Goal: Transaction & Acquisition: Purchase product/service

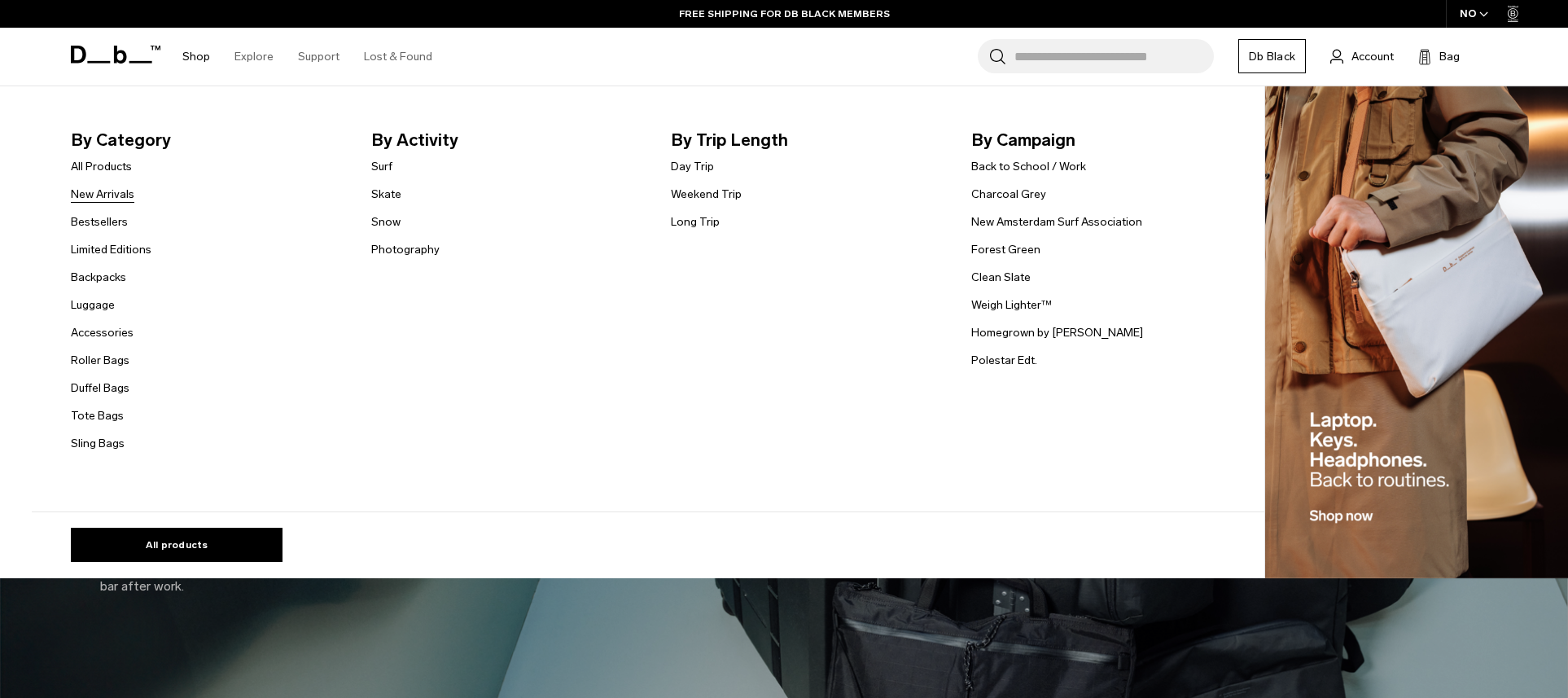
click at [116, 197] on link "New Arrivals" at bounding box center [102, 195] width 64 height 17
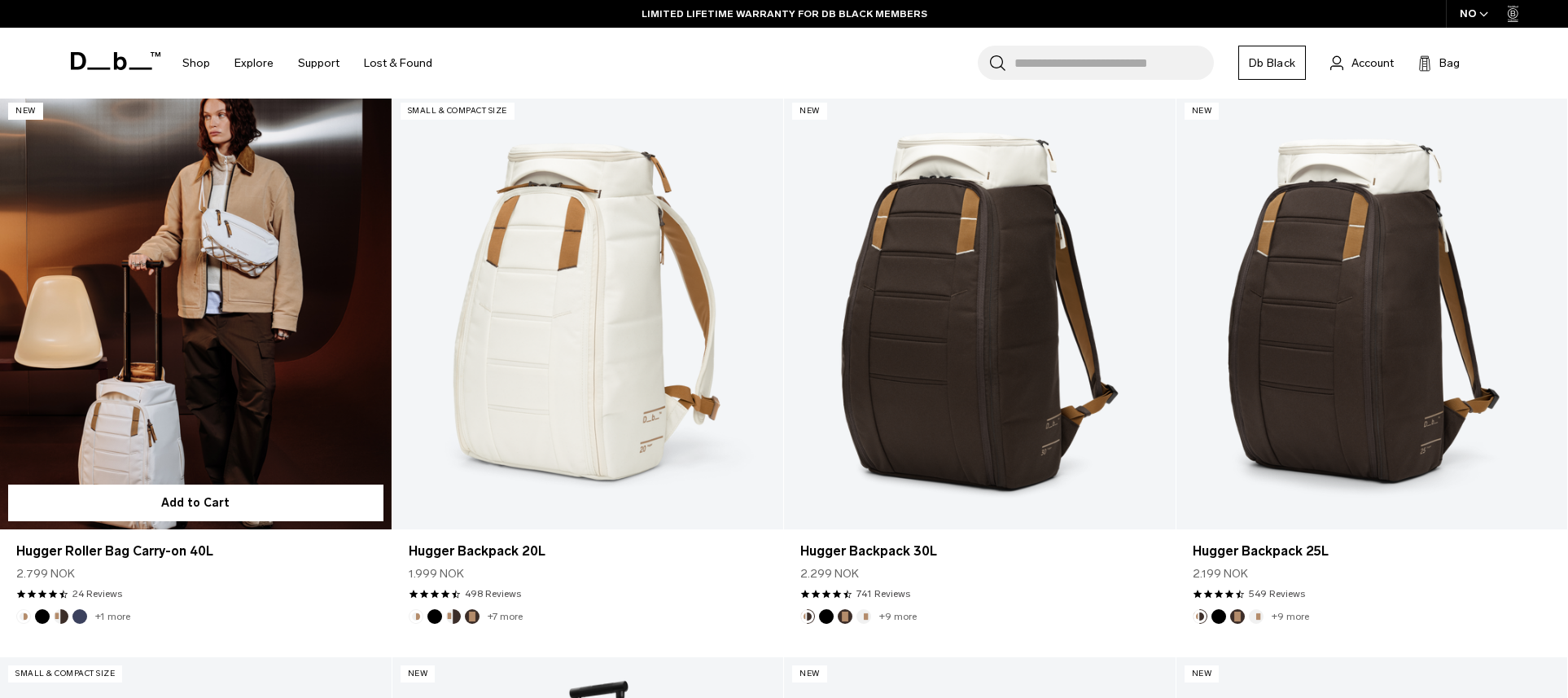
scroll to position [1629, 0]
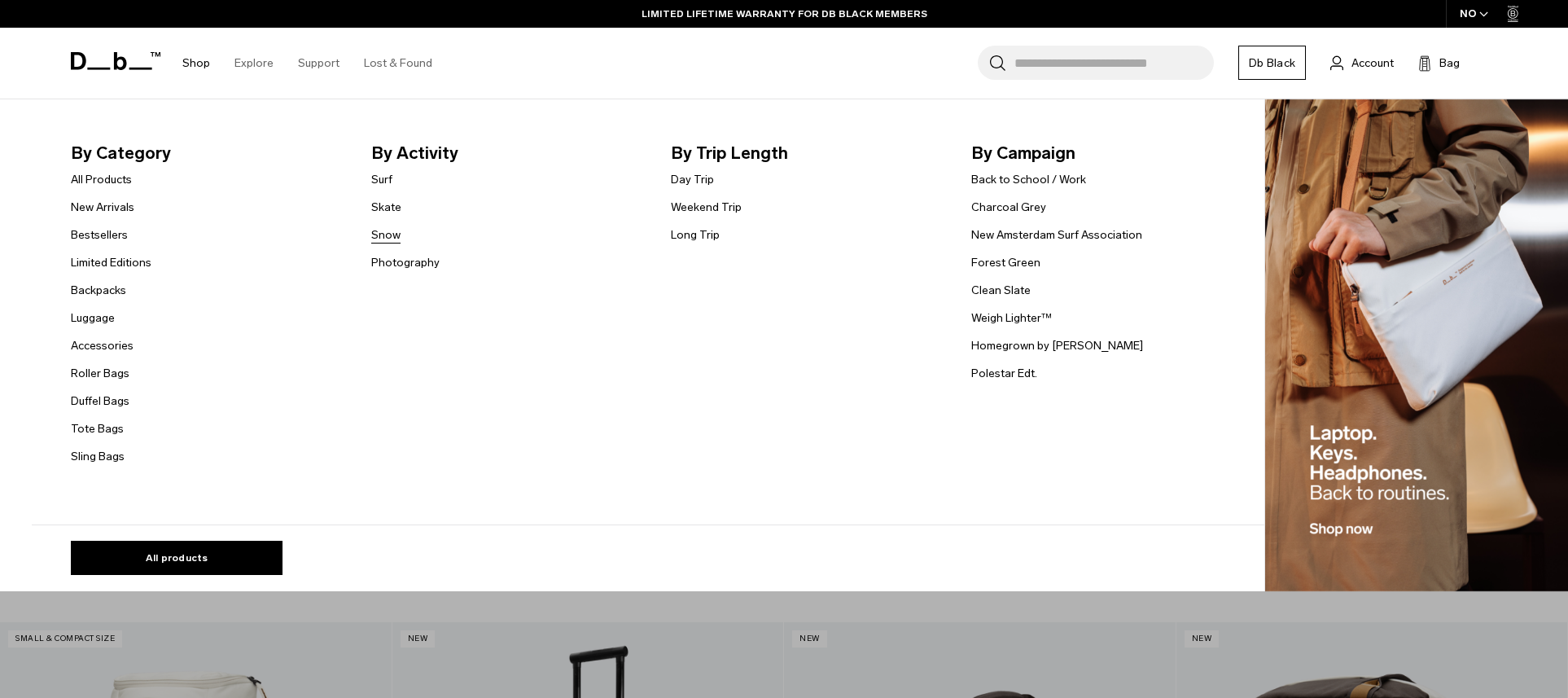
click at [388, 233] on link "Snow" at bounding box center [386, 235] width 29 height 17
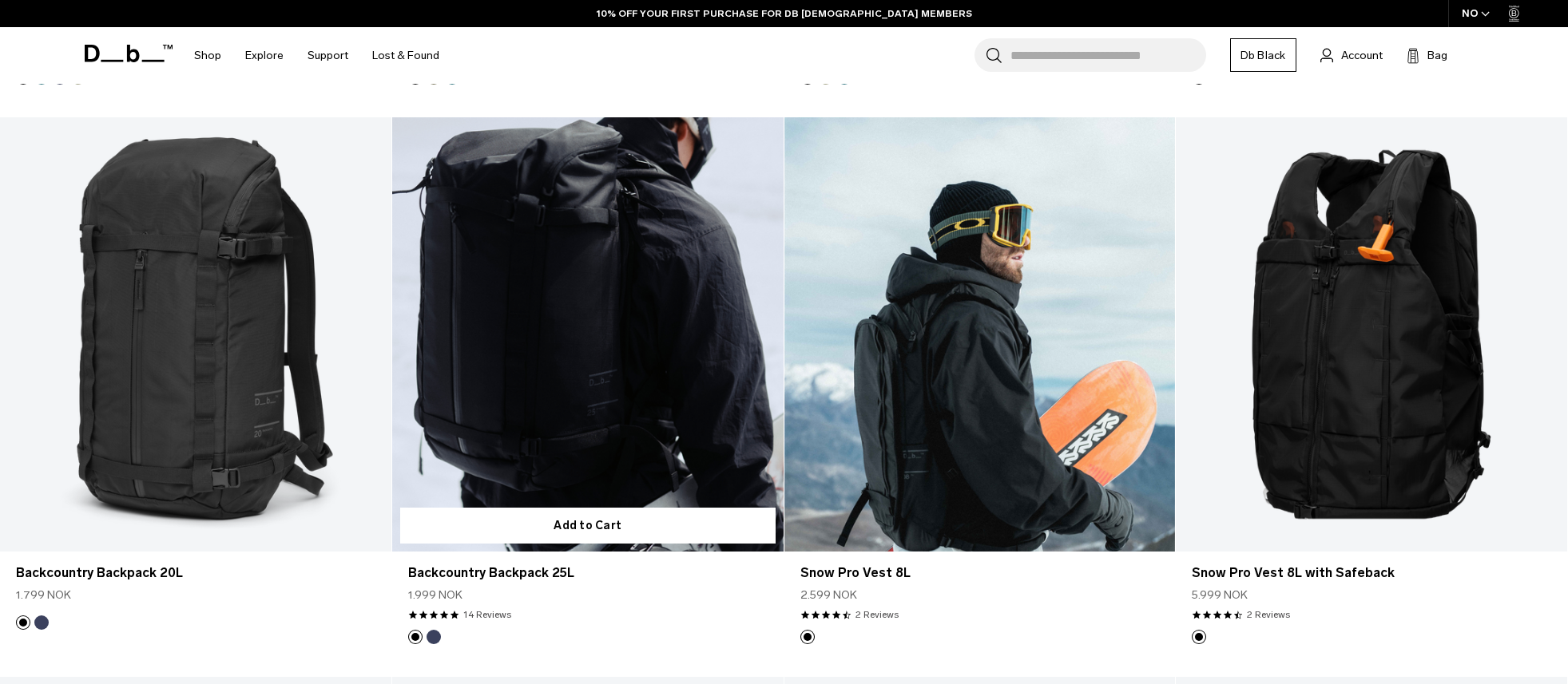
scroll to position [958, 0]
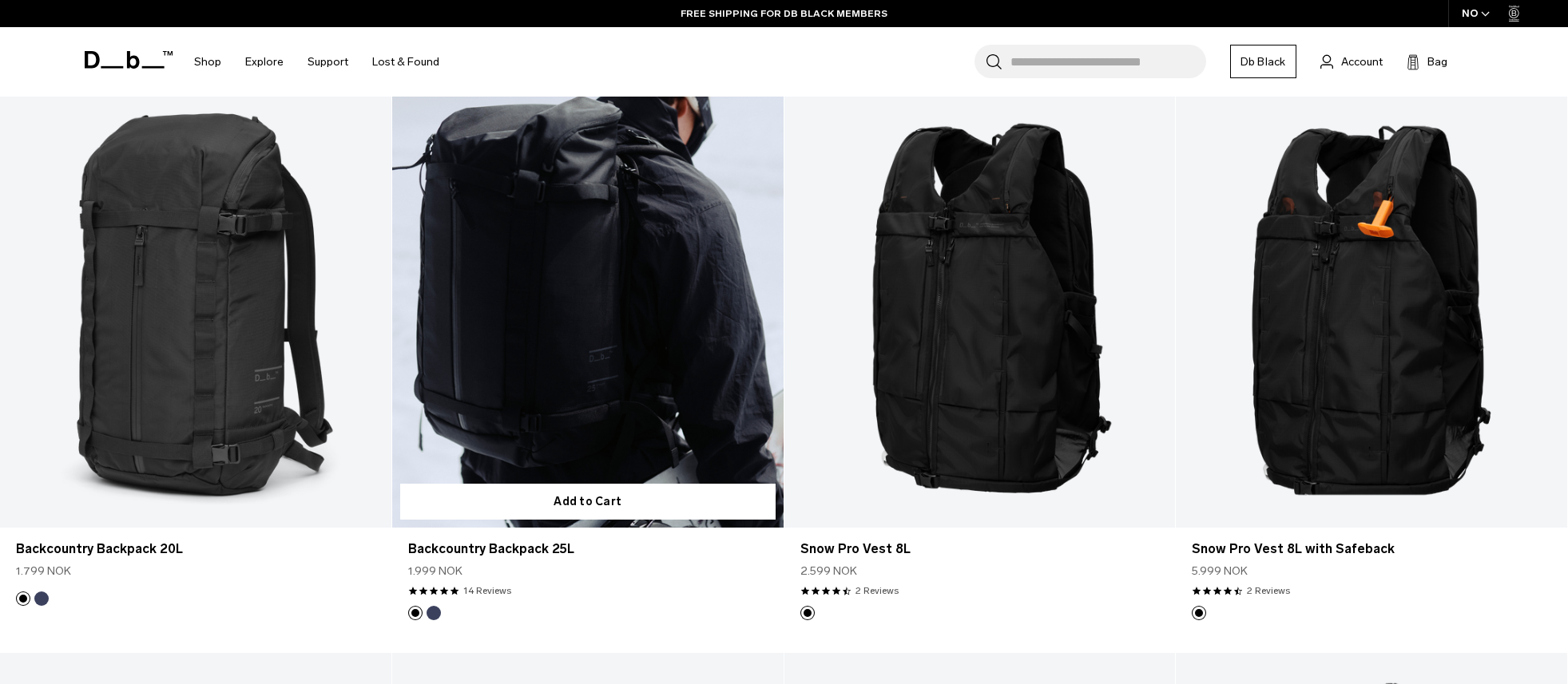
click at [439, 611] on button "Blue Hour" at bounding box center [433, 612] width 14 height 14
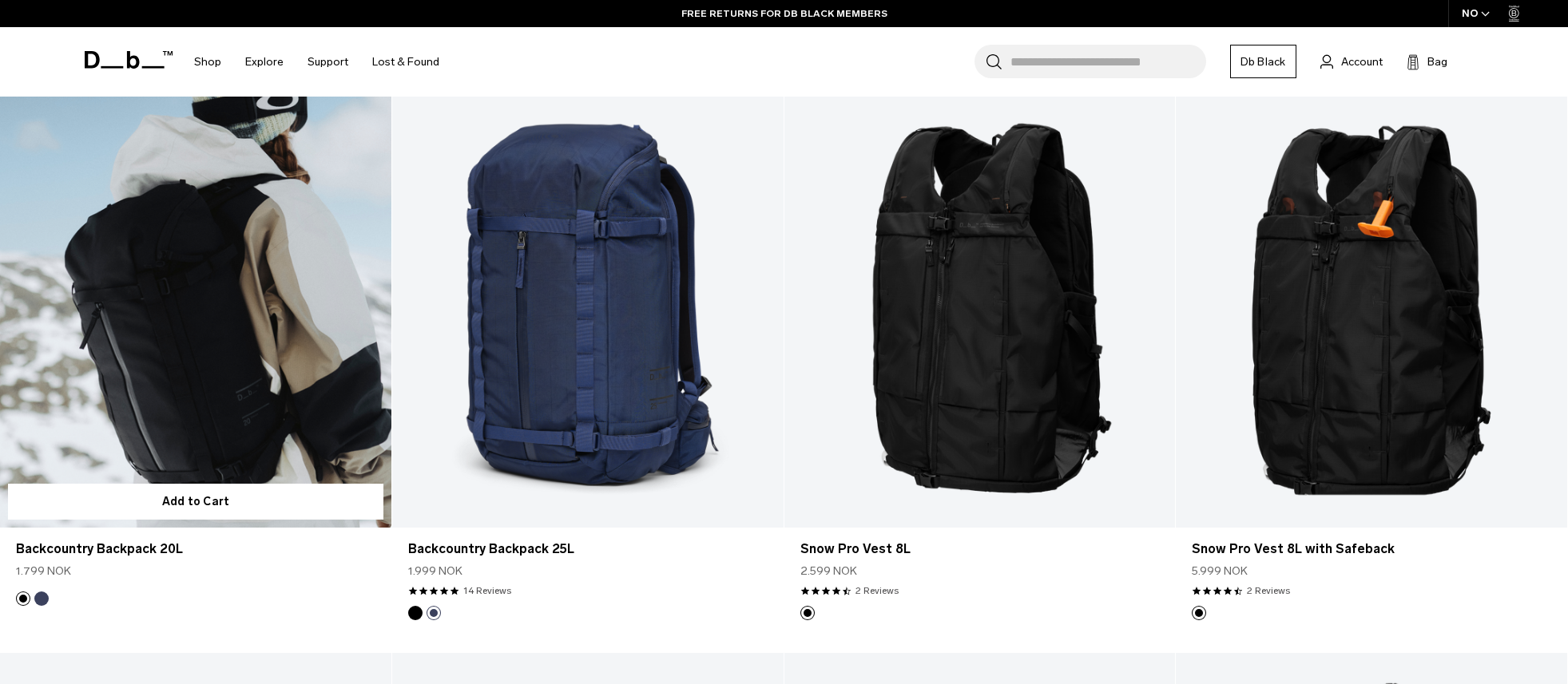
click at [35, 602] on img "Blue Hour" at bounding box center [41, 598] width 18 height 18
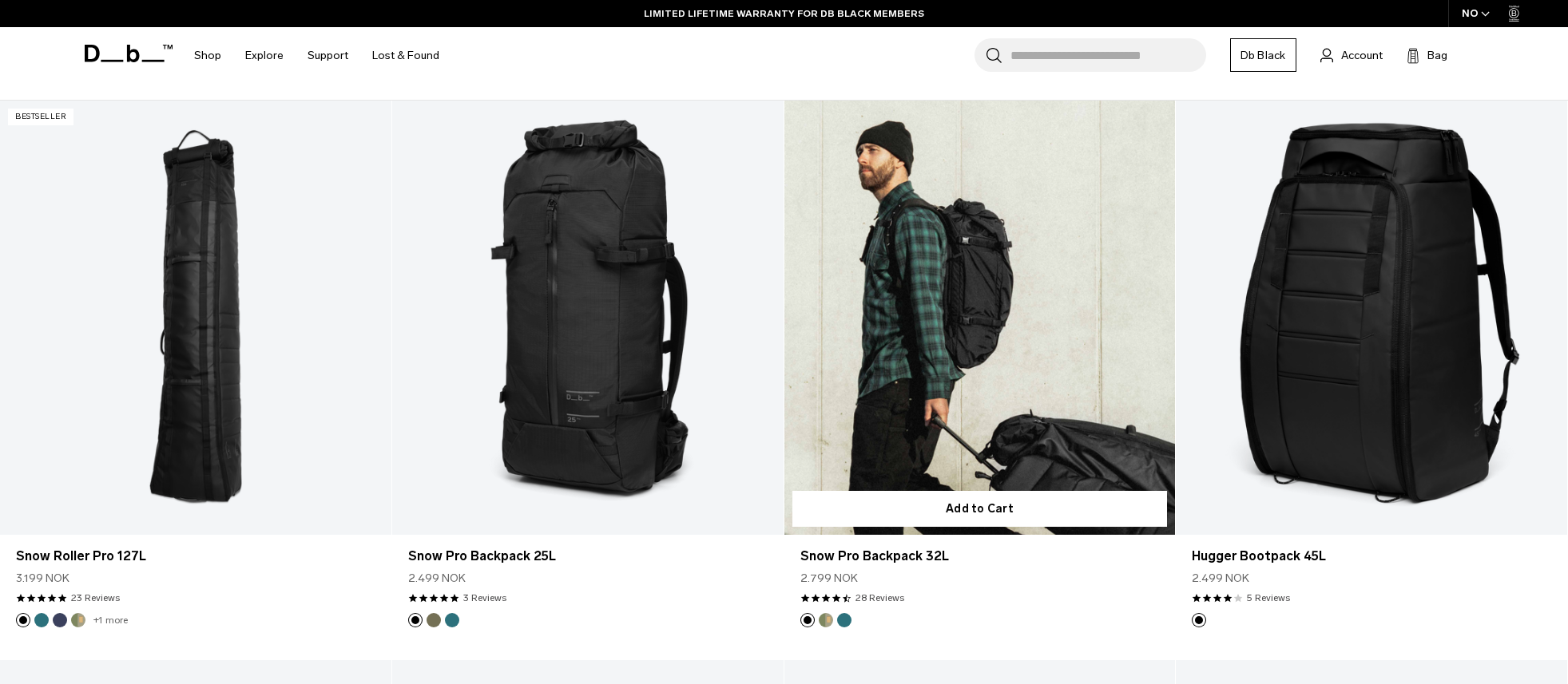
scroll to position [399, 0]
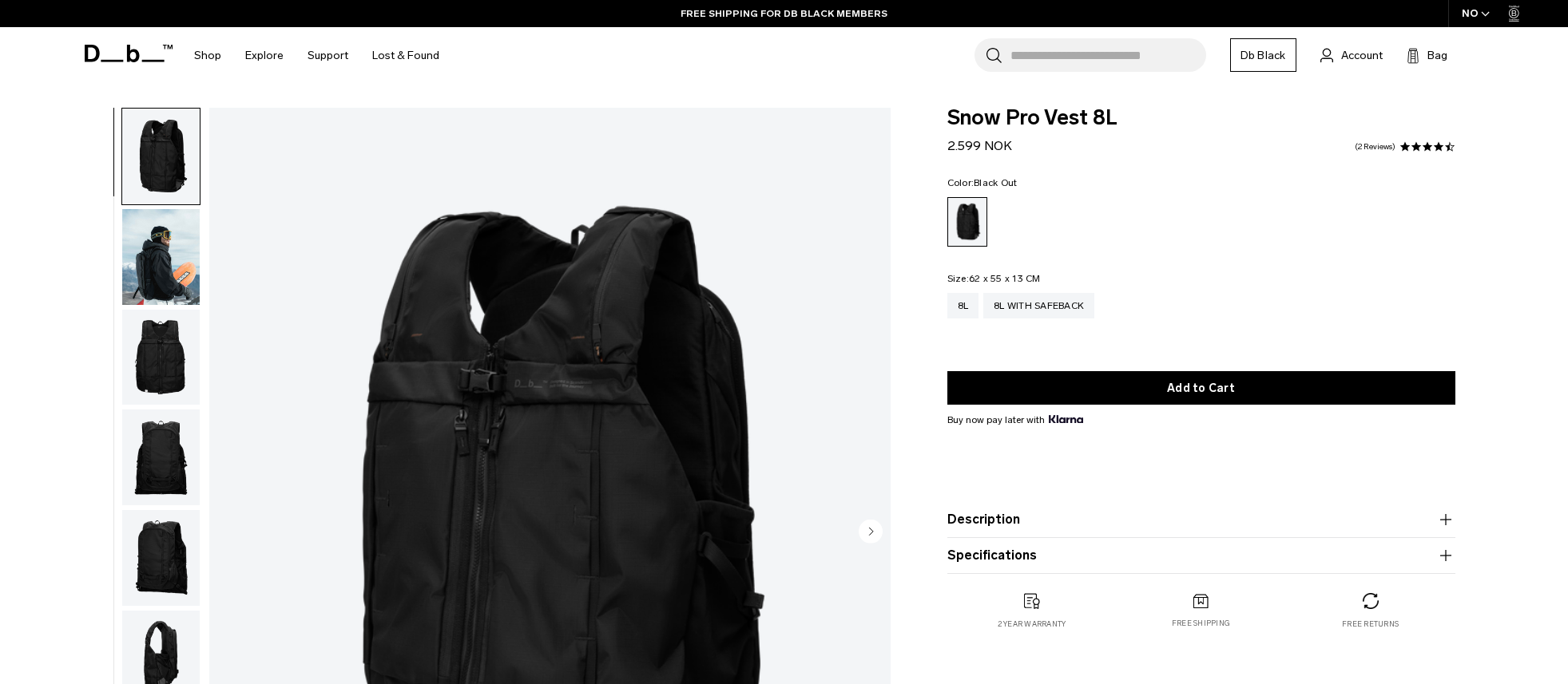
click at [168, 276] on img "button" at bounding box center [161, 257] width 78 height 96
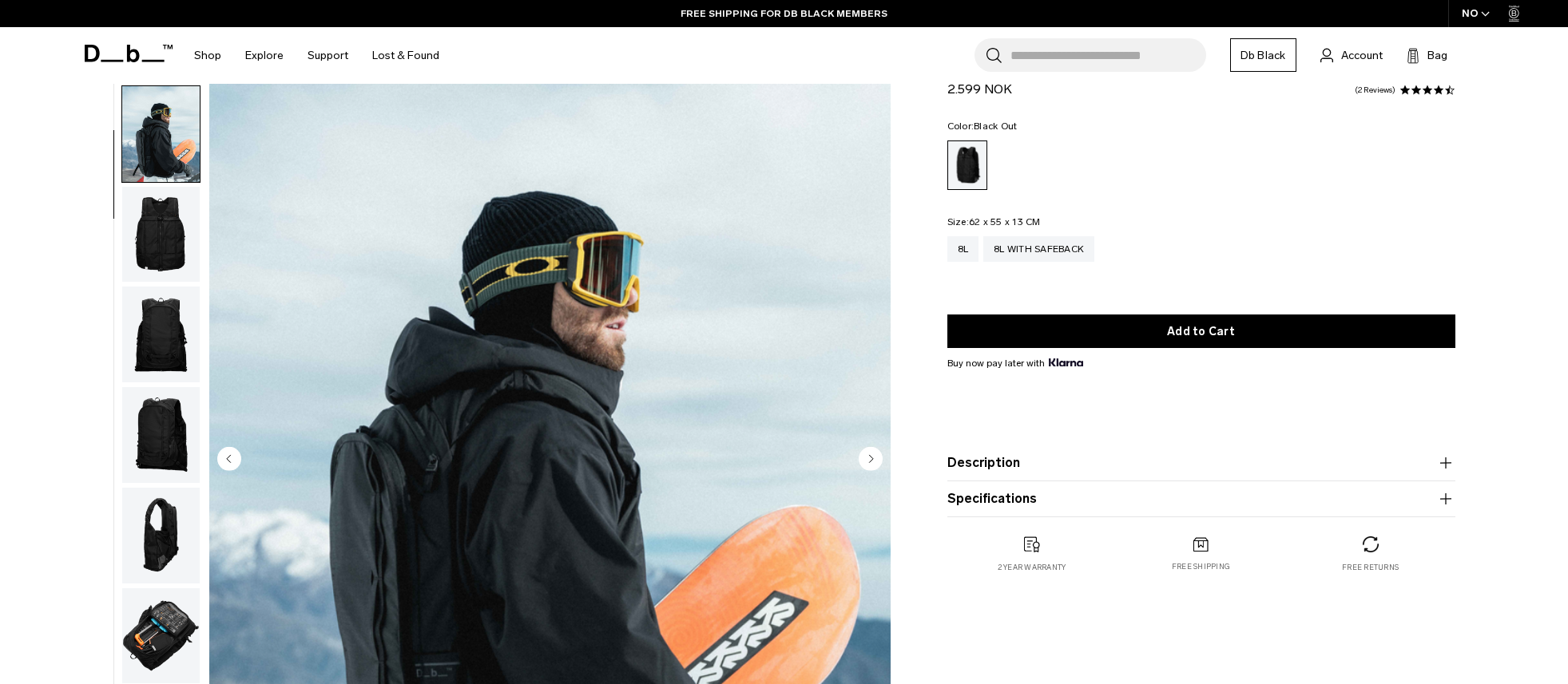
scroll to position [159, 0]
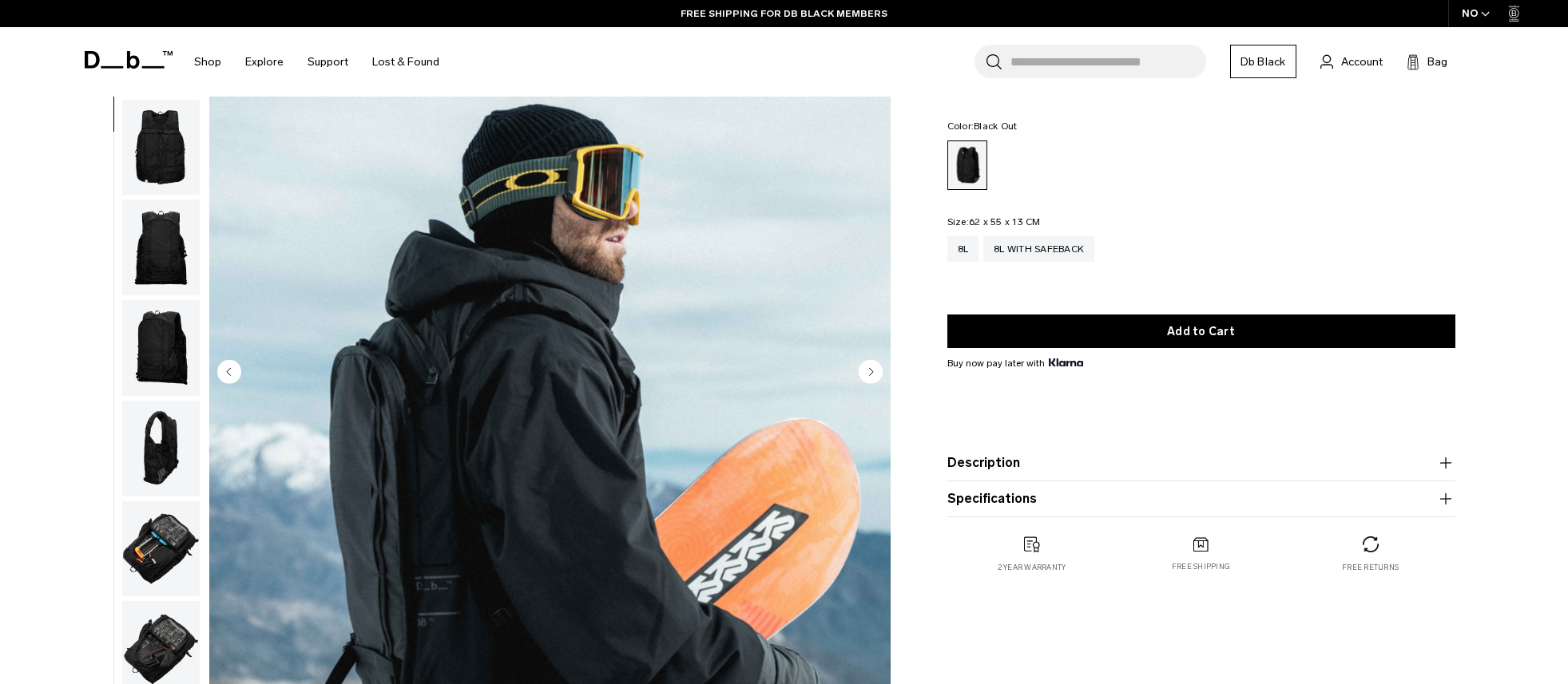
click at [163, 363] on img "button" at bounding box center [161, 348] width 78 height 96
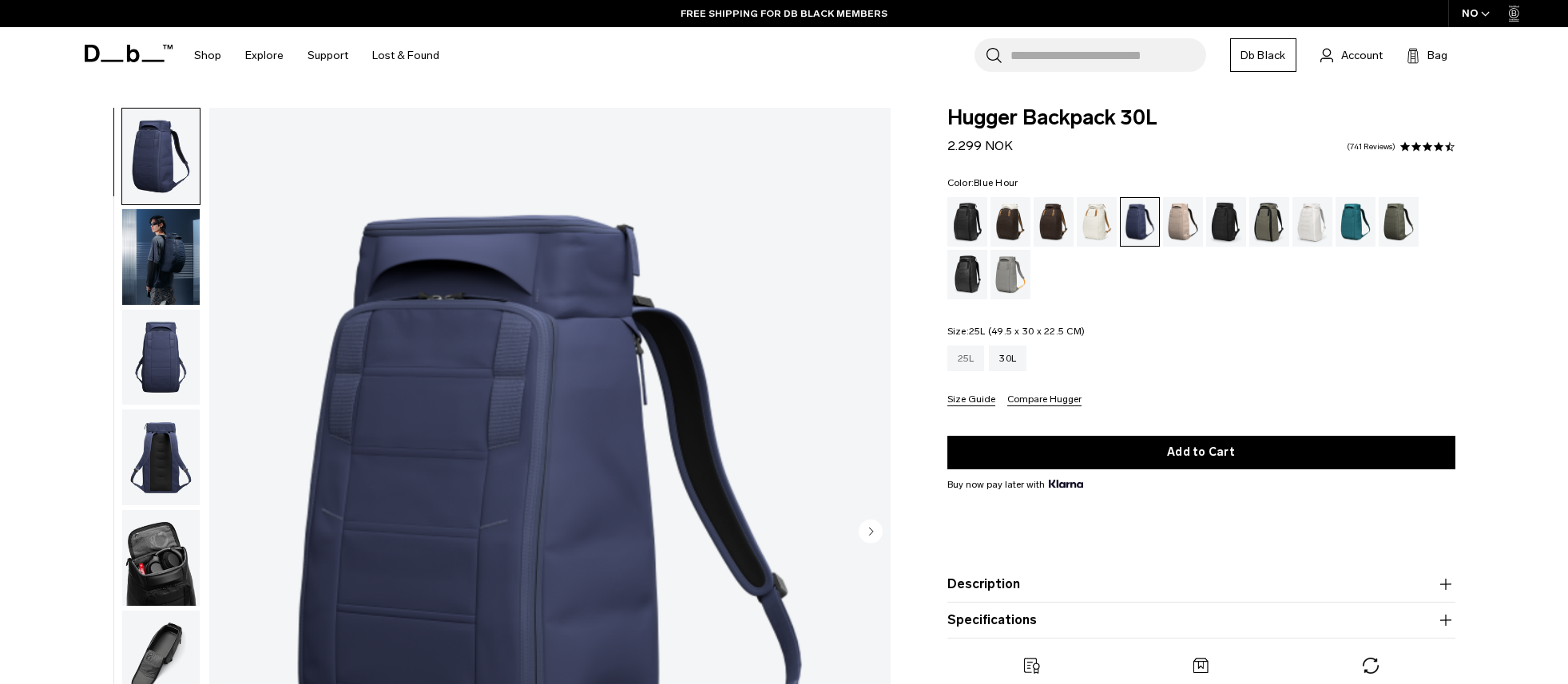
click at [964, 369] on div "25L" at bounding box center [965, 358] width 37 height 25
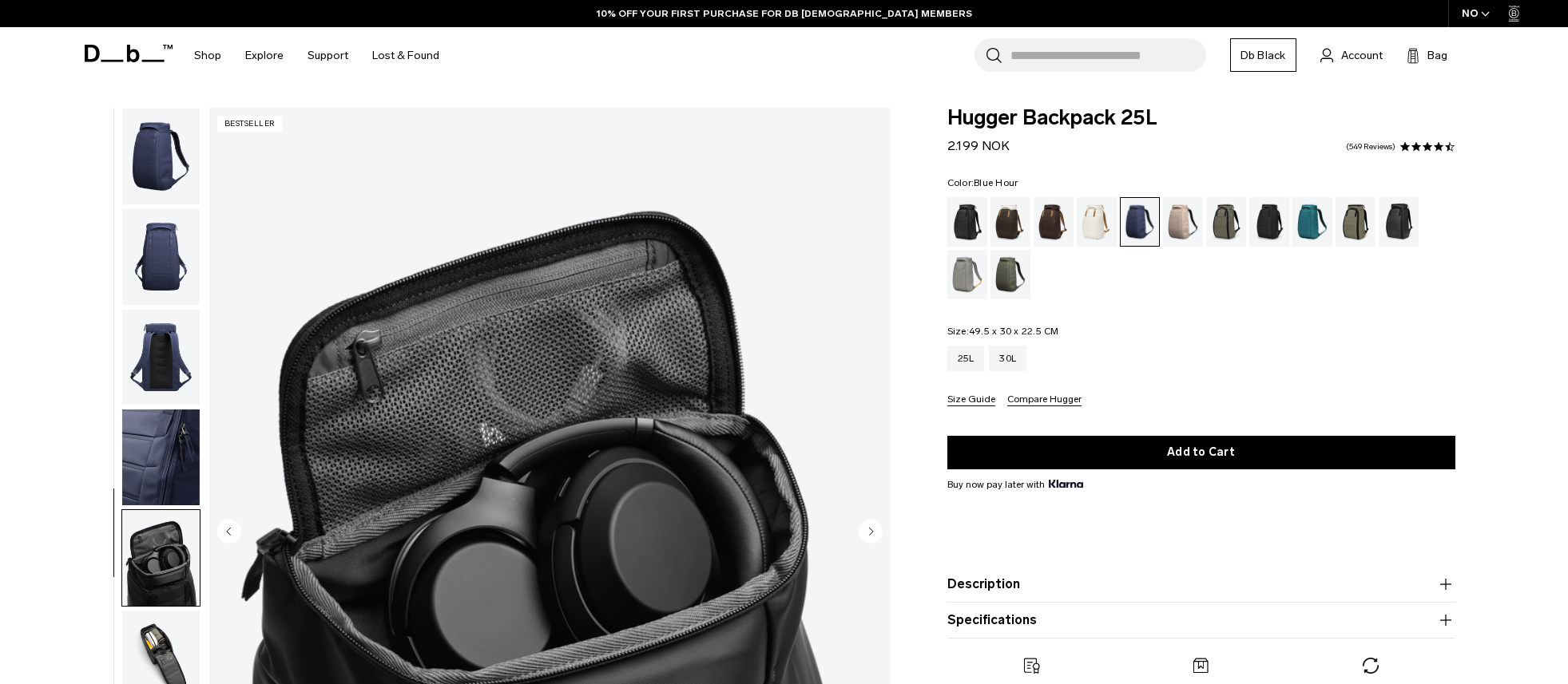
click at [154, 611] on img "button" at bounding box center [161, 659] width 78 height 96
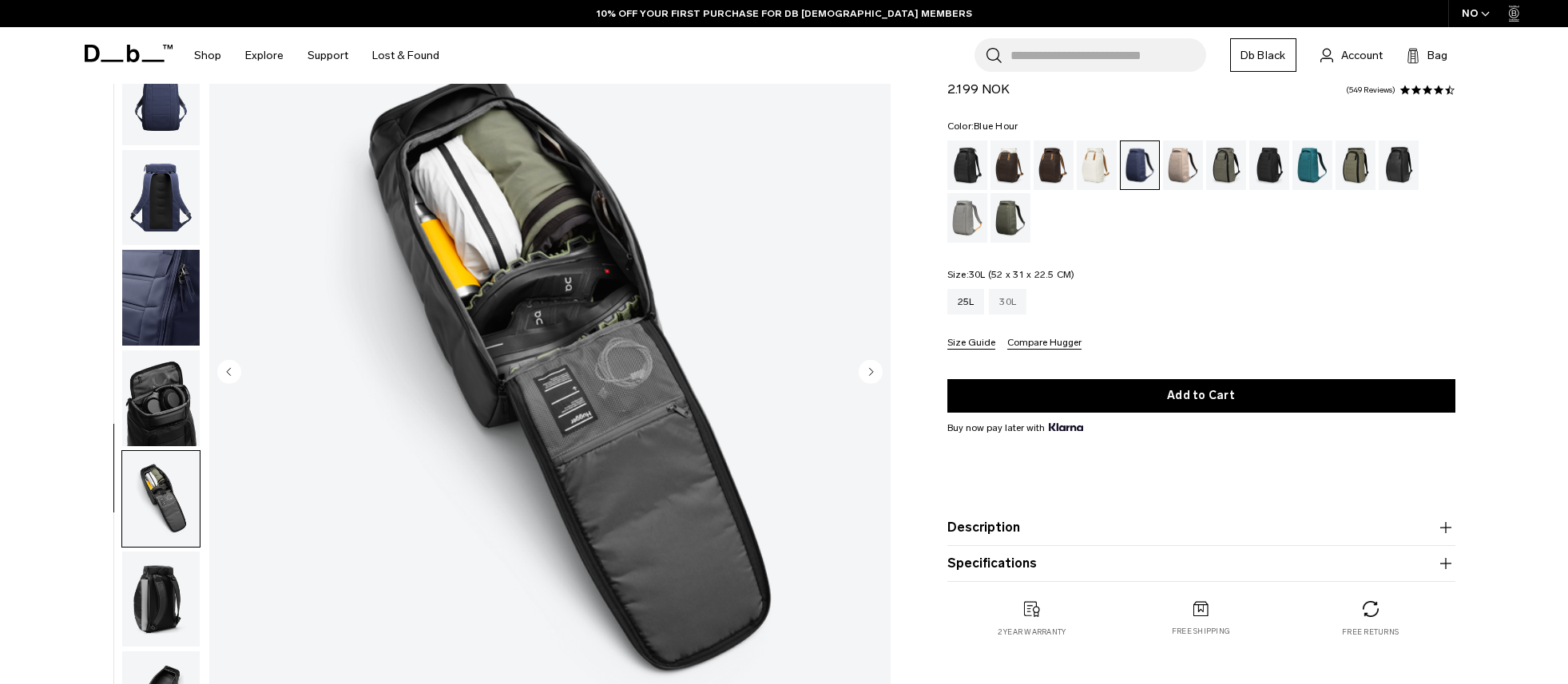
click at [1020, 307] on div "30L" at bounding box center [1008, 302] width 37 height 25
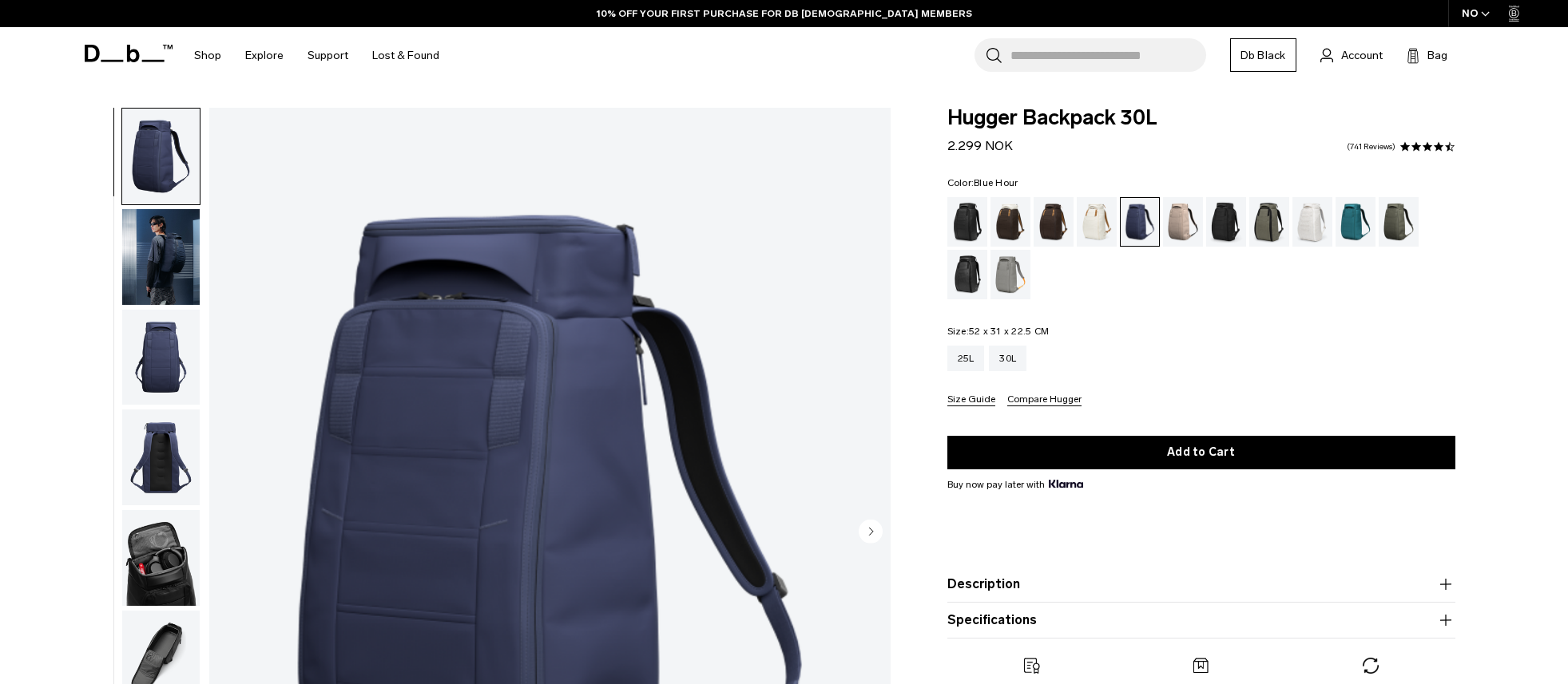
scroll to position [151, 0]
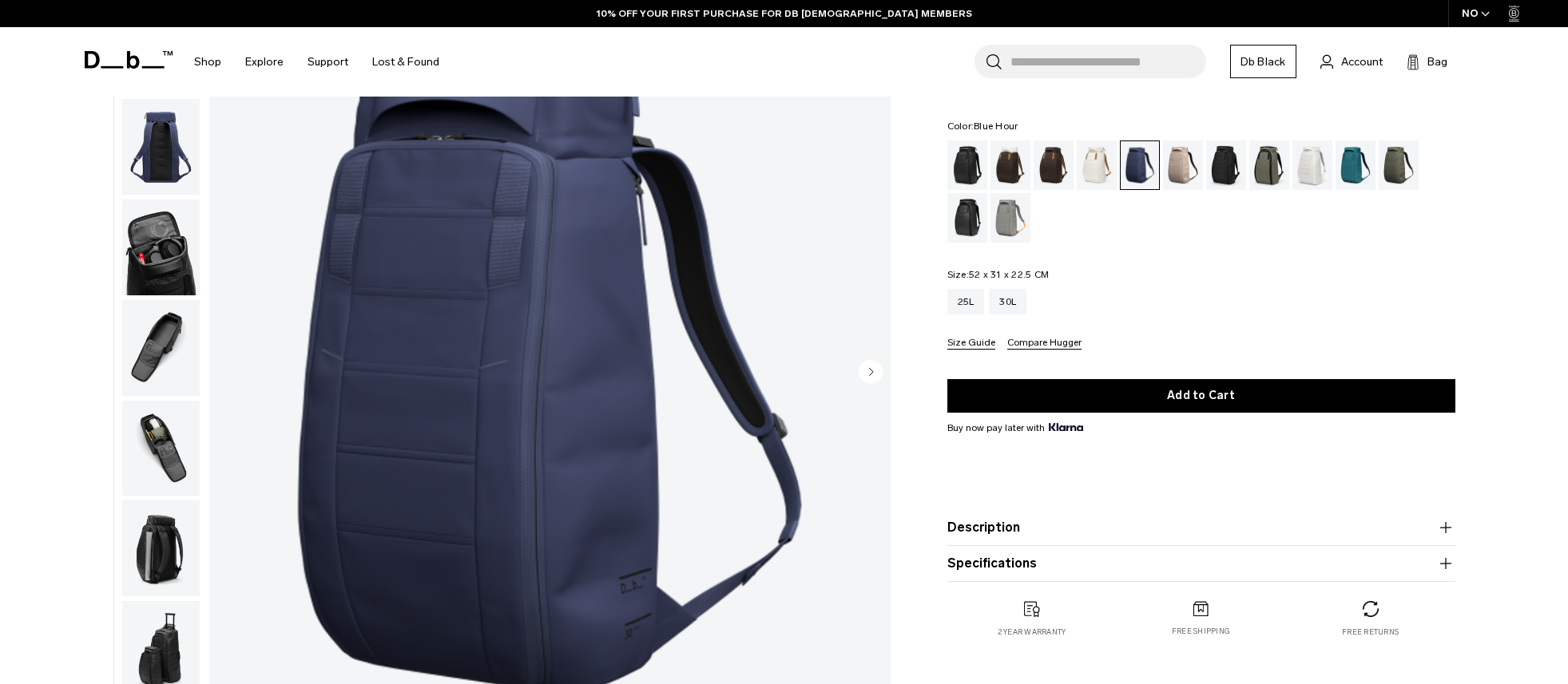
click at [160, 486] on img "button" at bounding box center [161, 449] width 78 height 96
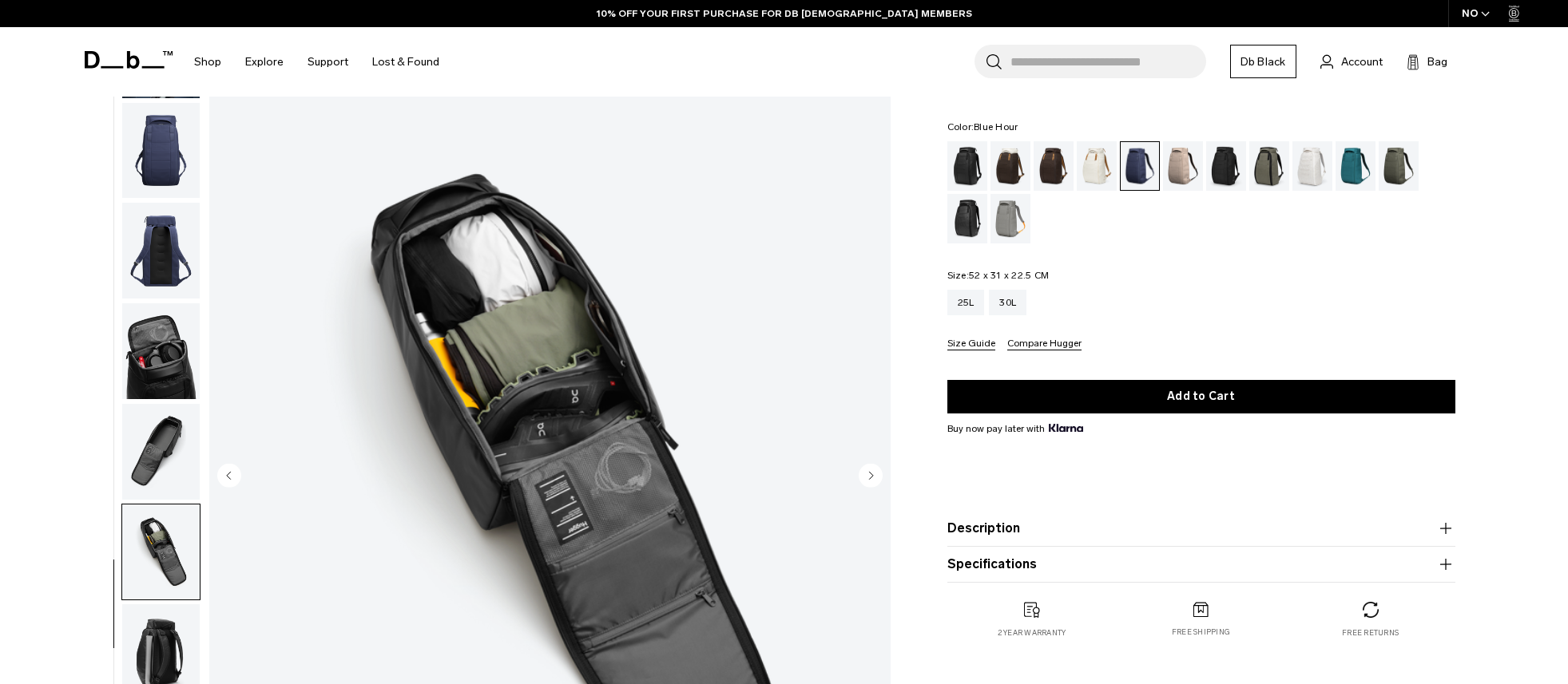
scroll to position [0, 0]
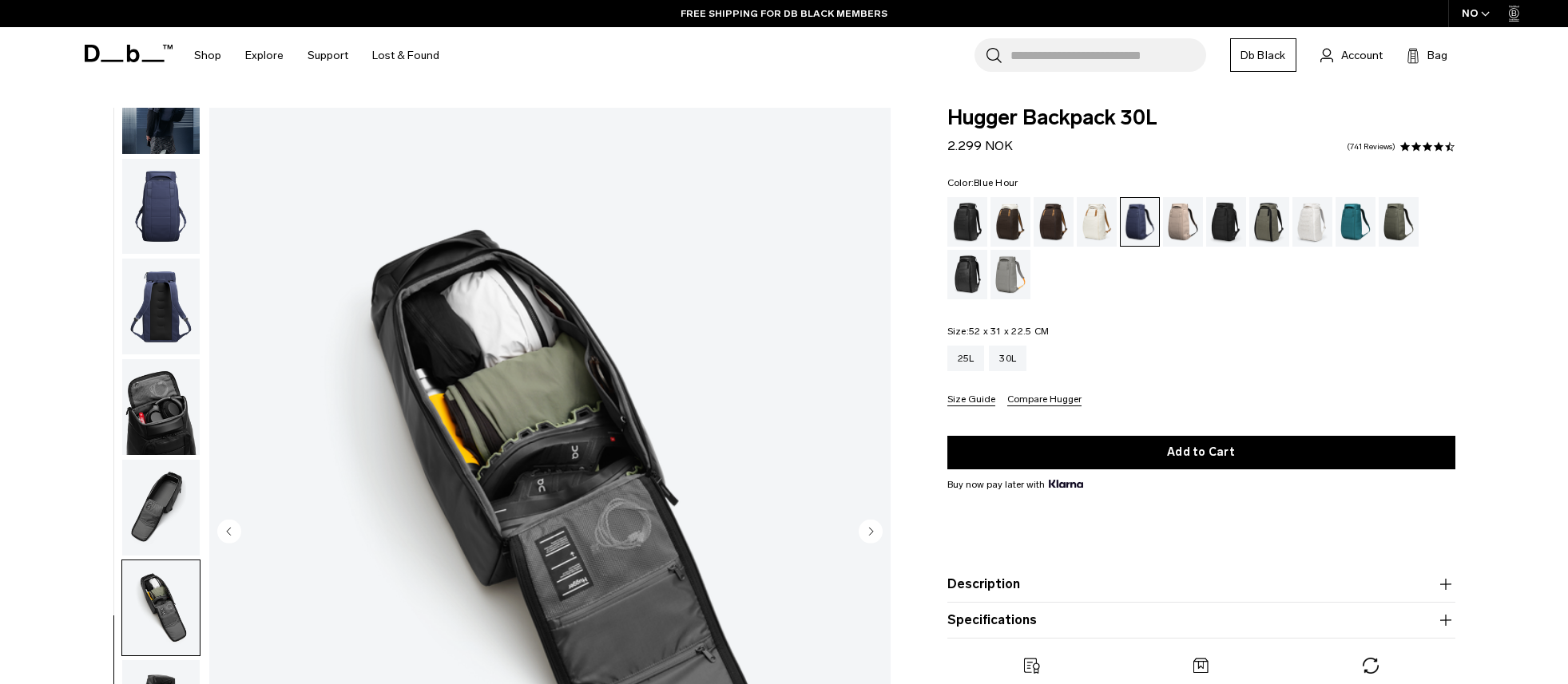
click at [1008, 578] on button "Description" at bounding box center [1201, 584] width 508 height 19
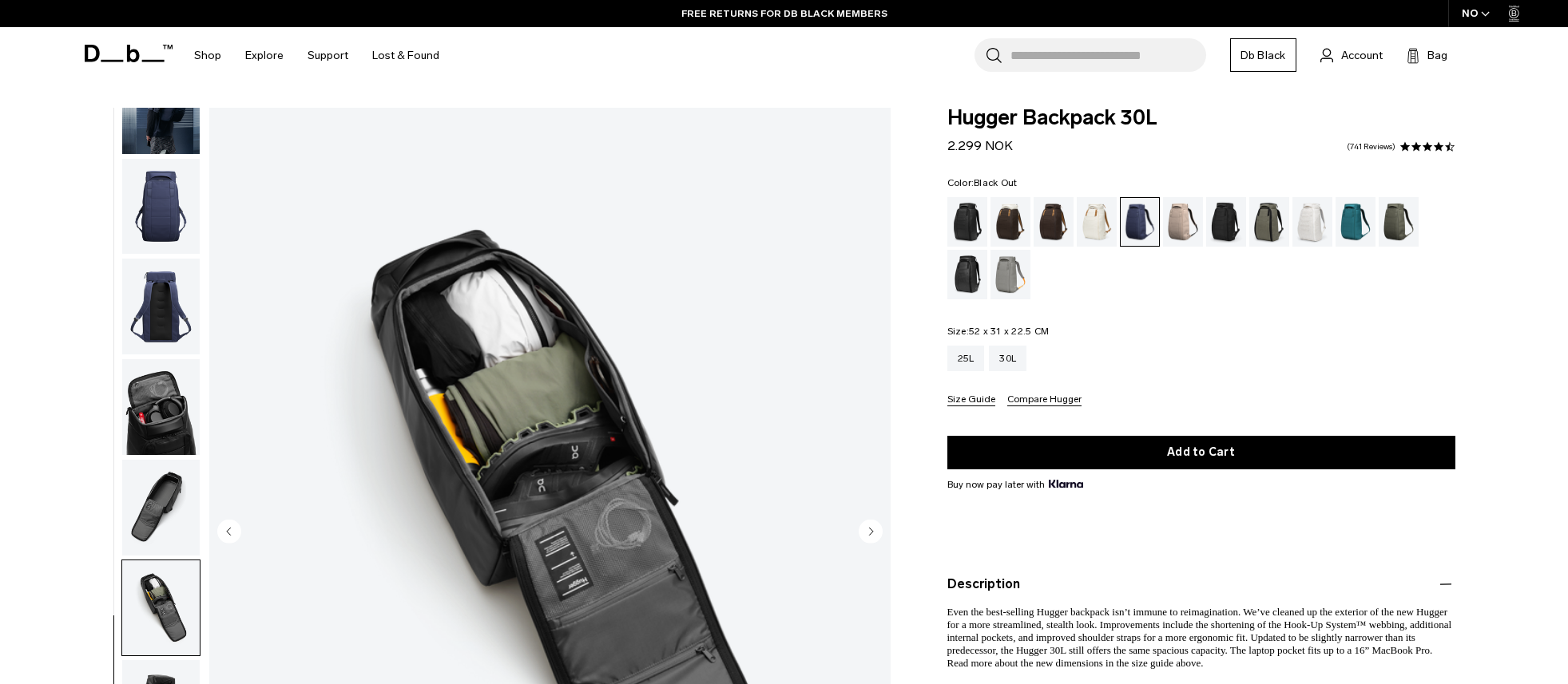
click at [964, 221] on div "Black Out" at bounding box center [967, 222] width 41 height 50
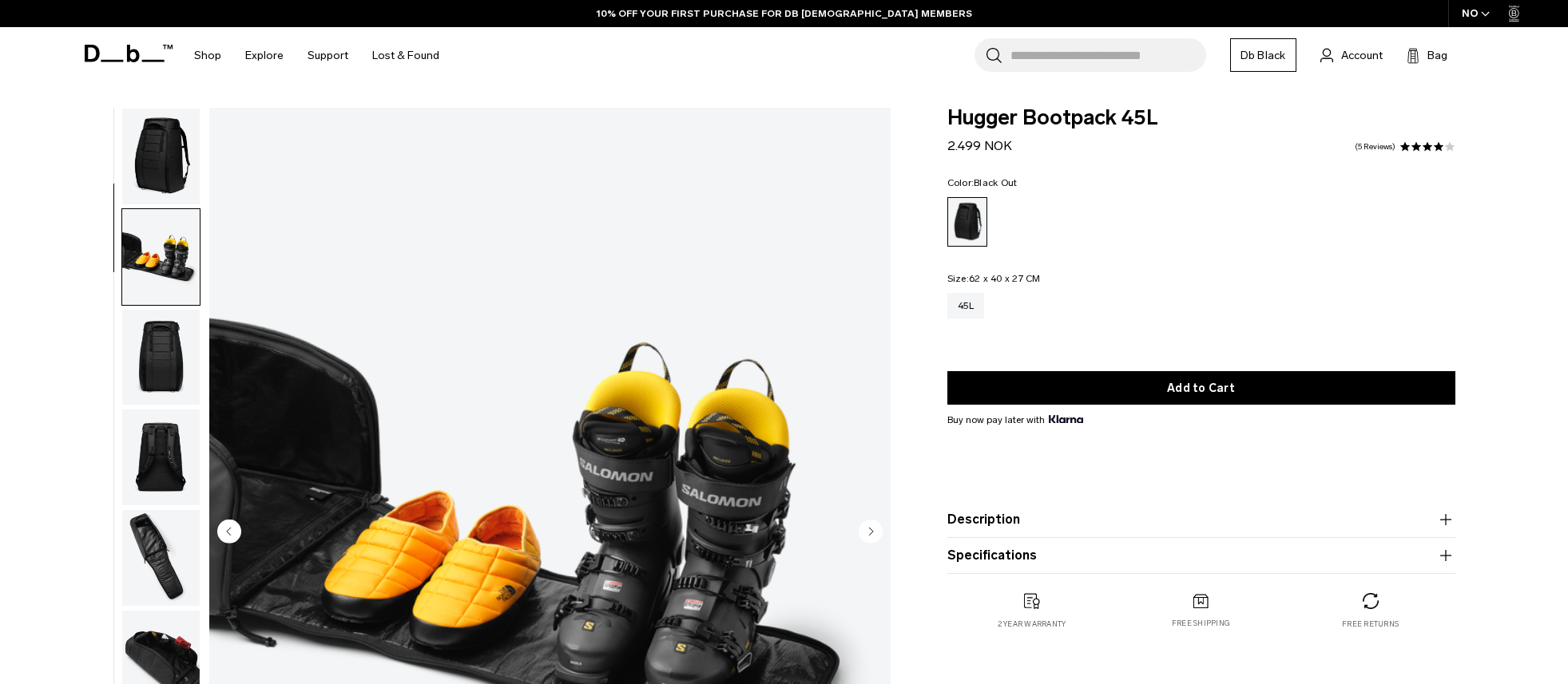
scroll to position [100, 0]
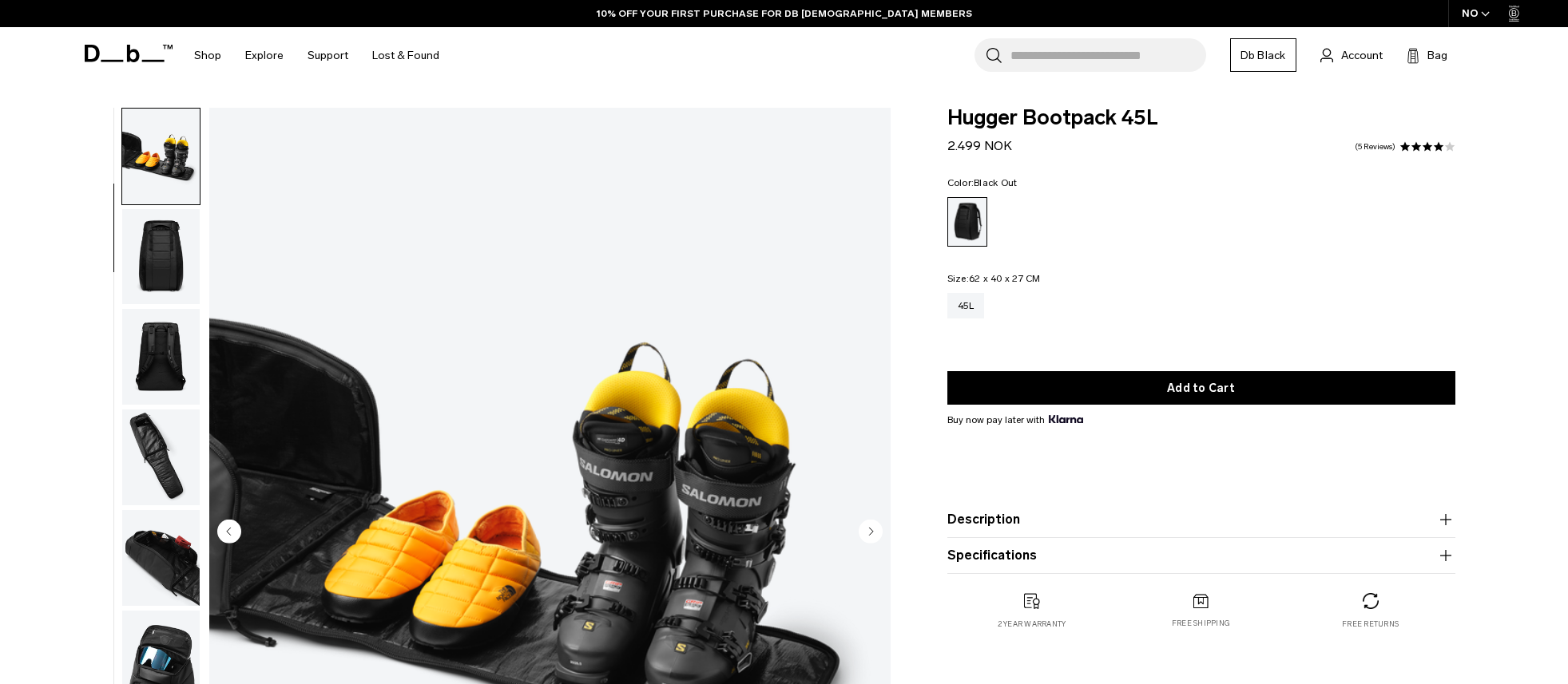
click at [164, 373] on img "button" at bounding box center [161, 357] width 78 height 96
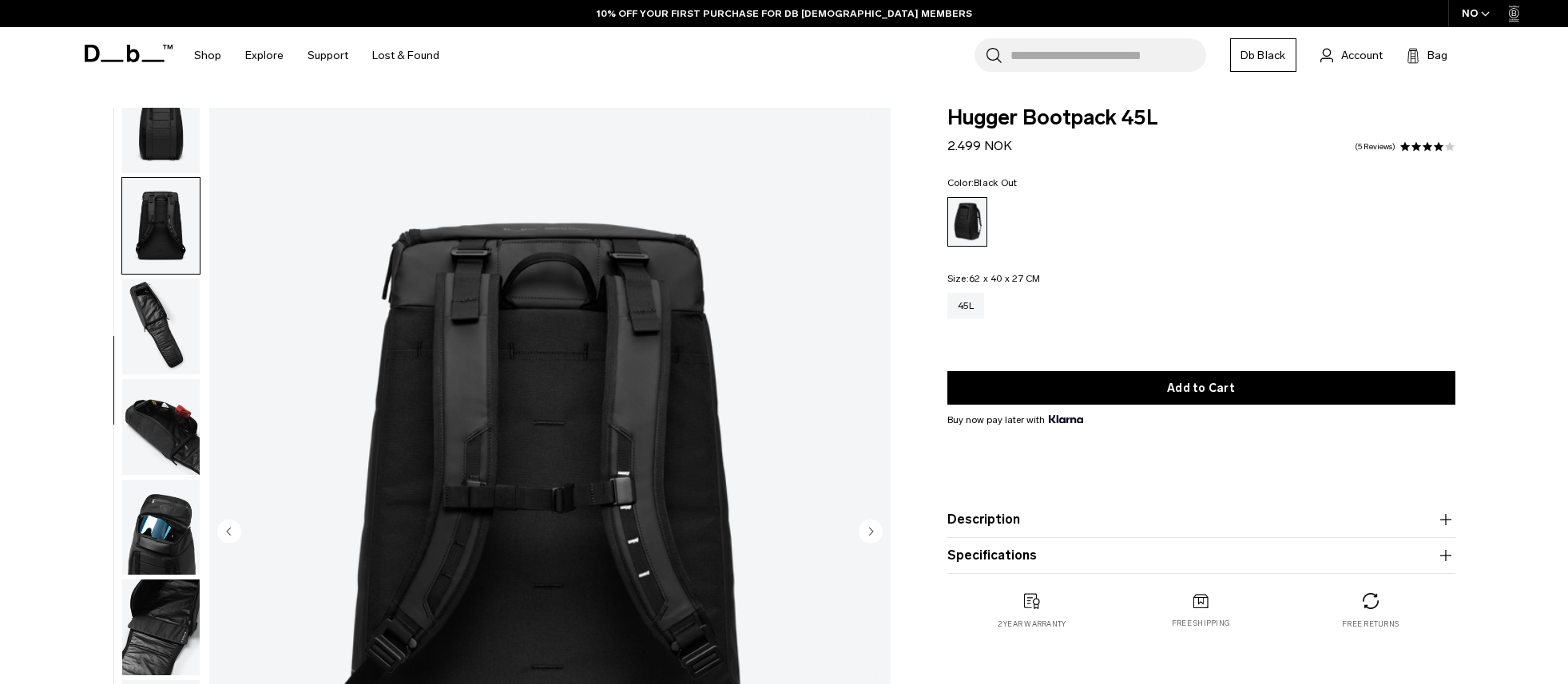
scroll to position [251, 0]
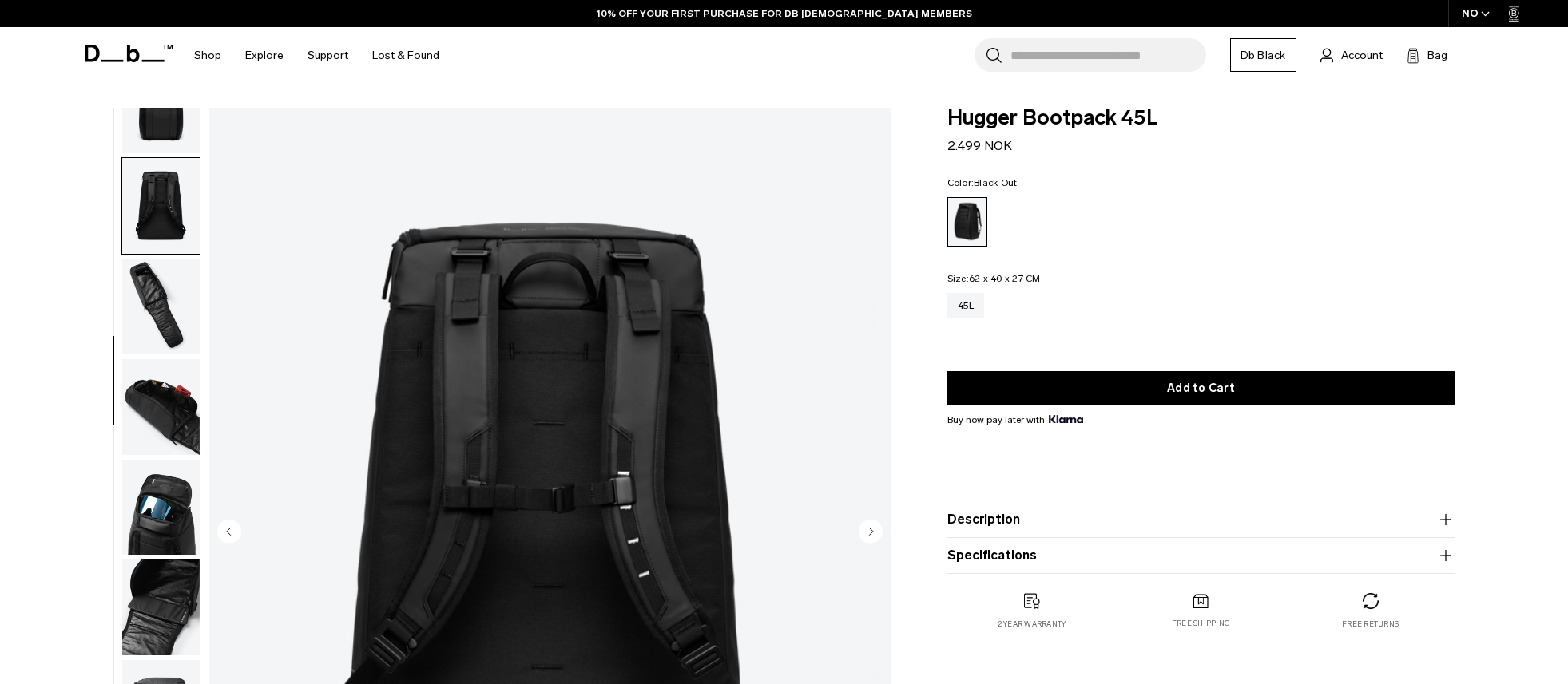
click at [145, 518] on img "button" at bounding box center [161, 508] width 78 height 96
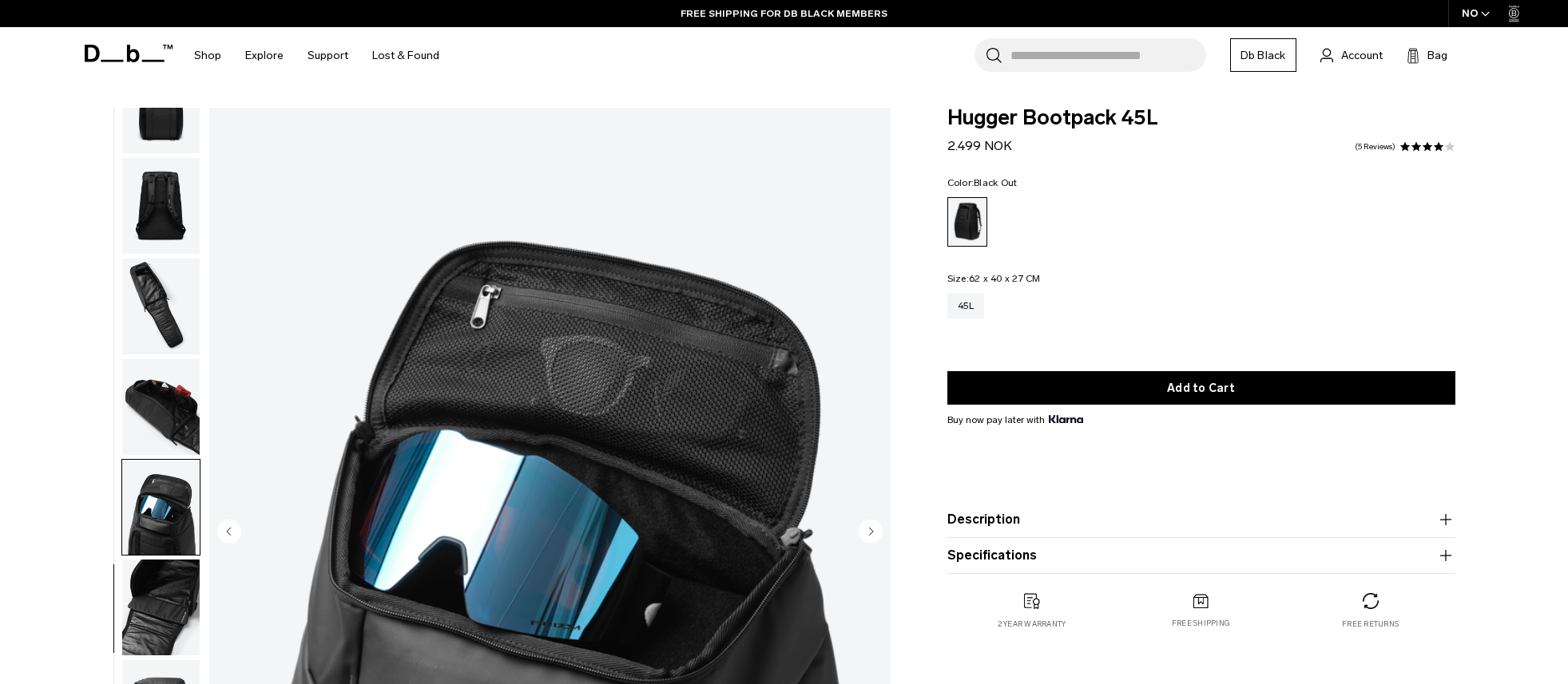
click at [170, 379] on img "button" at bounding box center [161, 407] width 78 height 96
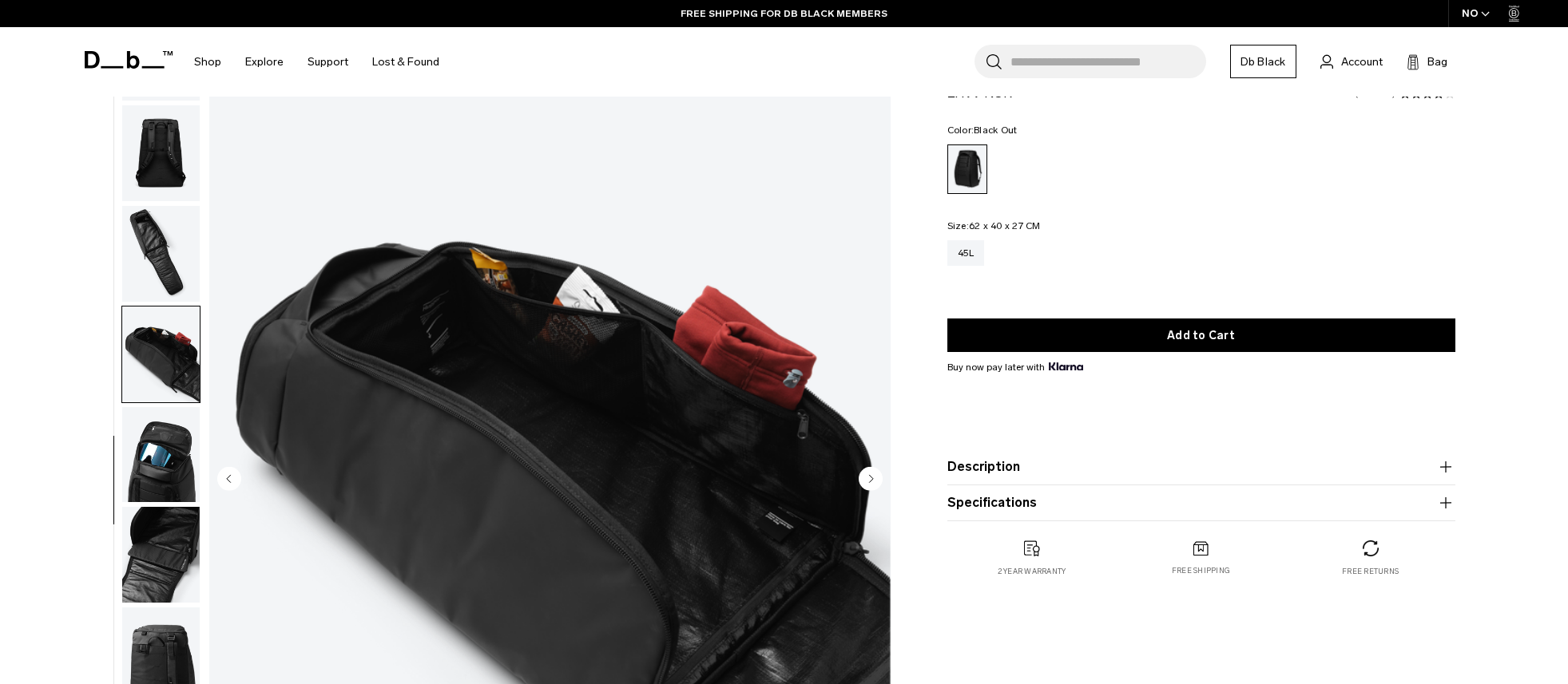
scroll to position [159, 0]
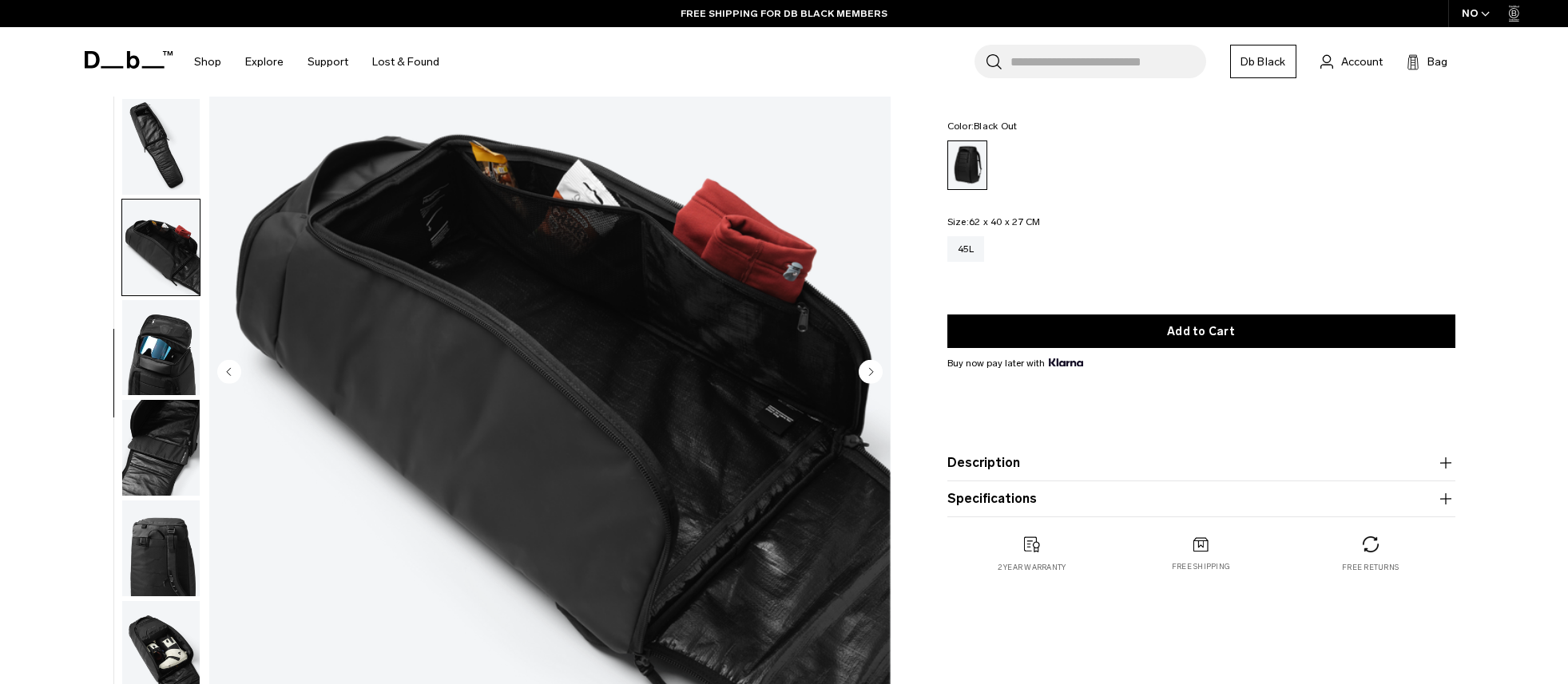
click at [159, 635] on img "button" at bounding box center [161, 649] width 78 height 96
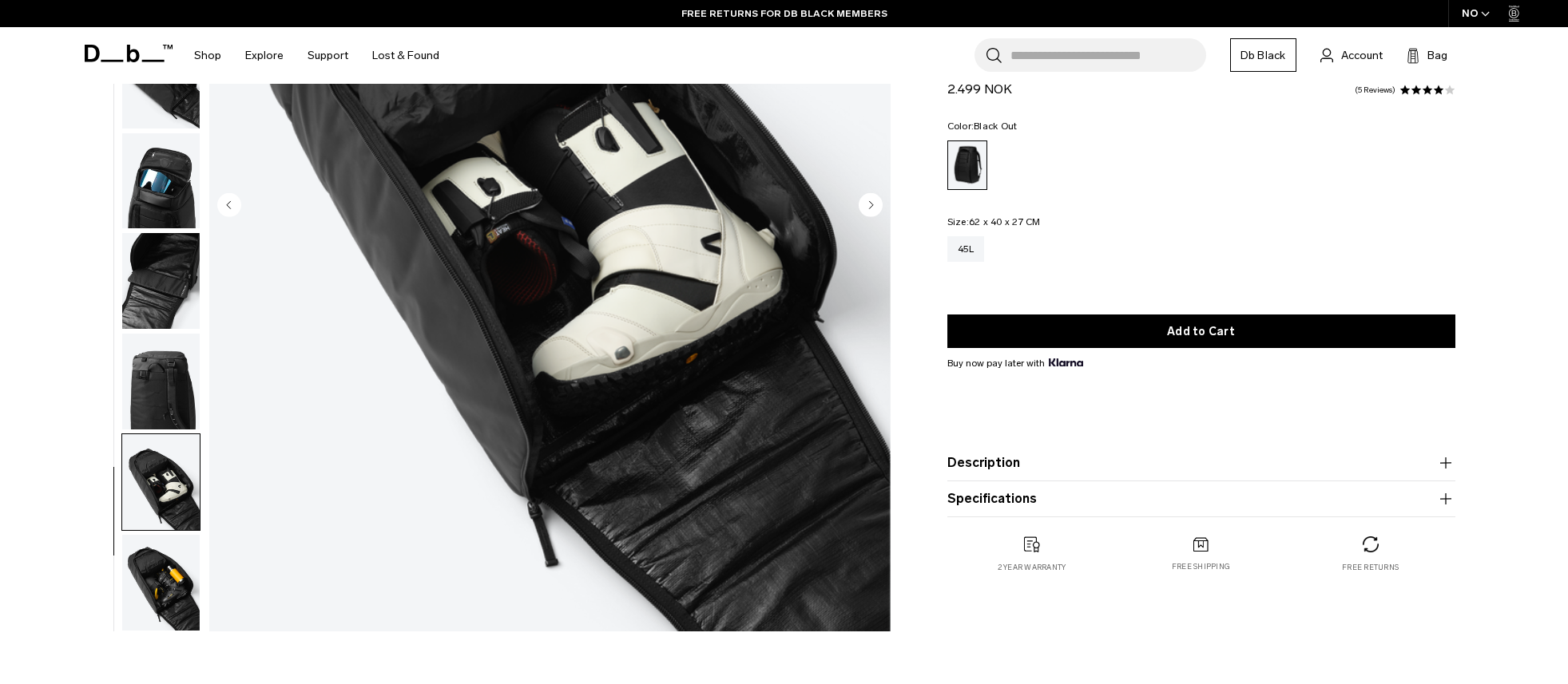
scroll to position [240, 0]
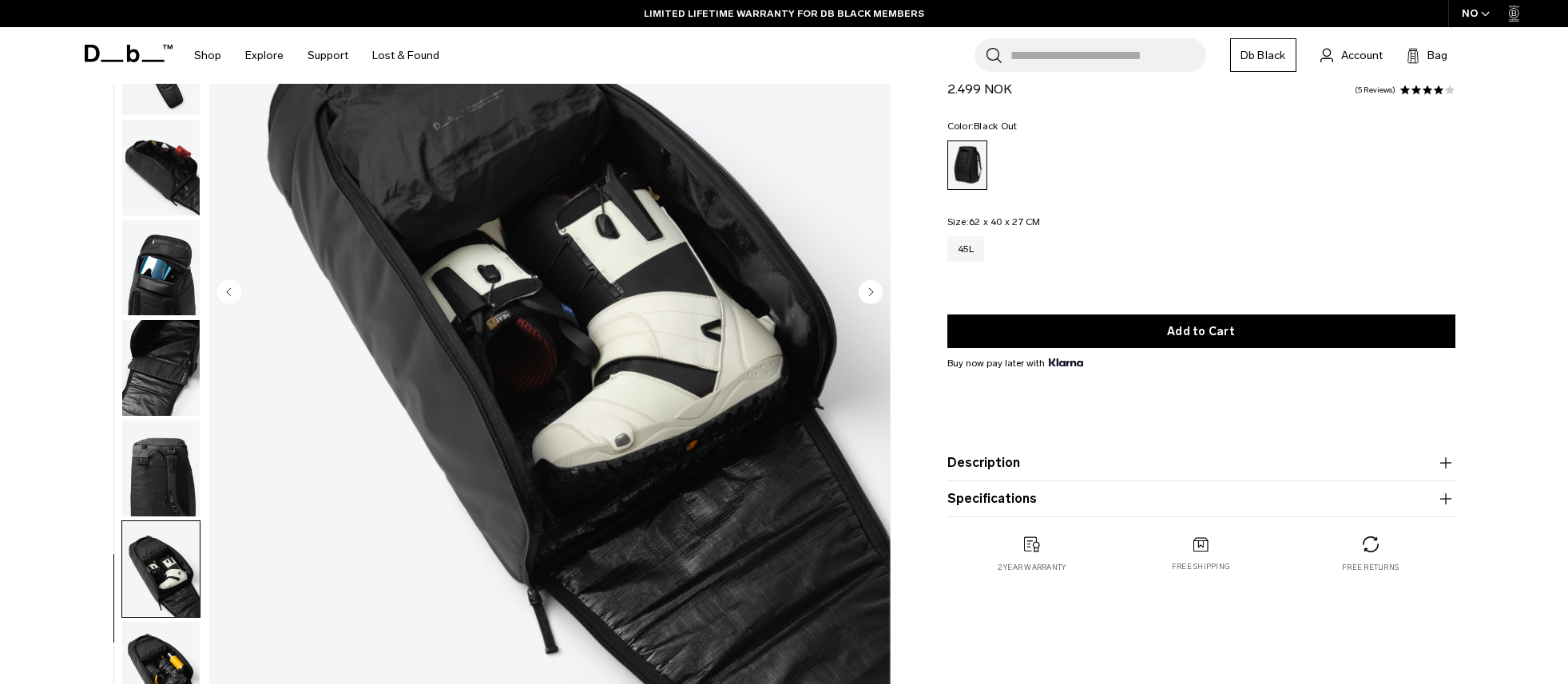
click at [960, 469] on button "Description" at bounding box center [1201, 463] width 508 height 19
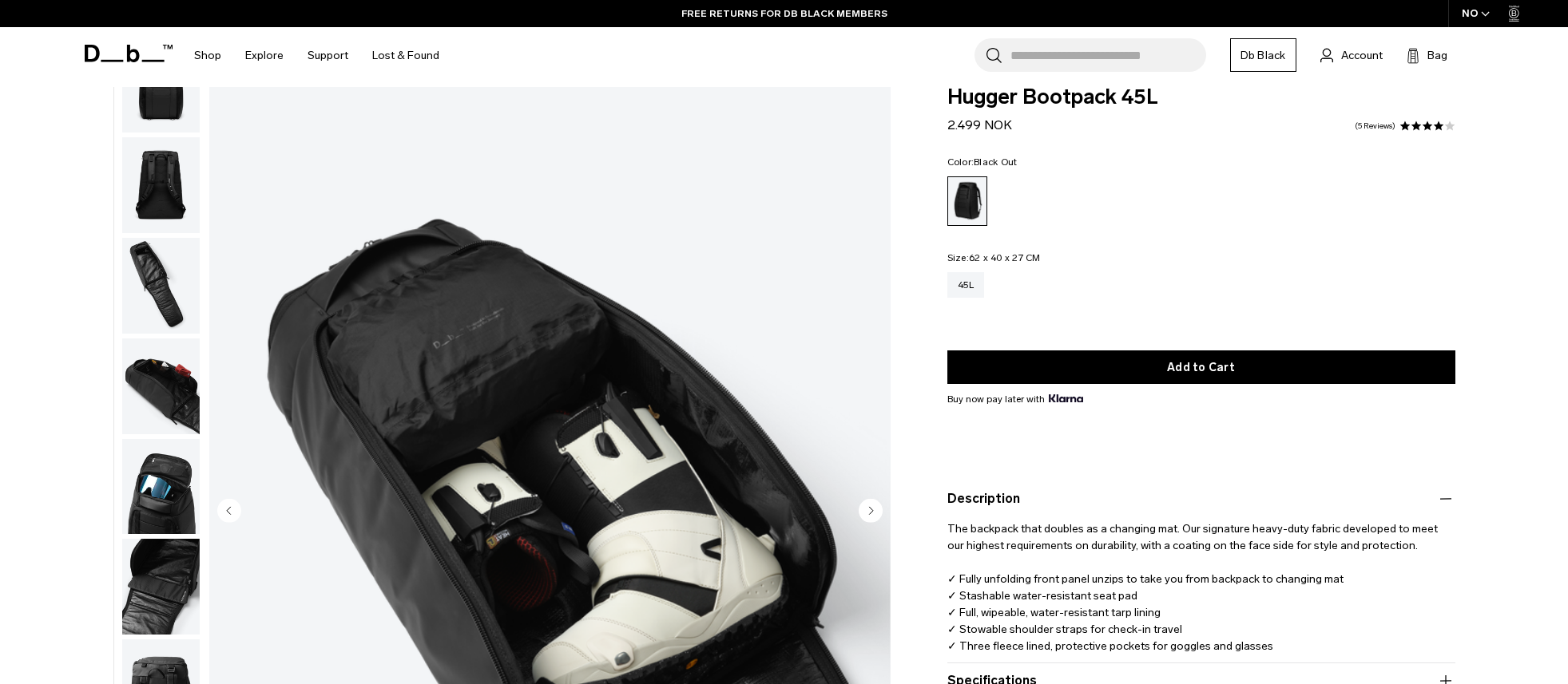
scroll to position [0, 0]
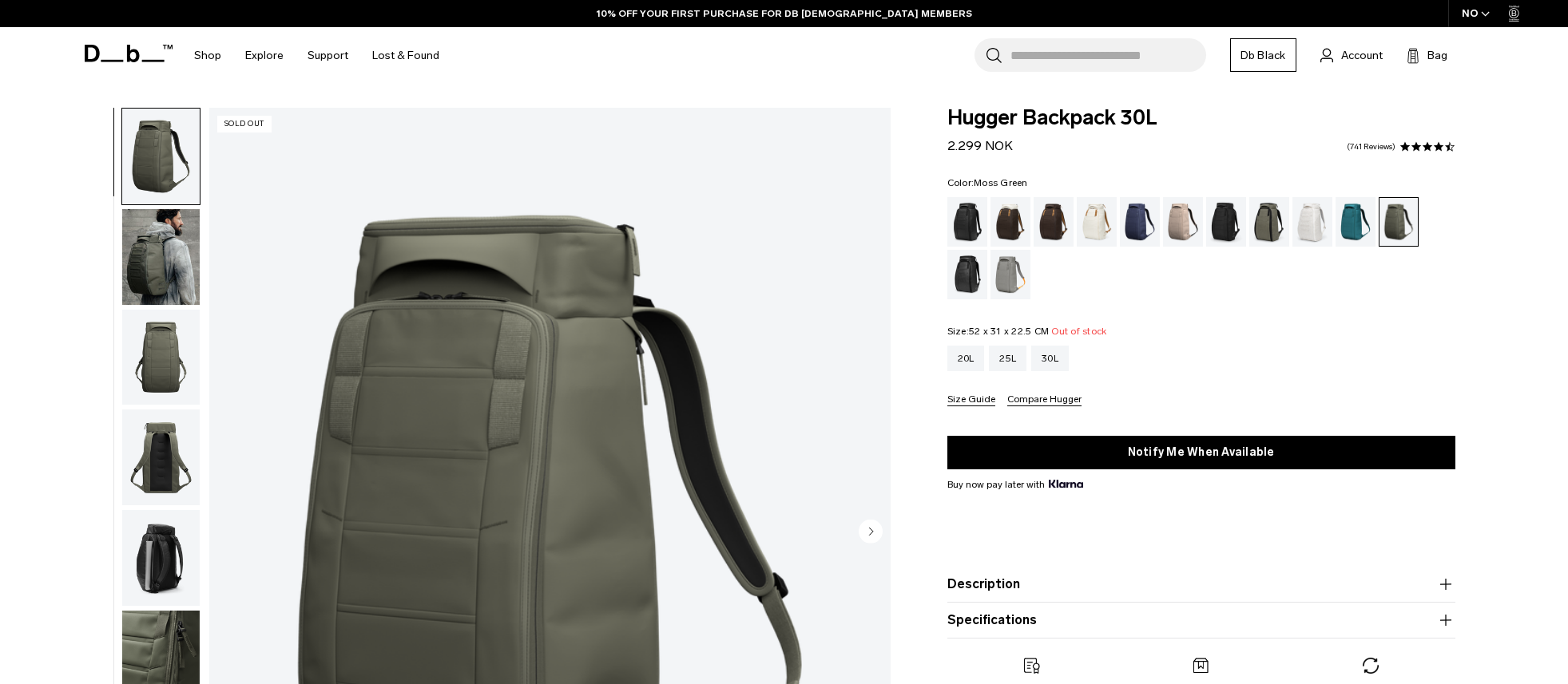
click at [143, 555] on img "button" at bounding box center [161, 558] width 78 height 96
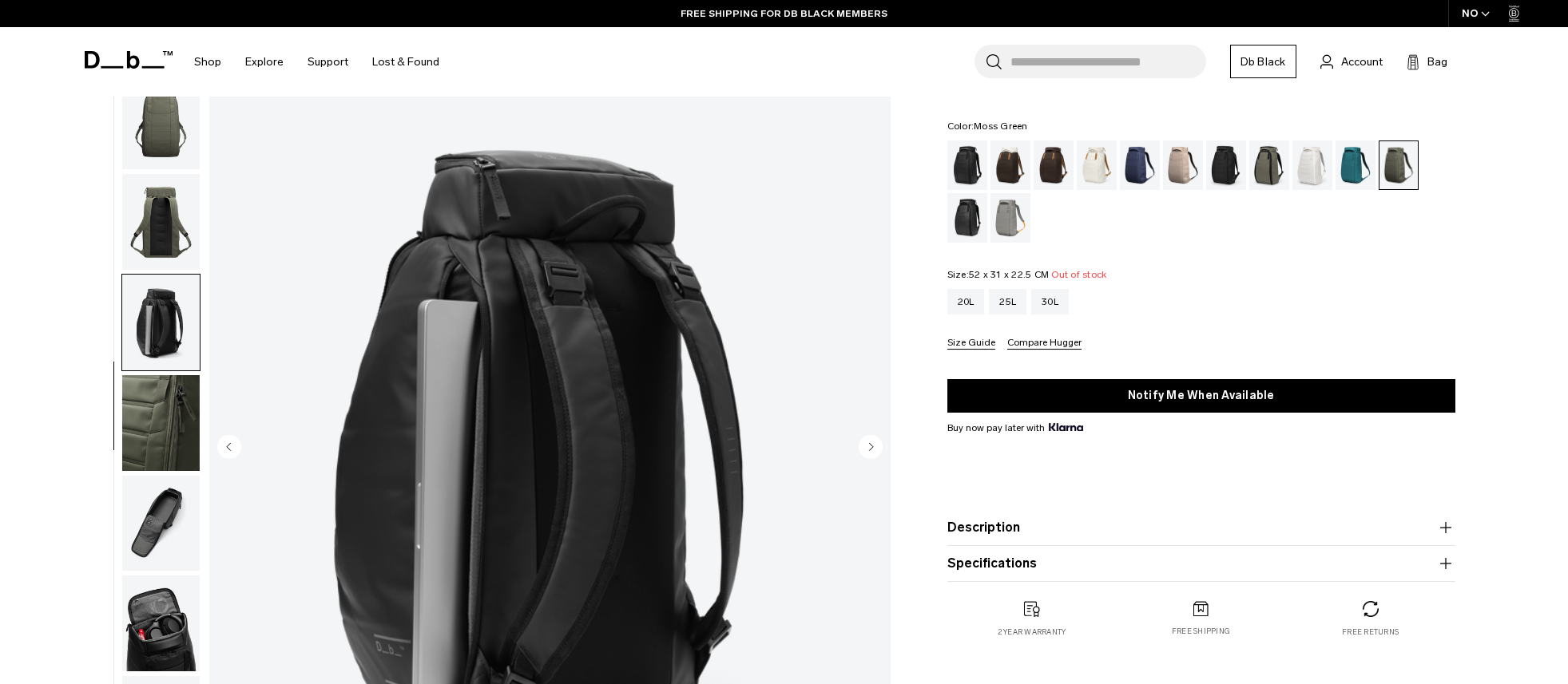
scroll to position [80, 0]
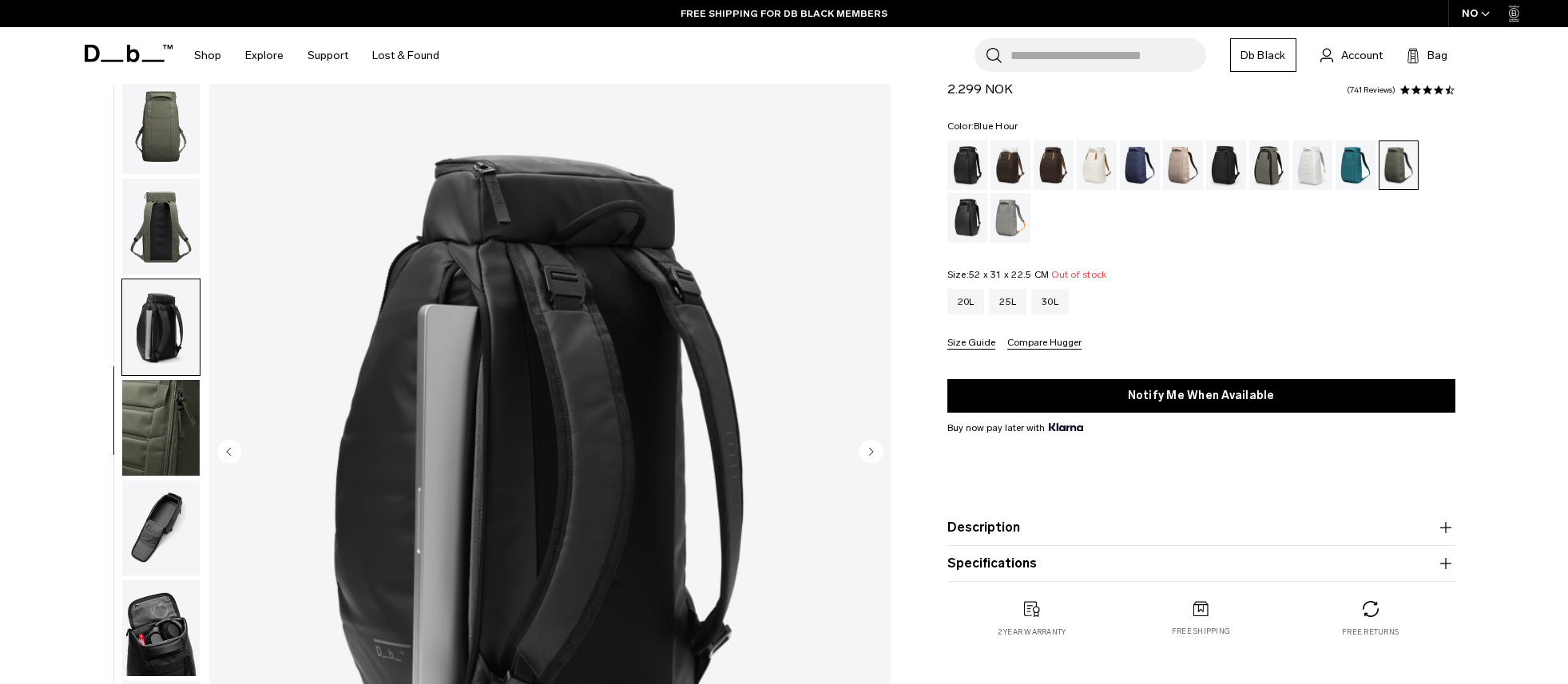
click at [1139, 175] on div "Blue Hour" at bounding box center [1140, 165] width 41 height 50
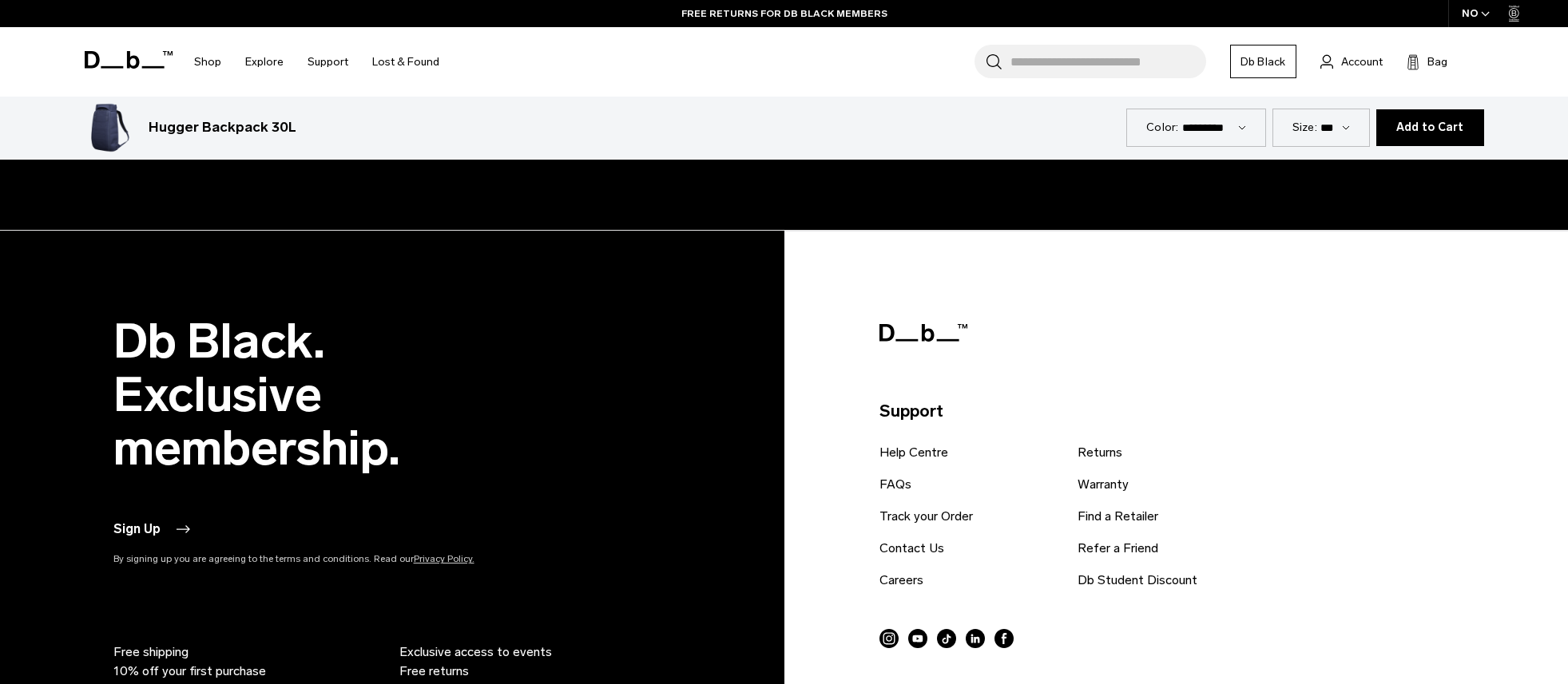
scroll to position [6735, 0]
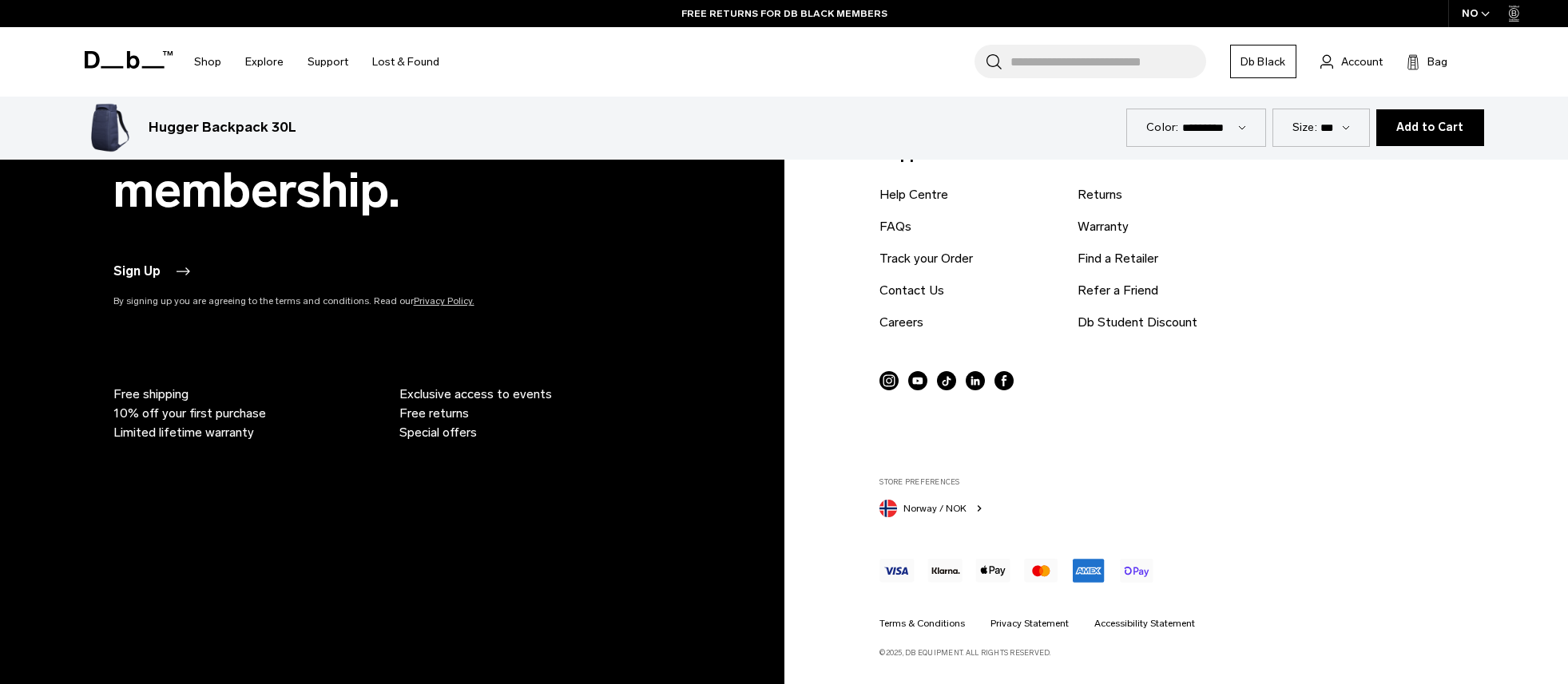
click at [157, 395] on span "Free shipping" at bounding box center [150, 394] width 75 height 19
click at [133, 398] on span "Free shipping" at bounding box center [150, 394] width 75 height 19
click at [132, 390] on span "Free shipping" at bounding box center [150, 394] width 75 height 19
drag, startPoint x: 116, startPoint y: 390, endPoint x: 212, endPoint y: 393, distance: 96.0
click at [212, 393] on li "Free shipping" at bounding box center [250, 394] width 273 height 19
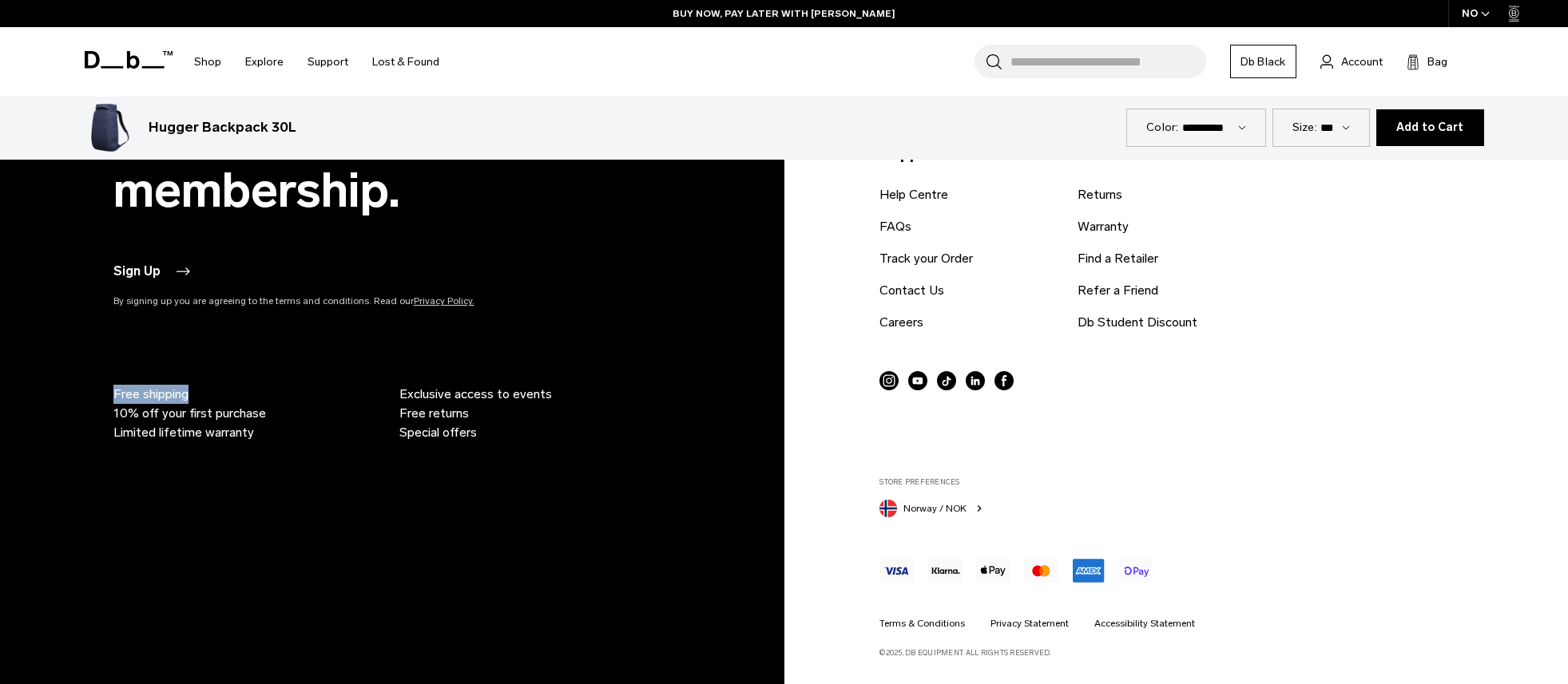
click at [926, 510] on span "Norway / NOK" at bounding box center [934, 508] width 63 height 14
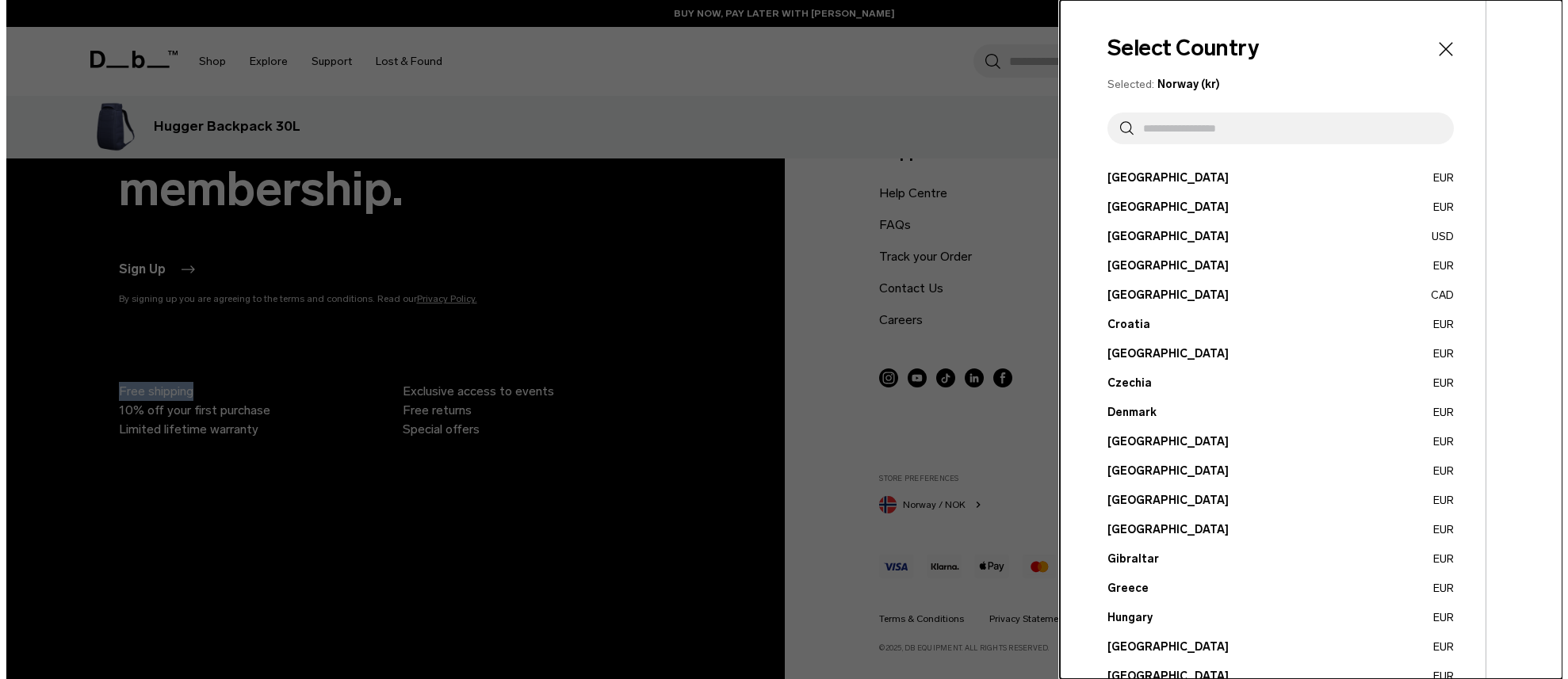
scroll to position [6695, 0]
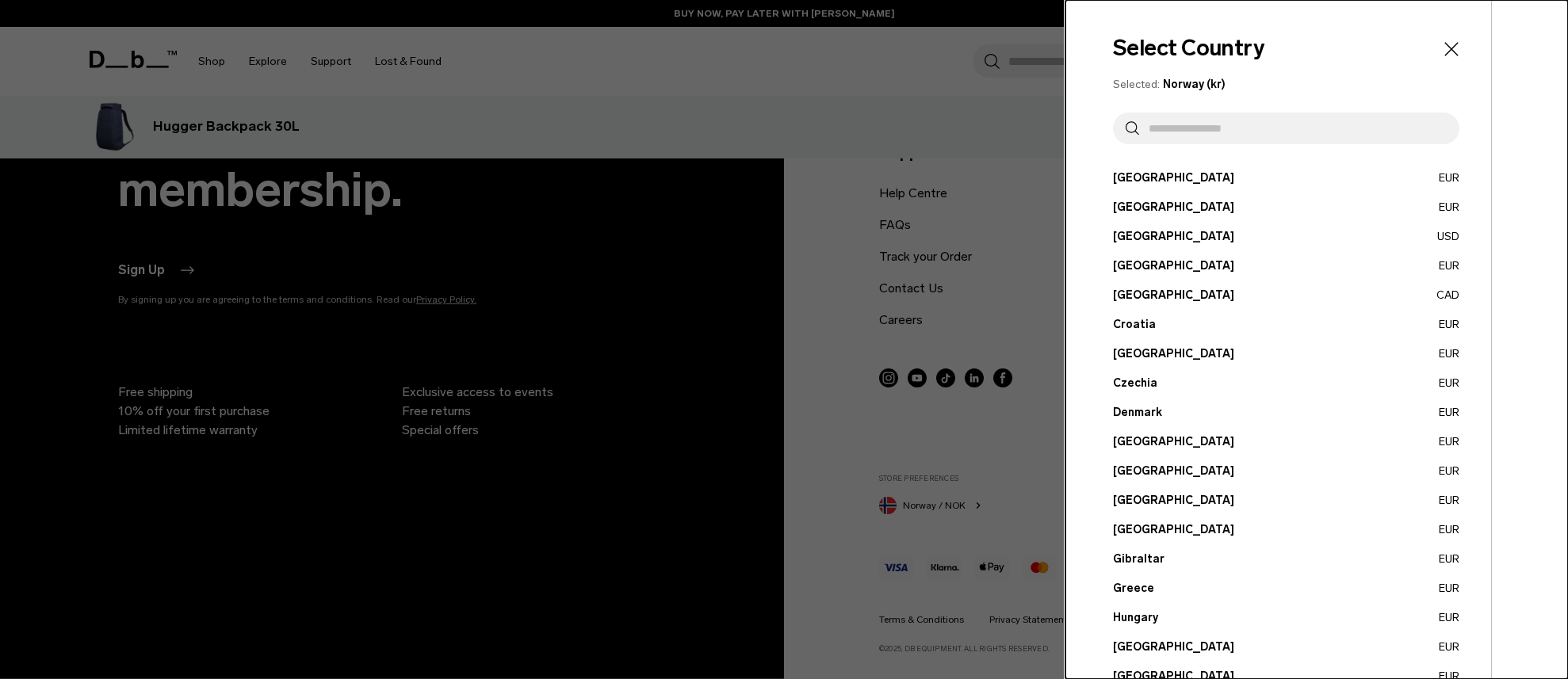
click at [1181, 129] on input "text" at bounding box center [1292, 128] width 307 height 32
type input "****"
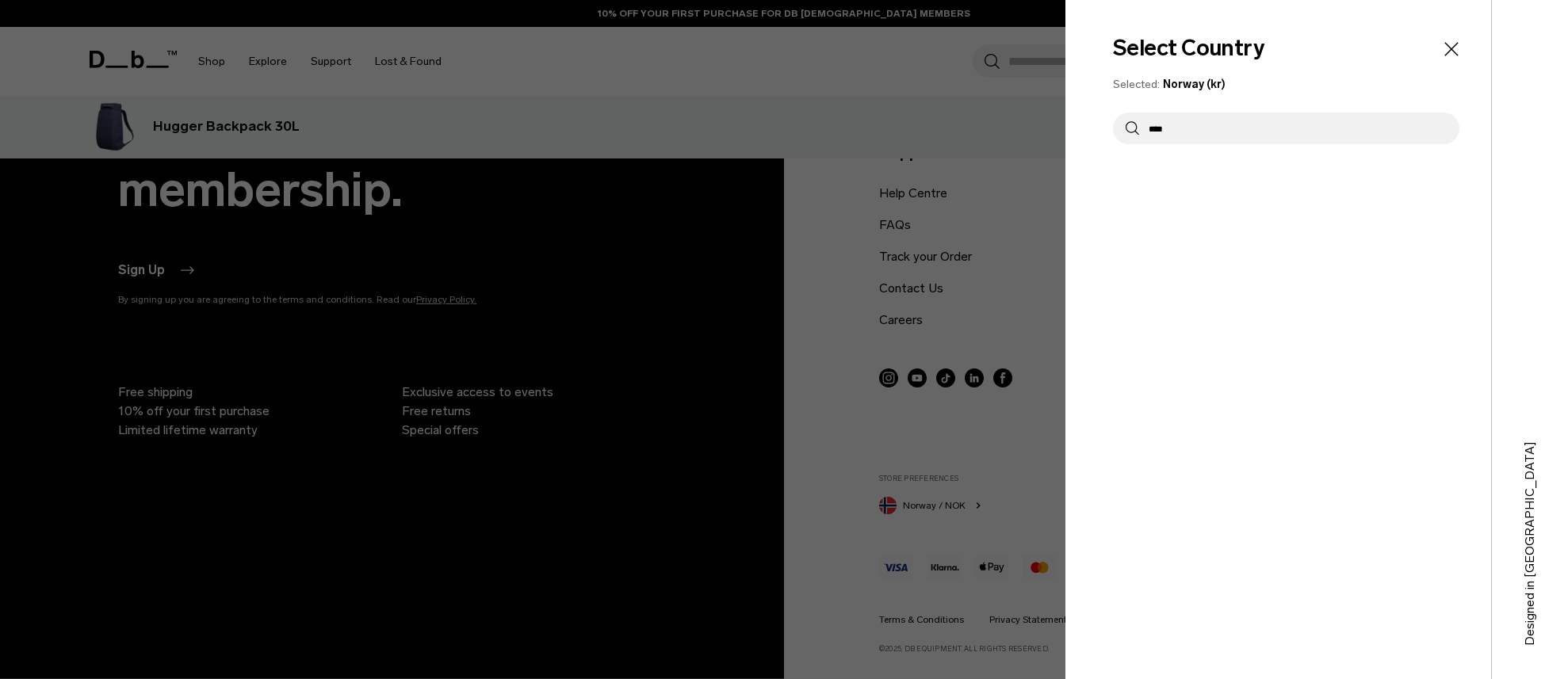
drag, startPoint x: 1181, startPoint y: 129, endPoint x: 1138, endPoint y: 126, distance: 43.1
click at [1138, 126] on div "****" at bounding box center [1287, 128] width 347 height 32
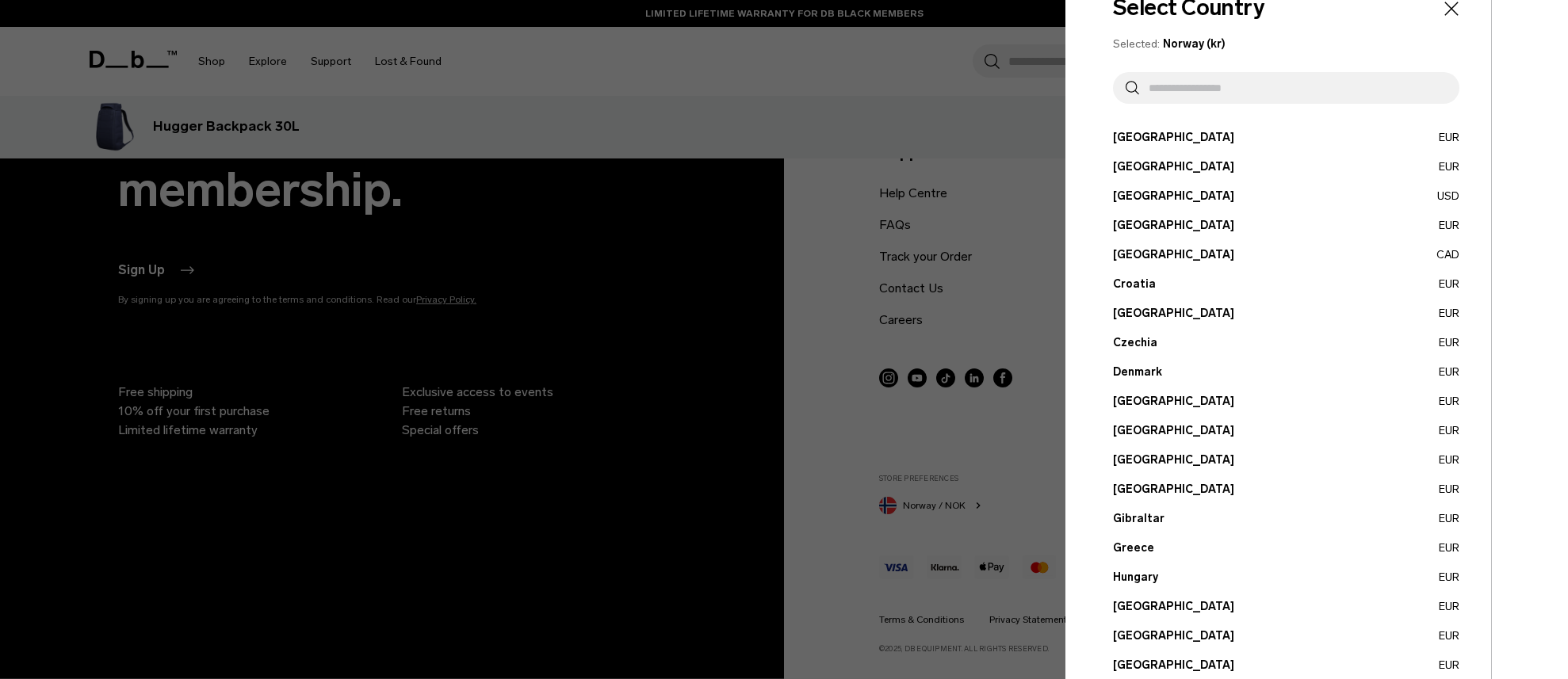
scroll to position [14, 0]
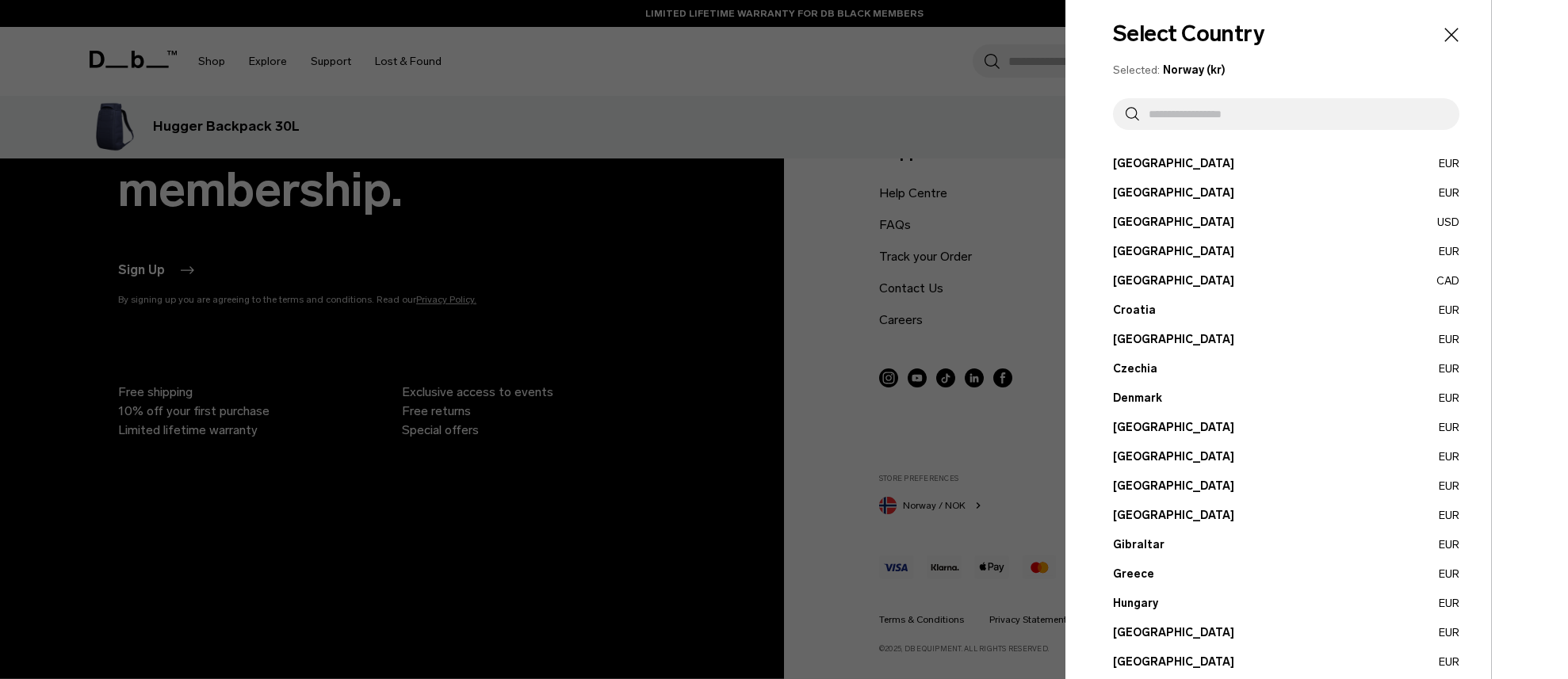
click at [1441, 32] on icon "Close" at bounding box center [1452, 34] width 22 height 22
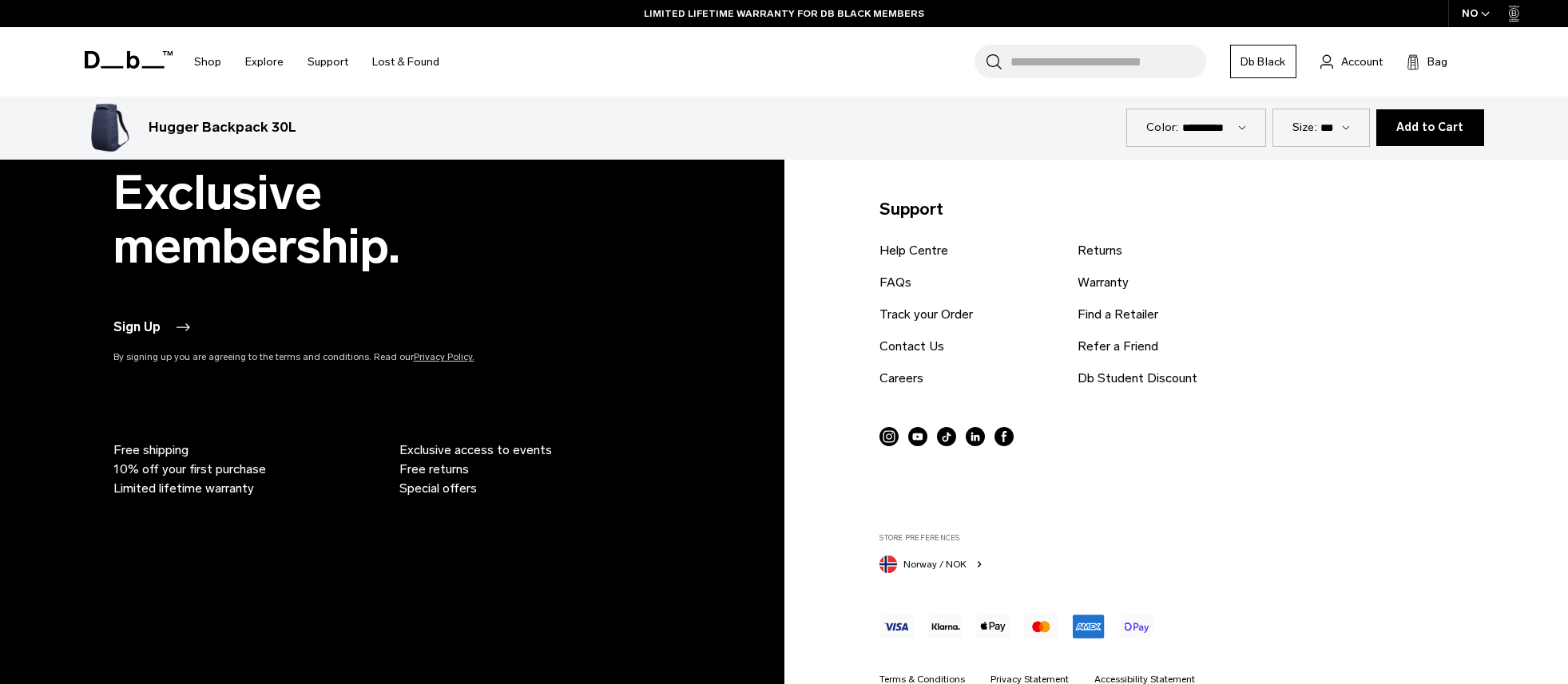
scroll to position [6655, 0]
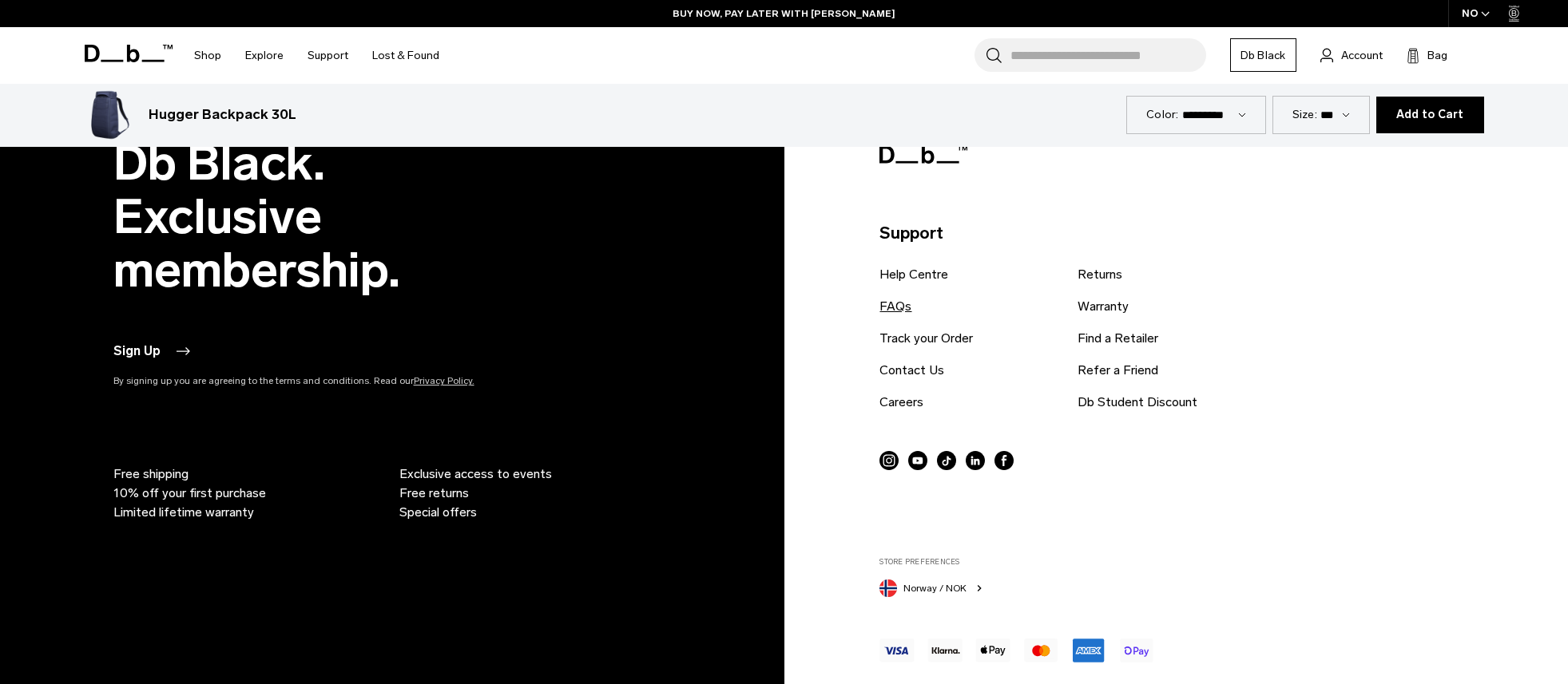
click at [884, 305] on link "FAQs" at bounding box center [895, 306] width 32 height 19
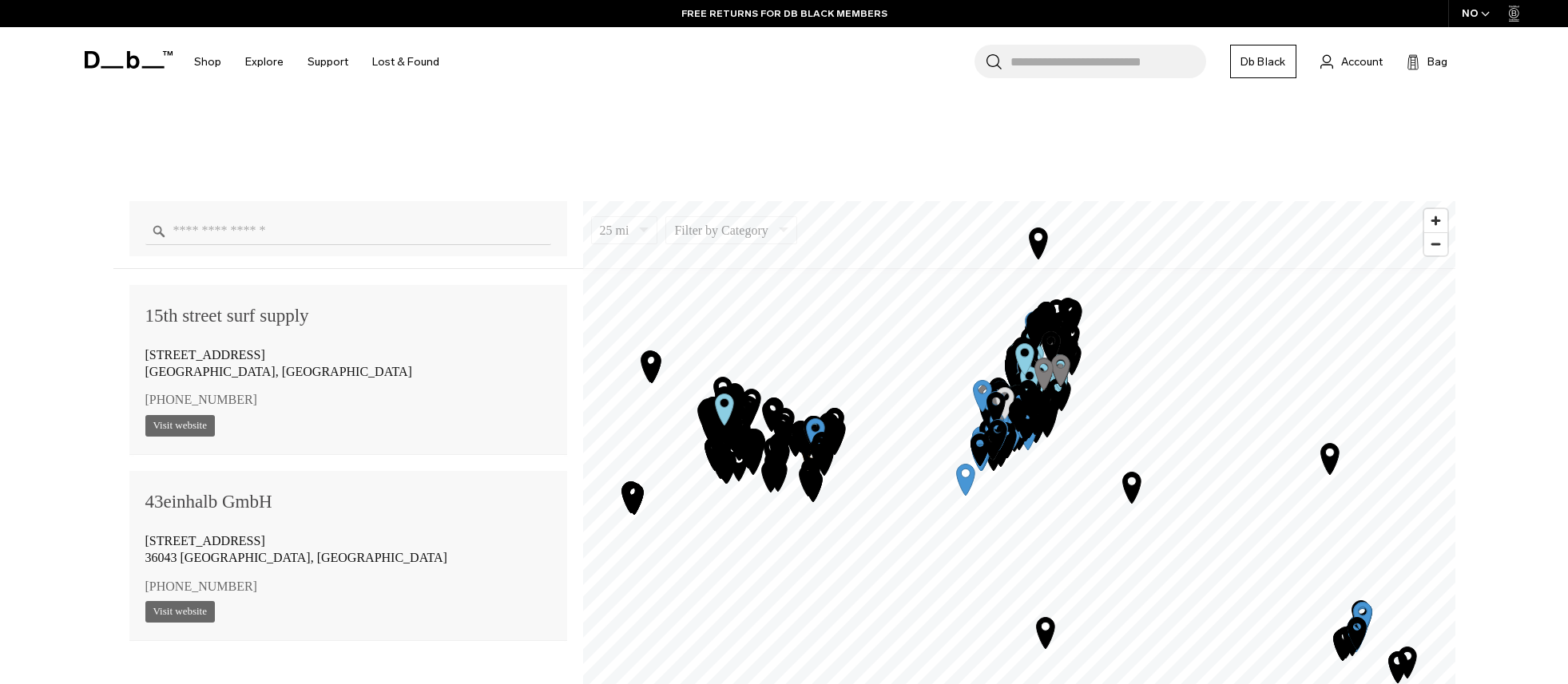
scroll to position [1277, 0]
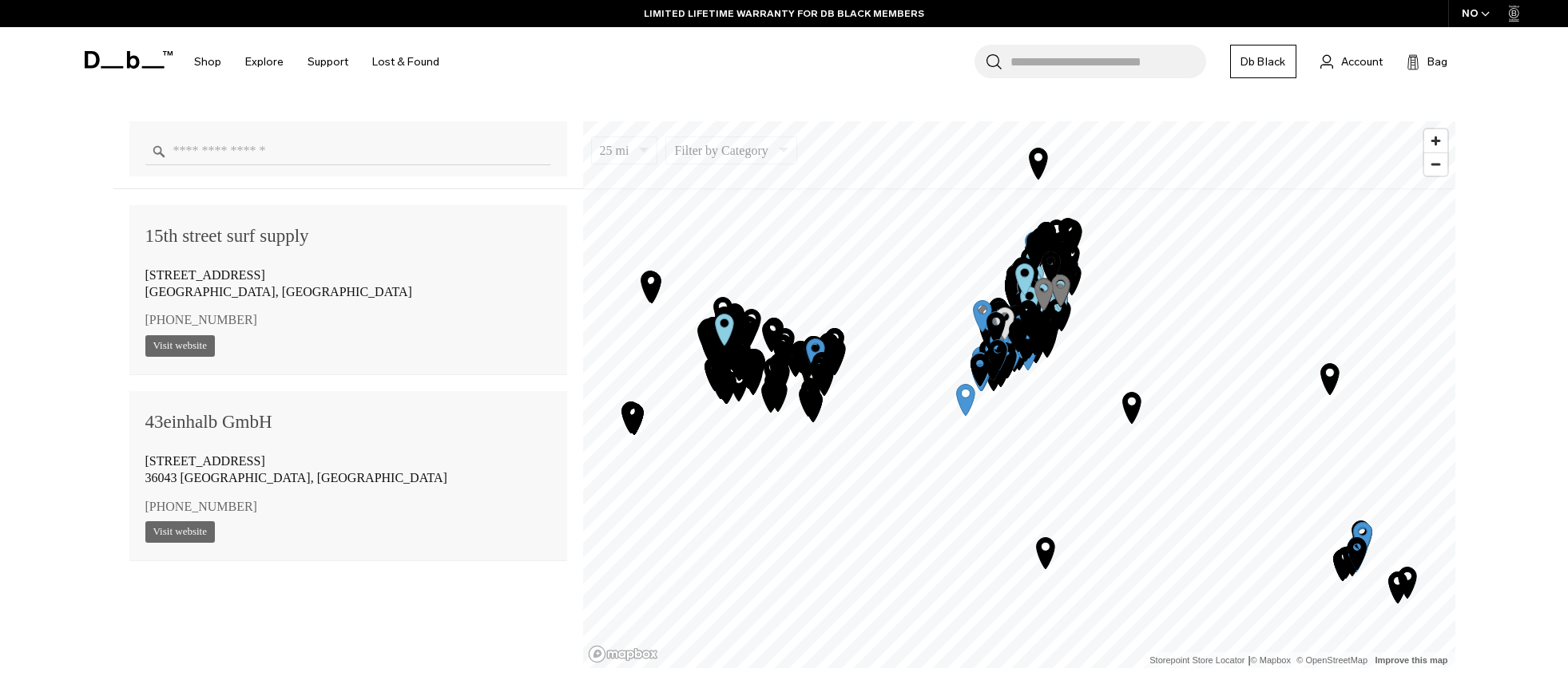
click at [1391, 588] on icon "Map marker" at bounding box center [1398, 587] width 19 height 31
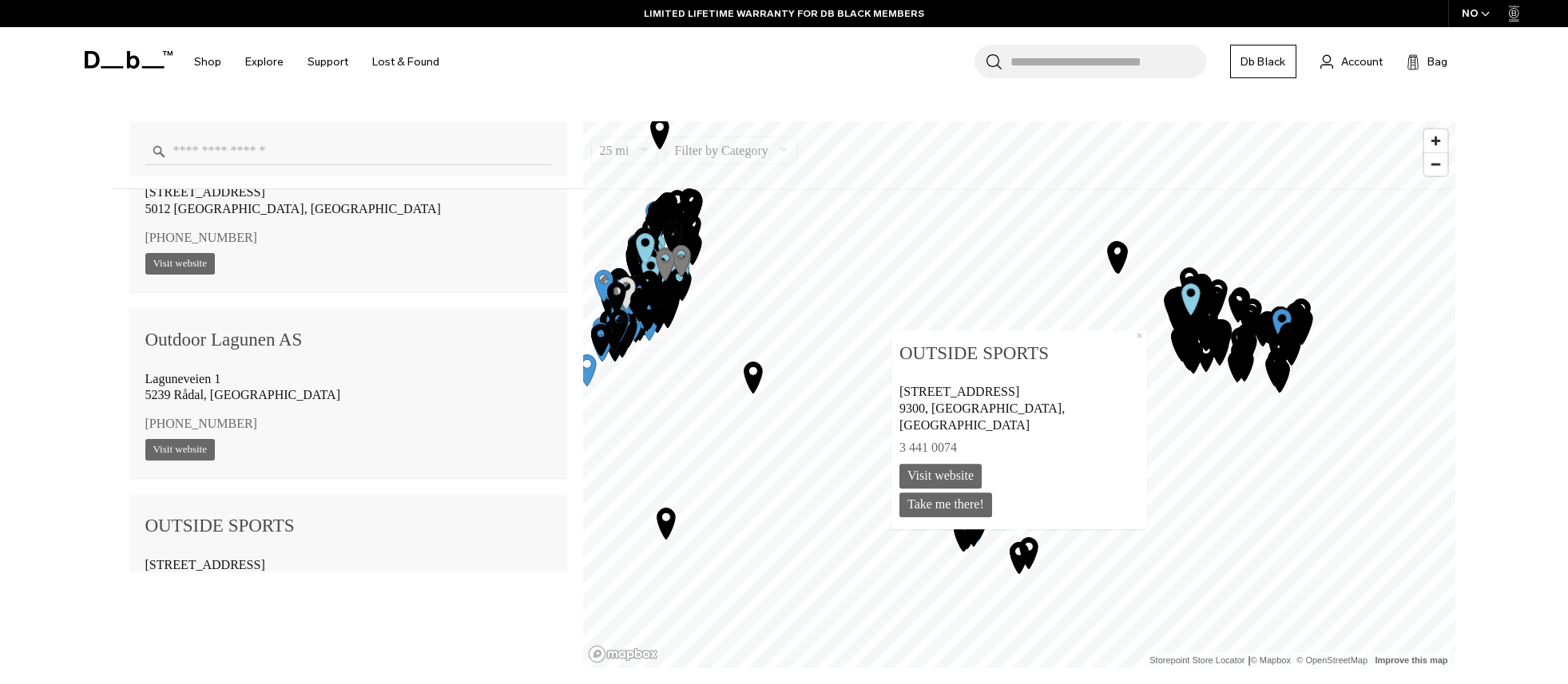
click at [1030, 547] on icon "Map marker" at bounding box center [1019, 557] width 40 height 40
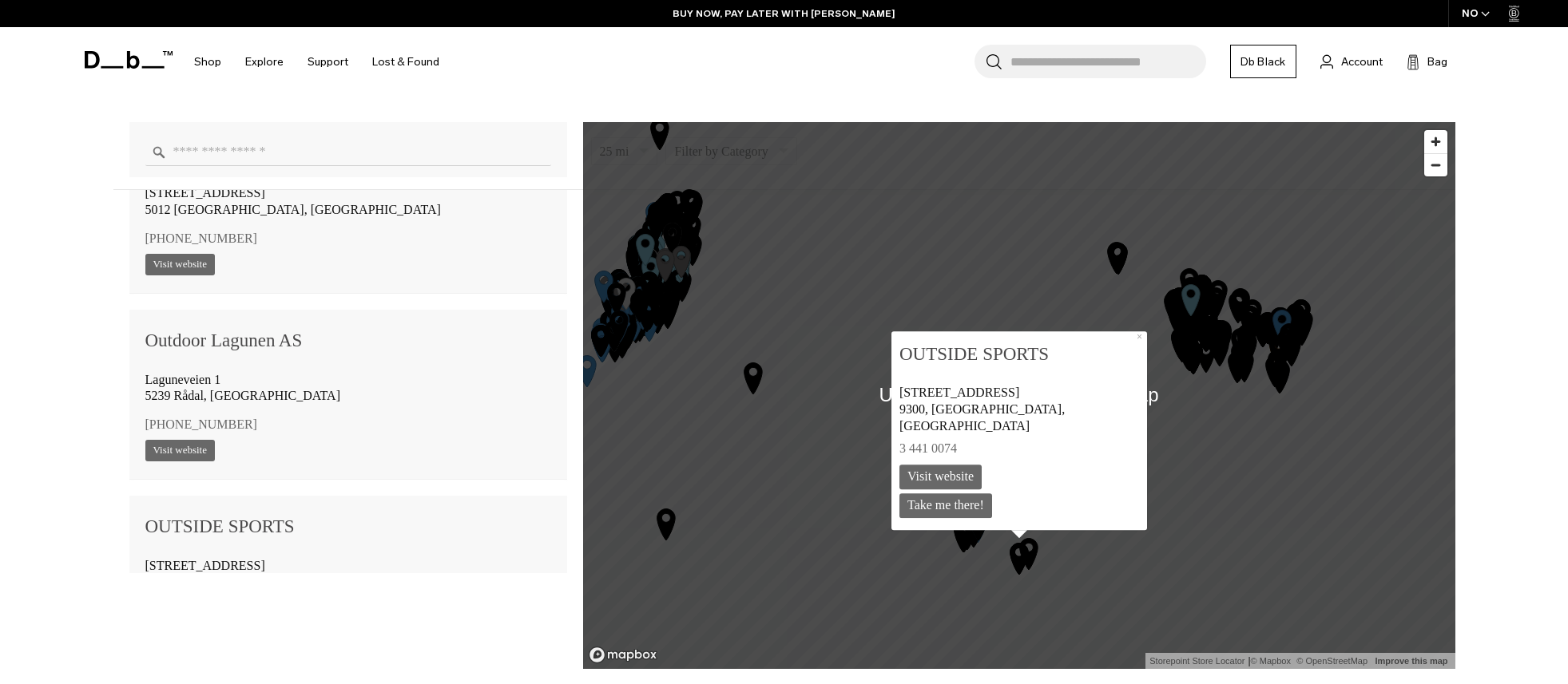
scroll to position [1277, 0]
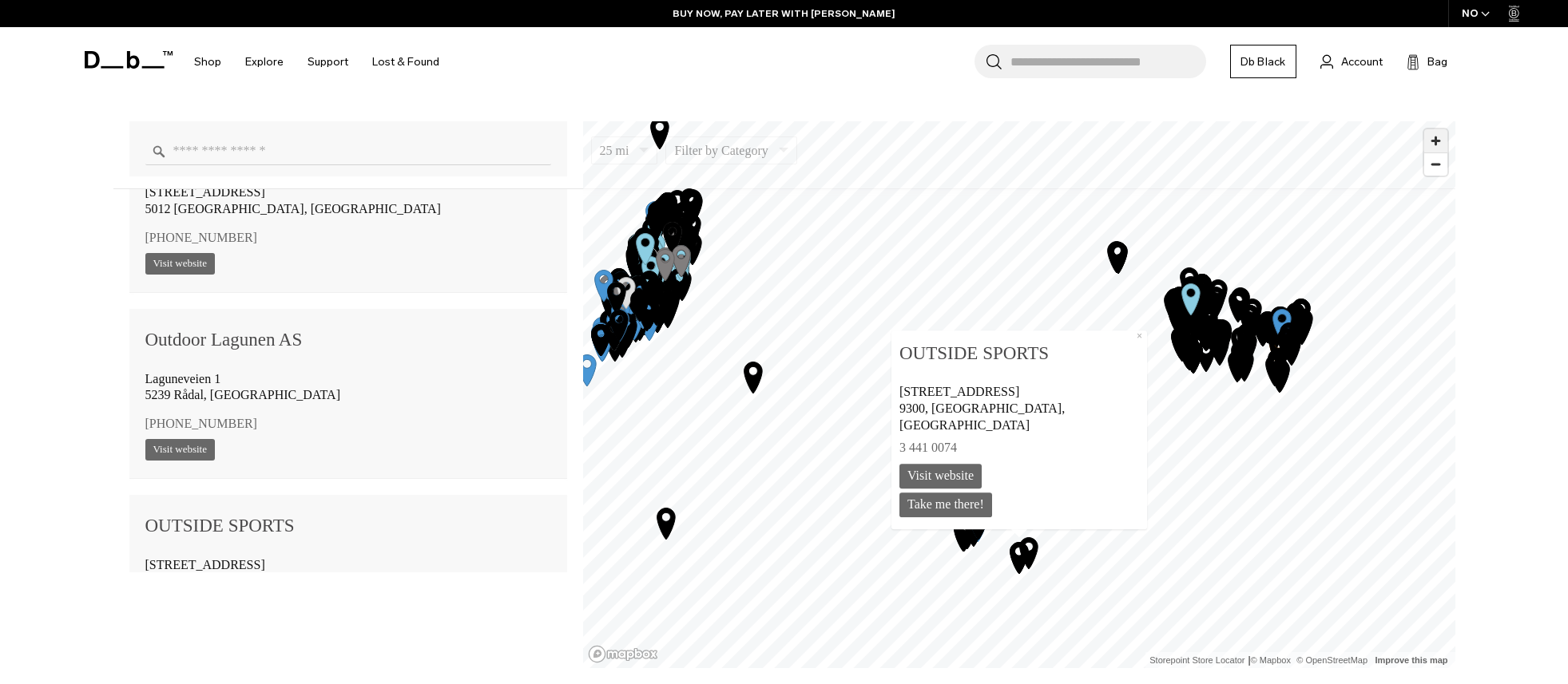
click at [1430, 137] on span "Zoom in" at bounding box center [1435, 140] width 23 height 23
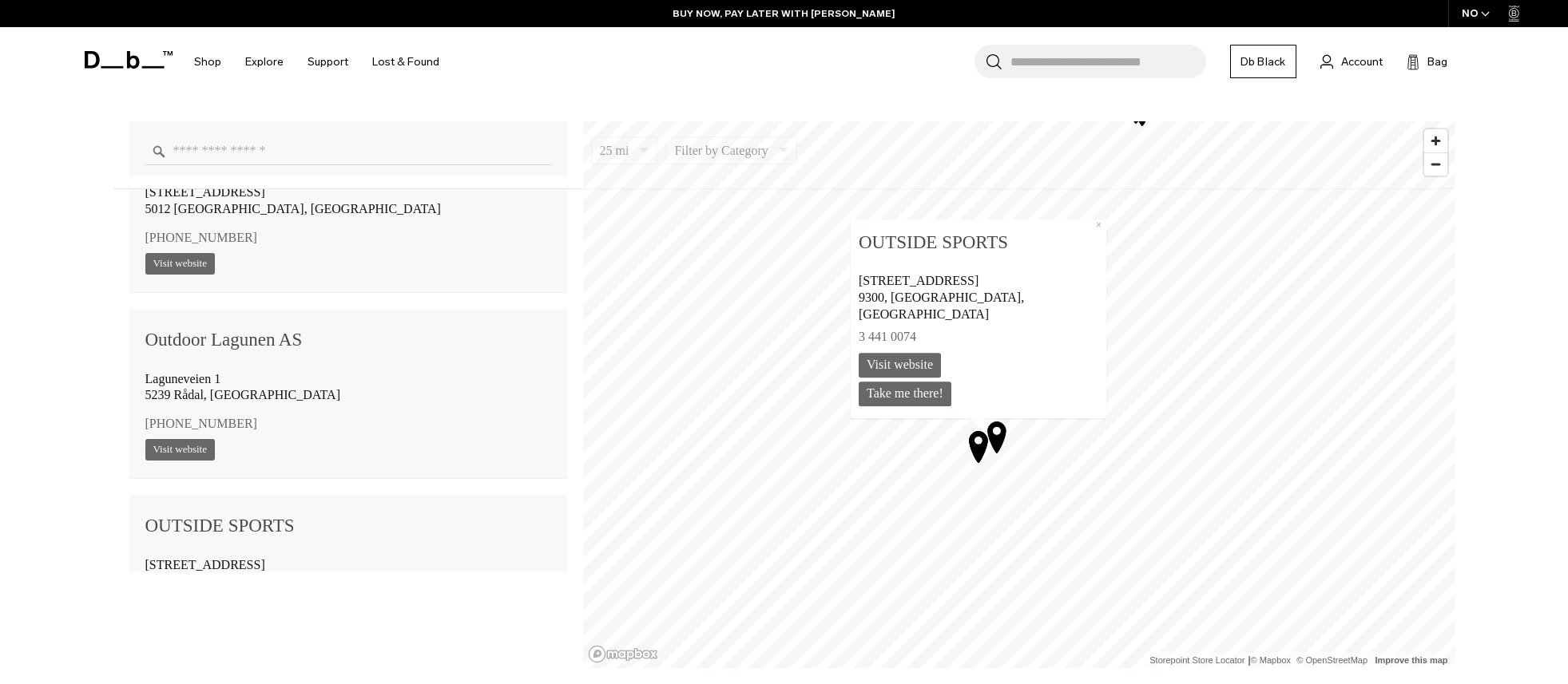
click at [999, 440] on icon "Map marker" at bounding box center [997, 437] width 19 height 31
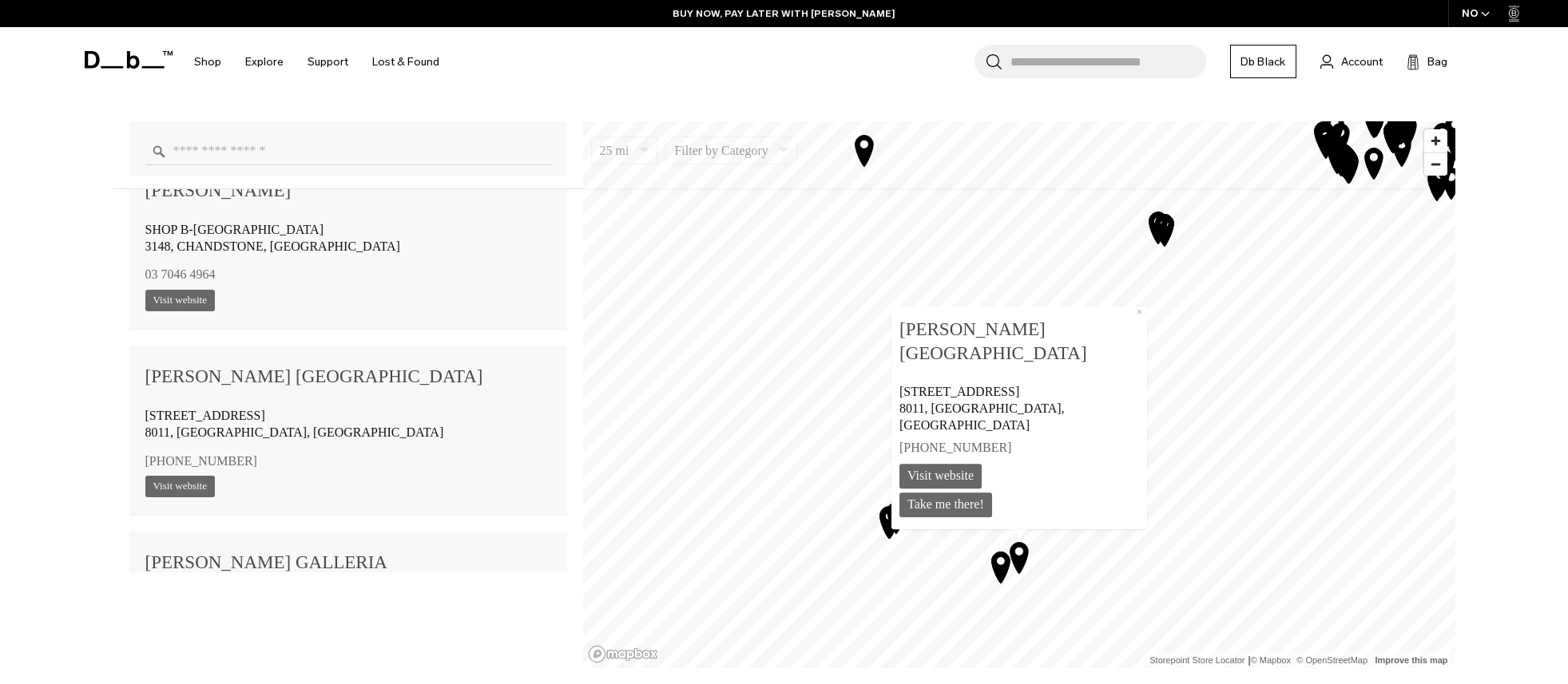
click at [998, 559] on icon "Map marker" at bounding box center [1000, 566] width 40 height 40
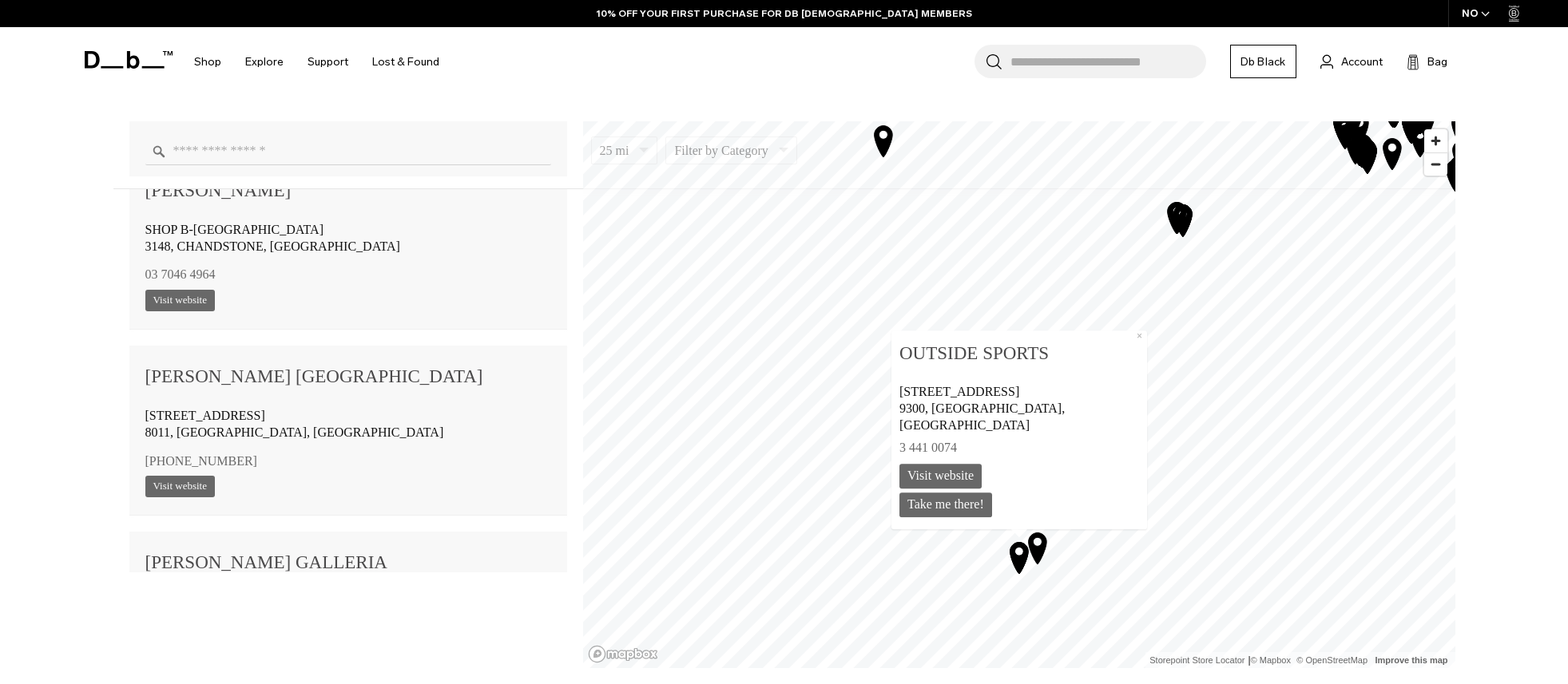
scroll to position [87611, 0]
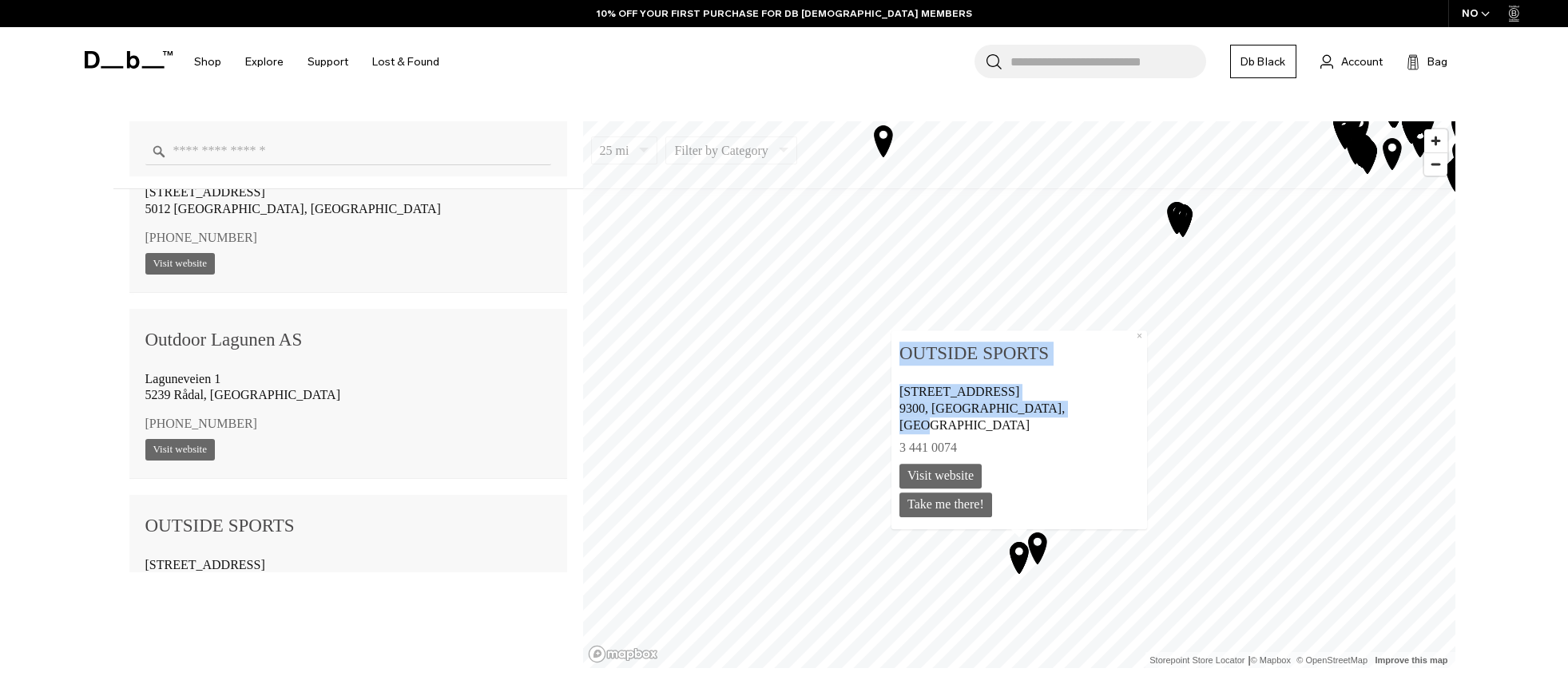
drag, startPoint x: 1126, startPoint y: 427, endPoint x: 913, endPoint y: 371, distance: 220.2
click at [913, 371] on div "OUTSIDE SPORTS 9 SHOTOVER ST 9300, QUEENSTOWN, NEW ZEALAND 3 441 0074 outsidesp…" at bounding box center [1019, 428] width 240 height 179
copy div "OUTSIDE SPORTS 9 SHOTOVER ST 9300, QUEENSTOWN, NEW ZEALAND"
click at [1131, 343] on button "×" at bounding box center [1138, 337] width 15 height 13
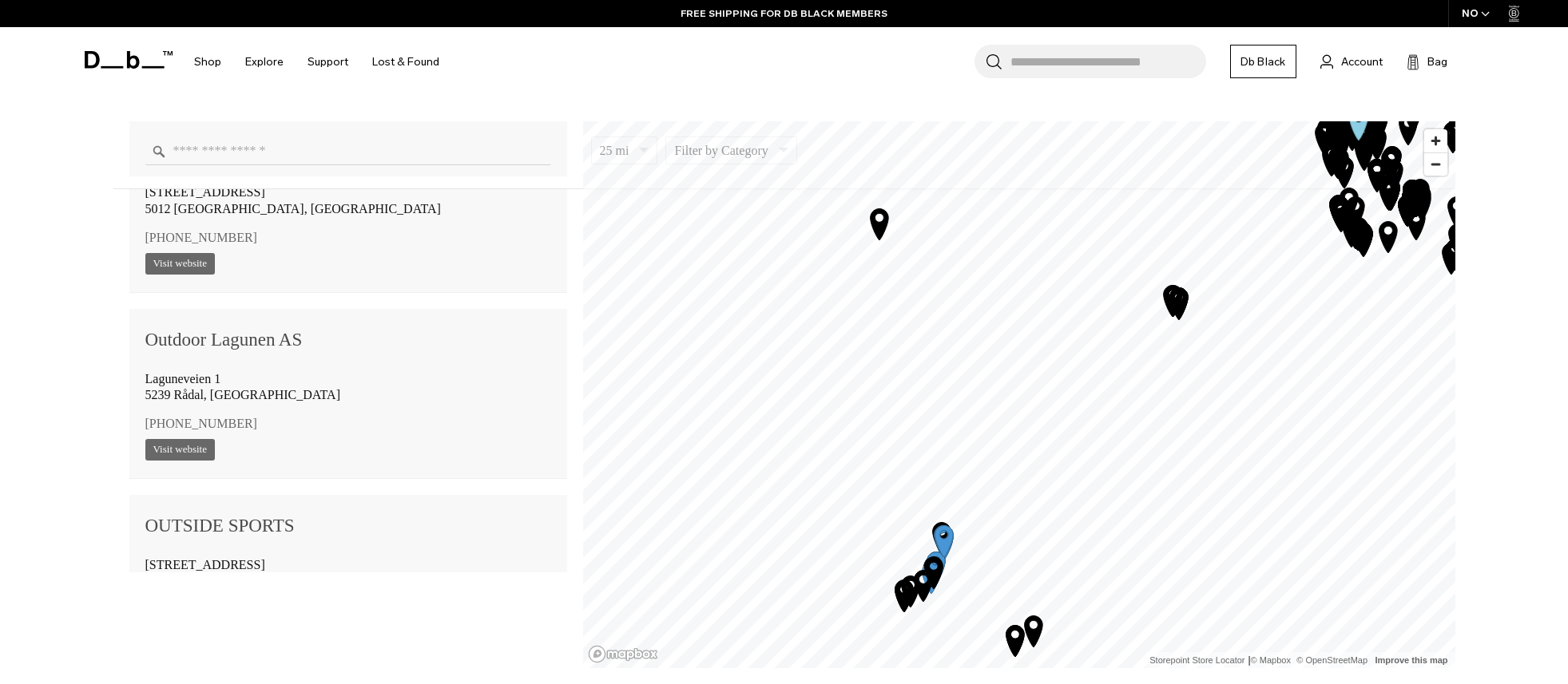
click at [876, 222] on icon "Map marker" at bounding box center [879, 224] width 19 height 31
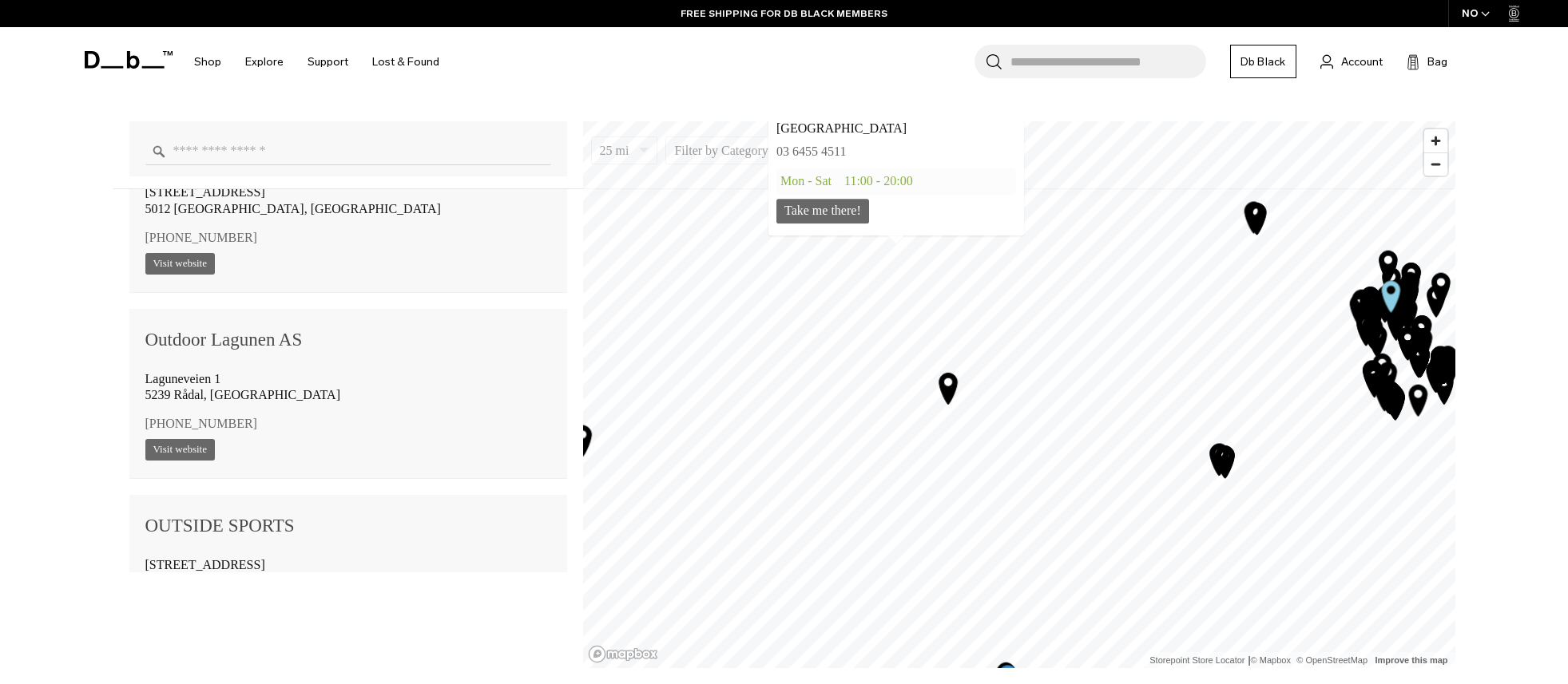
scroll to position [39039, 0]
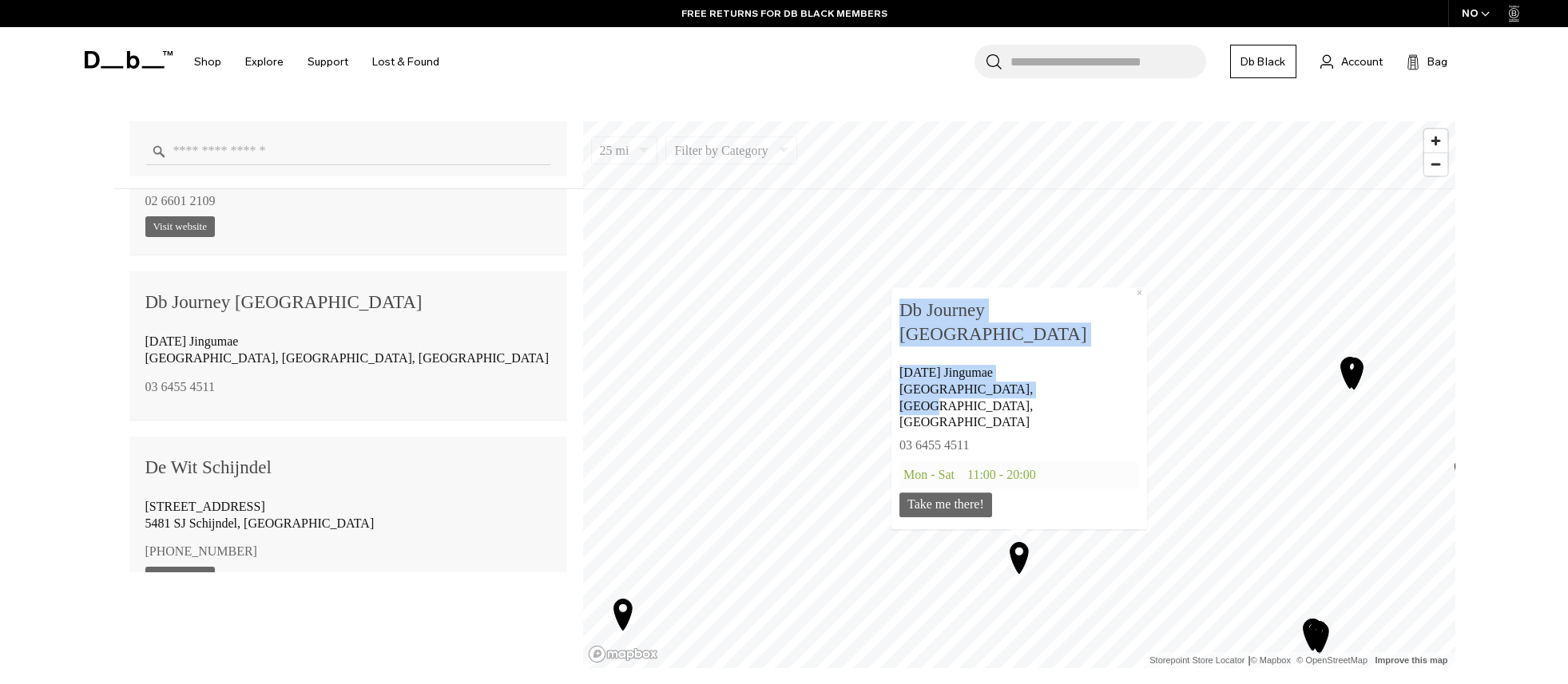
drag, startPoint x: 1084, startPoint y: 423, endPoint x: 946, endPoint y: 365, distance: 149.7
click at [946, 365] on div "Db Journey Japan 3-25-18 Jingumae Shibuya-ku, Tokyo, Japan 03 6455 4511 Mon - S…" at bounding box center [1019, 408] width 256 height 242
copy div "Db Journey Japan 3-25-18 Jingumae Shibuya-ku, Tokyo, Japan"
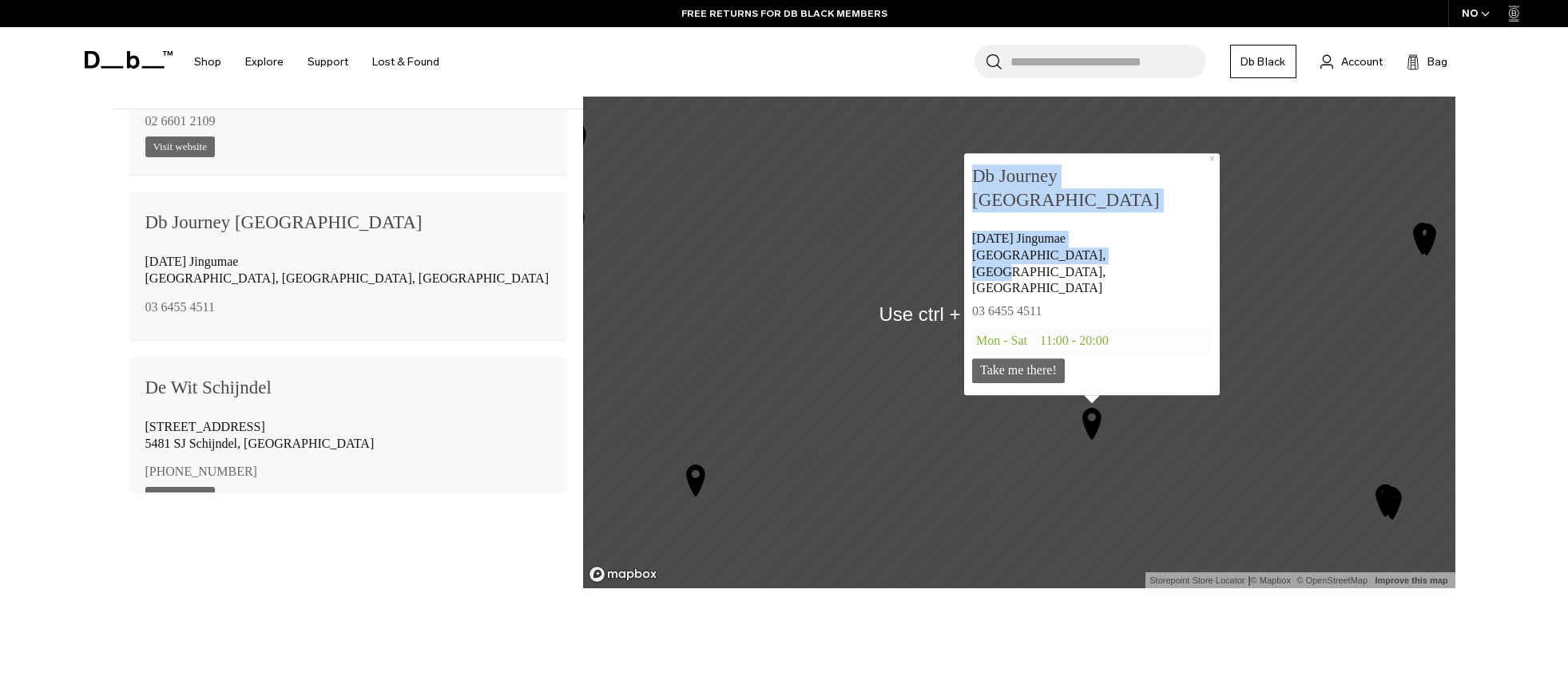
scroll to position [1277, 0]
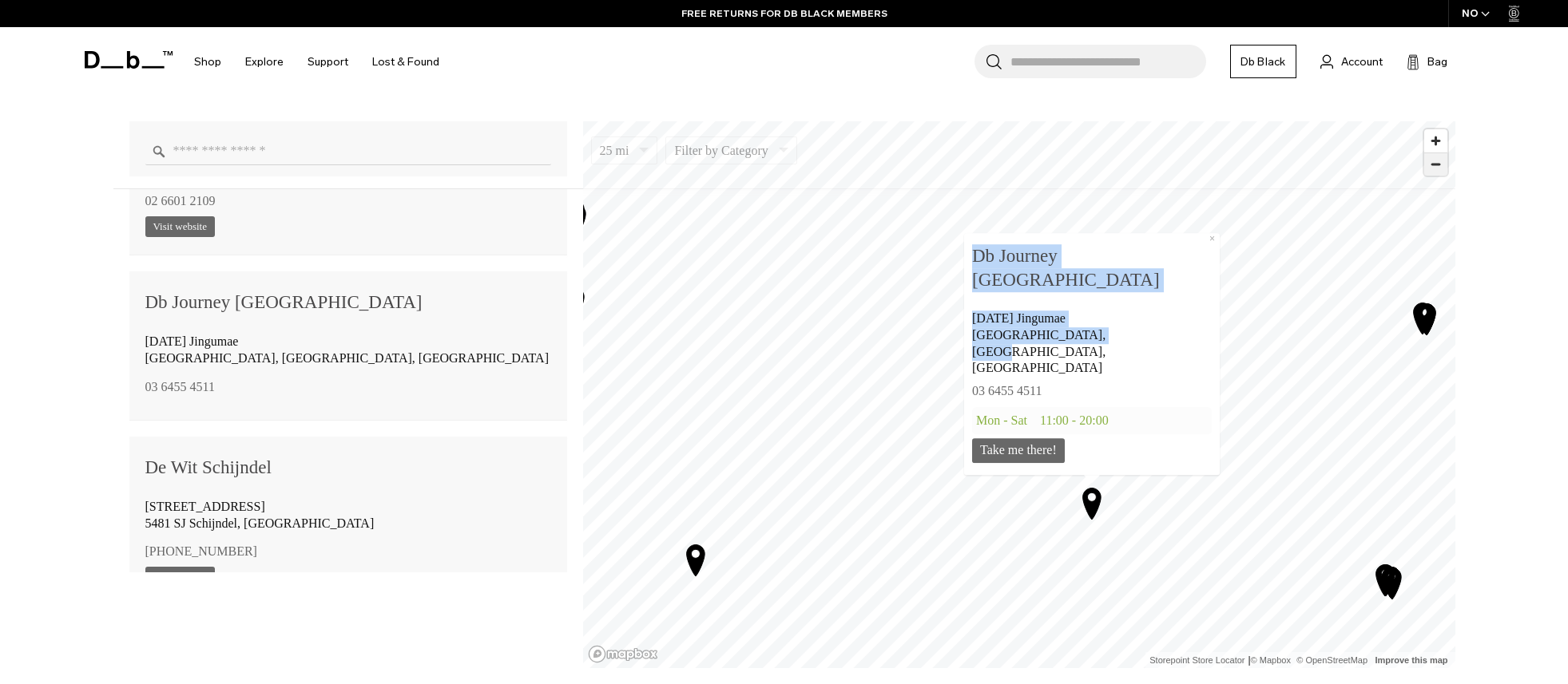
click at [1434, 169] on span "Zoom out" at bounding box center [1435, 164] width 23 height 22
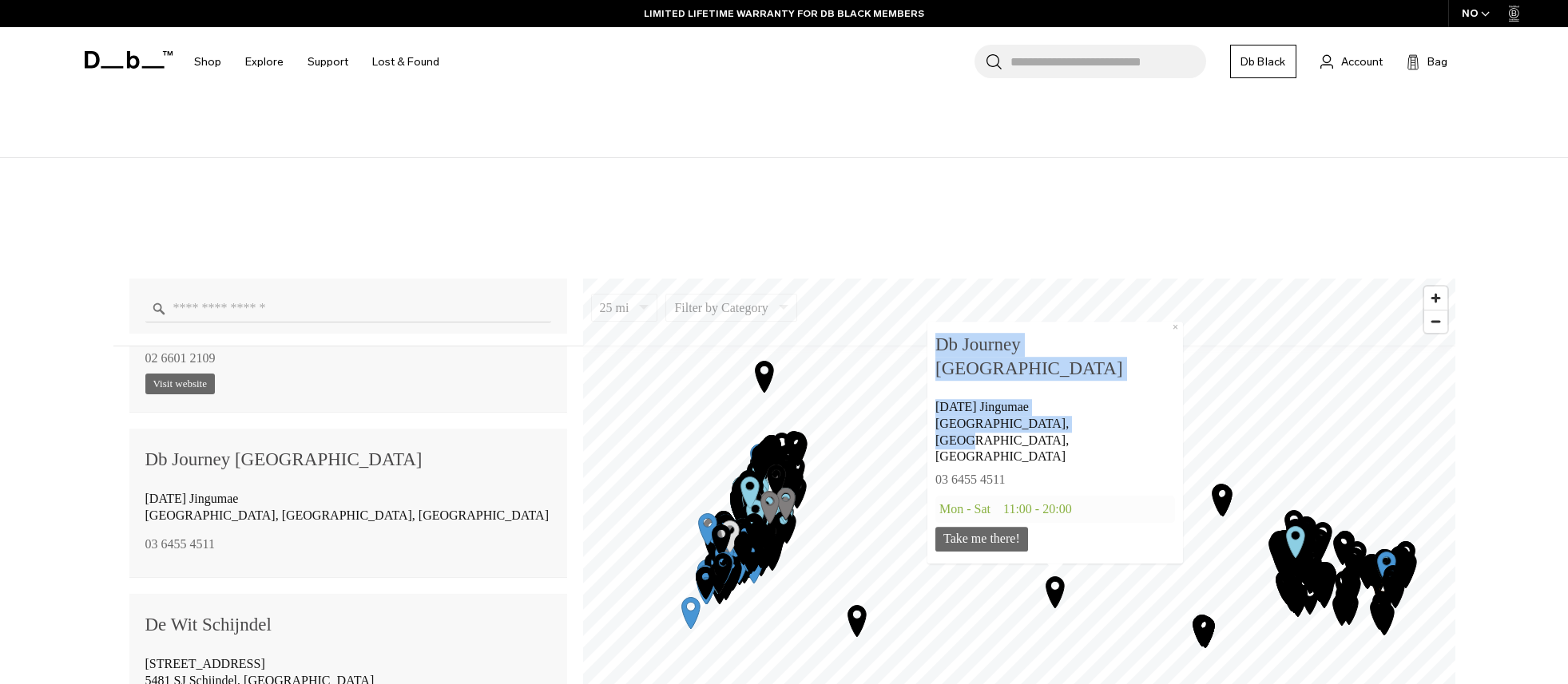
scroll to position [1118, 0]
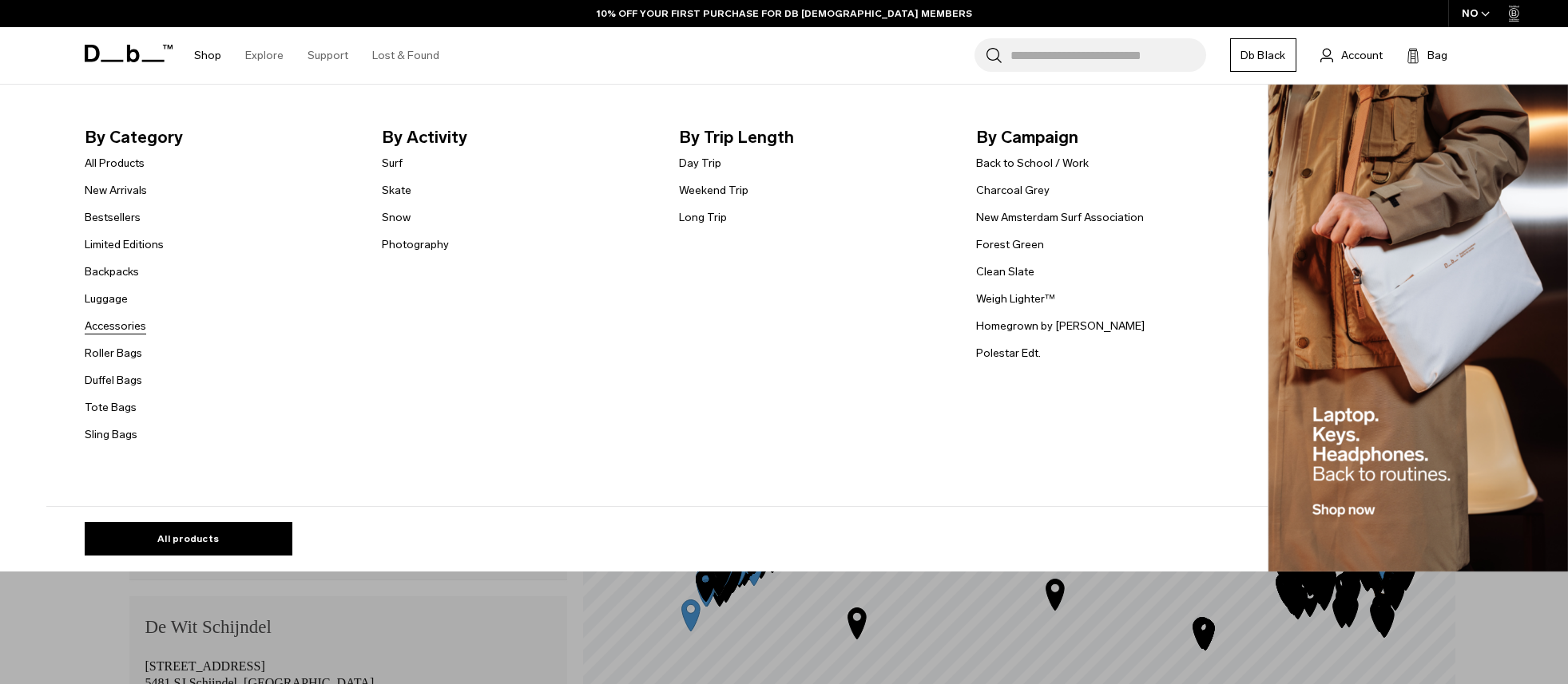
click at [111, 331] on link "Accessories" at bounding box center [115, 326] width 62 height 17
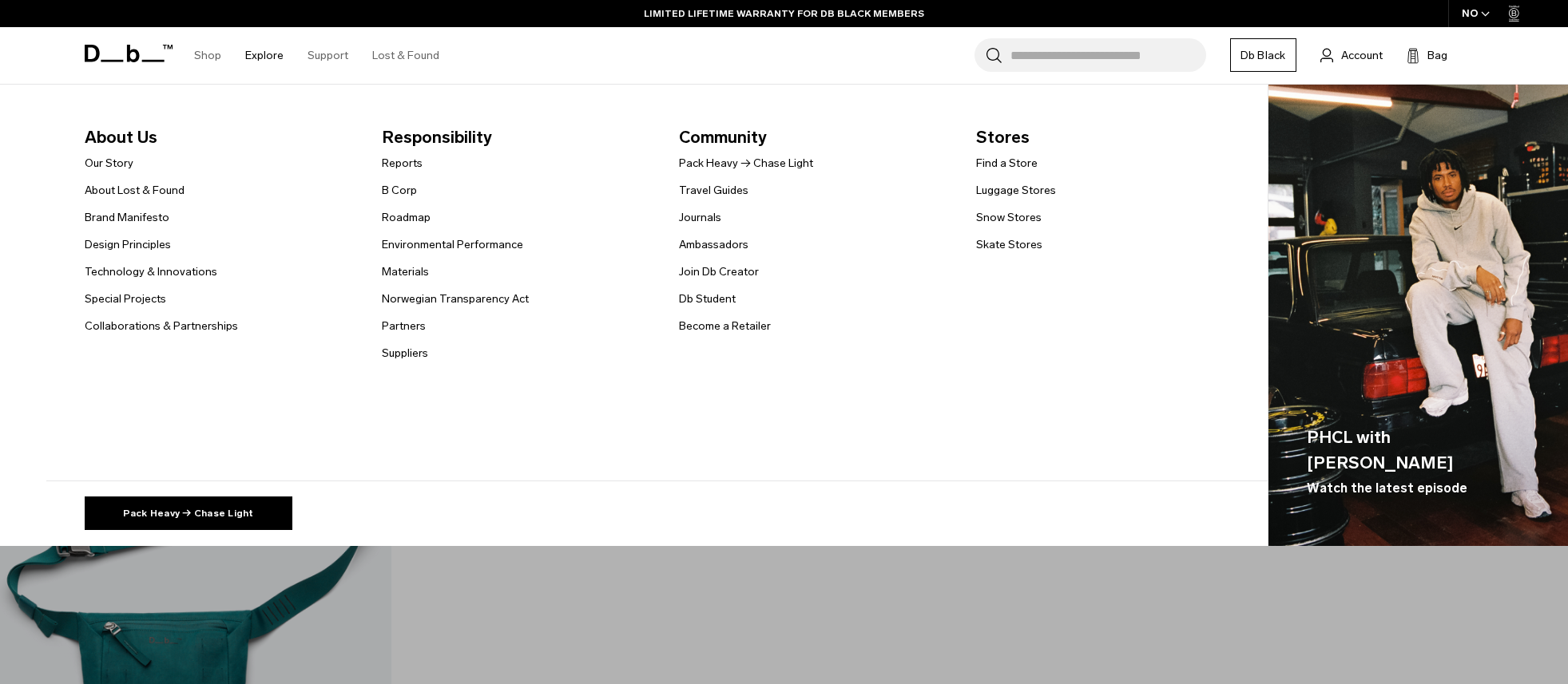
scroll to position [5667, 0]
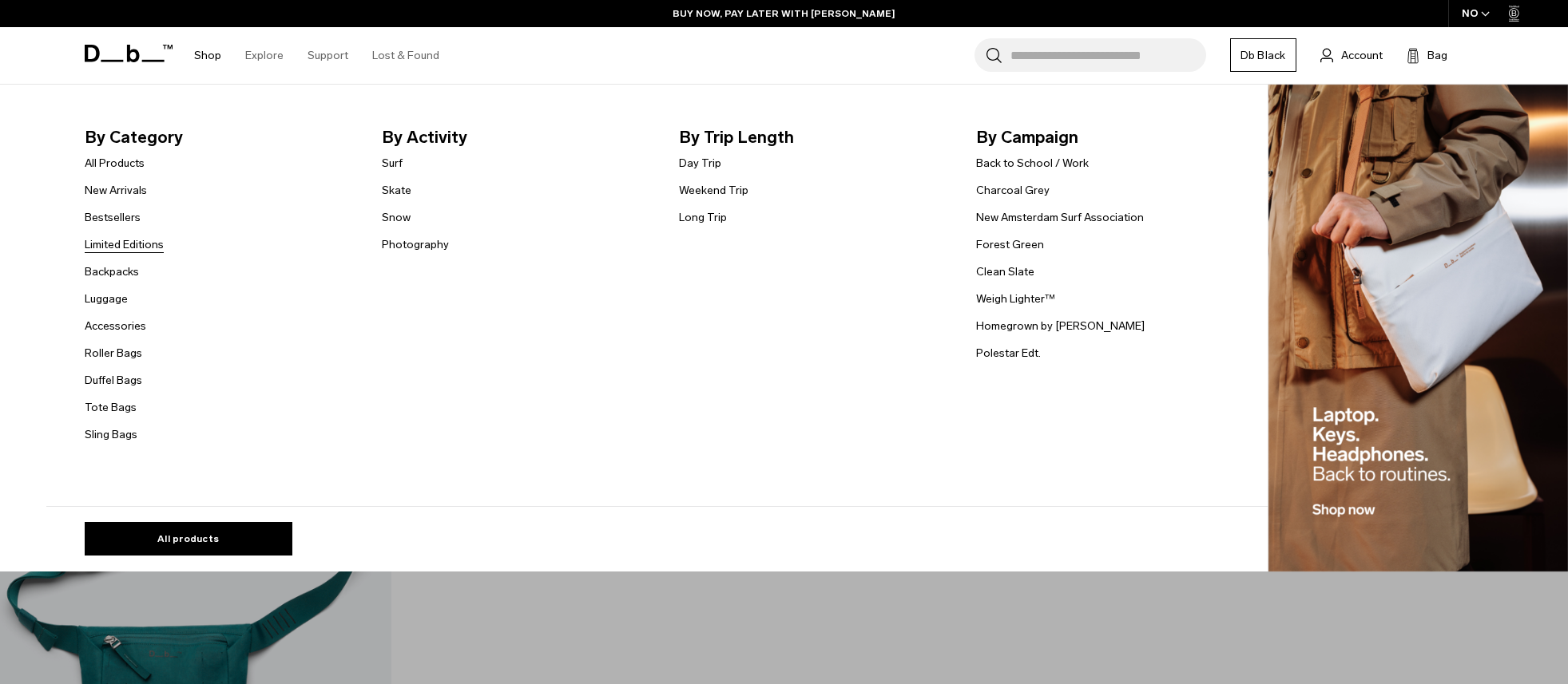
click at [130, 249] on link "Limited Editions" at bounding box center [124, 245] width 79 height 17
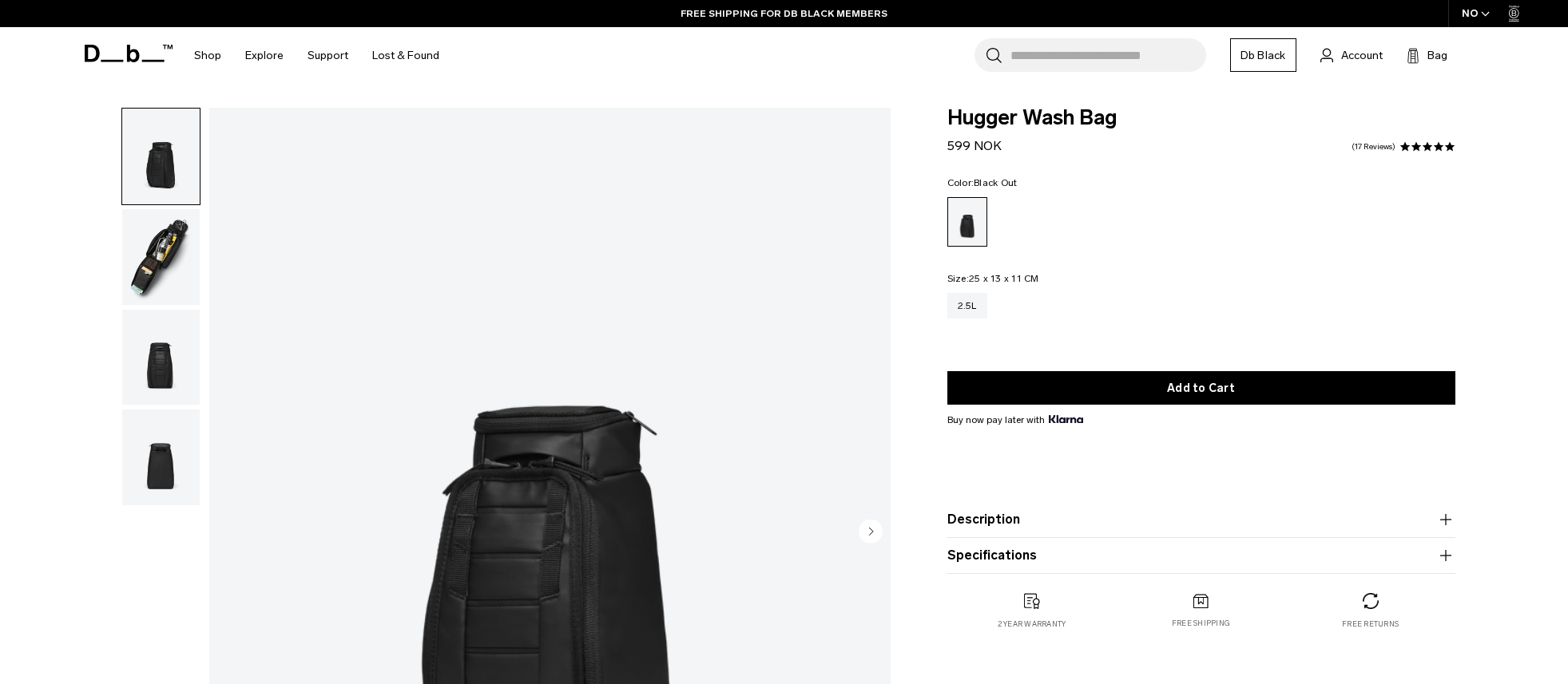
click at [166, 264] on img "button" at bounding box center [161, 257] width 78 height 96
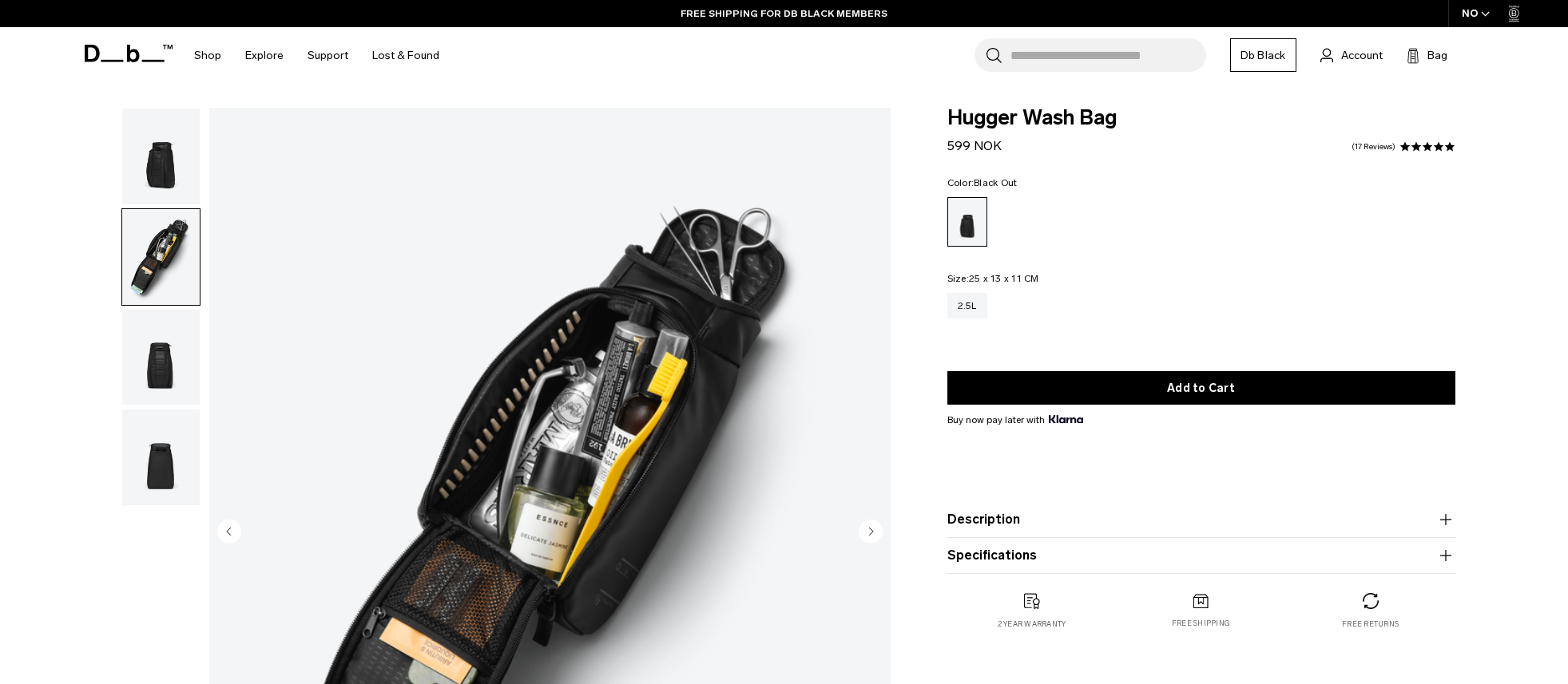
click at [185, 368] on img "button" at bounding box center [161, 358] width 78 height 96
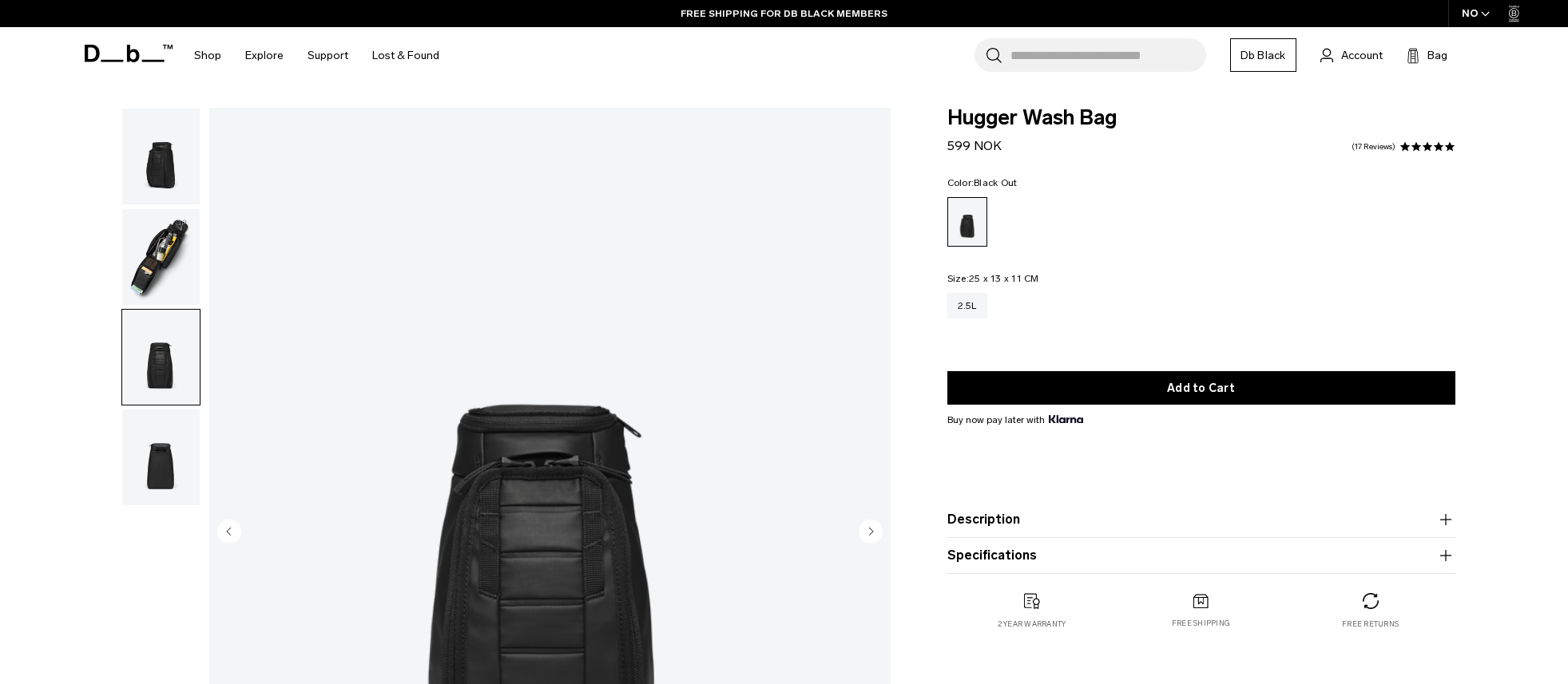
click at [163, 499] on img "button" at bounding box center [161, 457] width 78 height 96
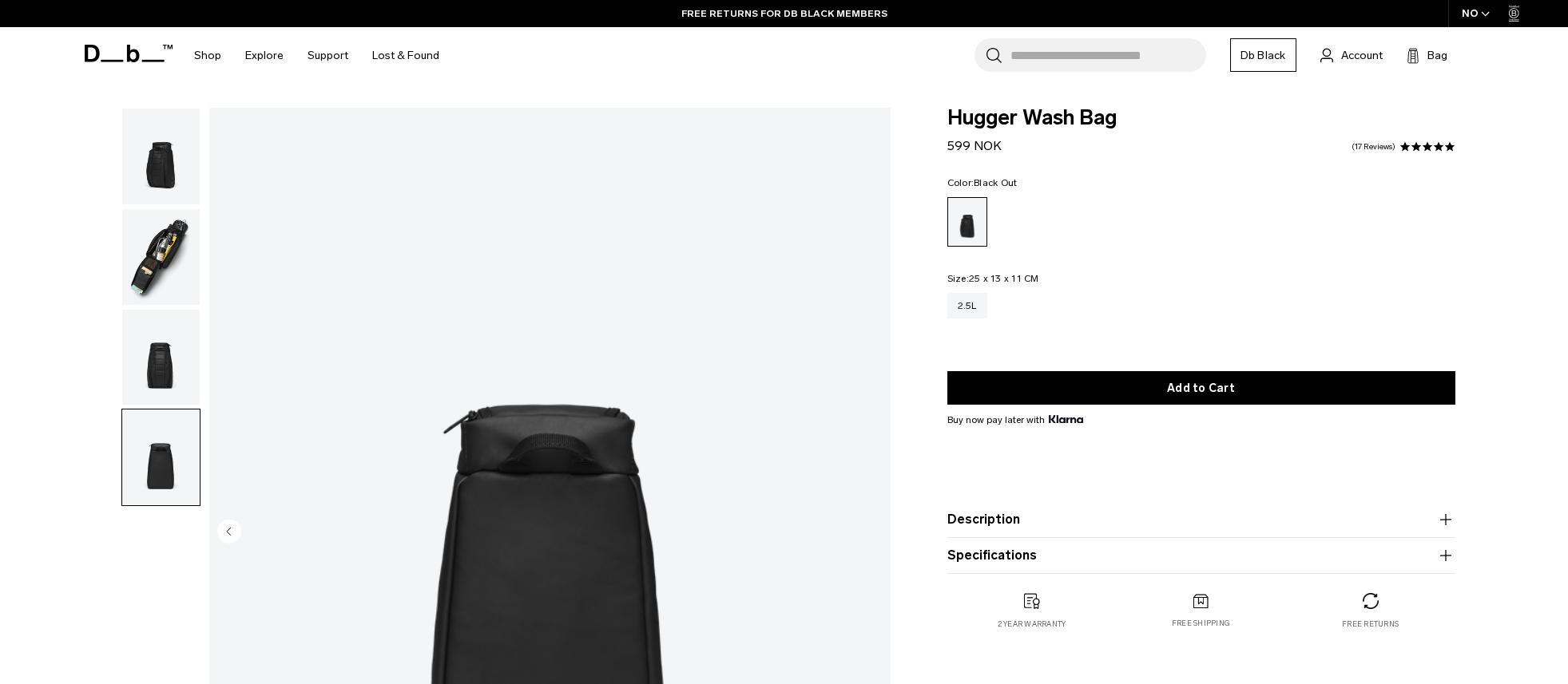
click at [155, 265] on img "button" at bounding box center [161, 257] width 78 height 96
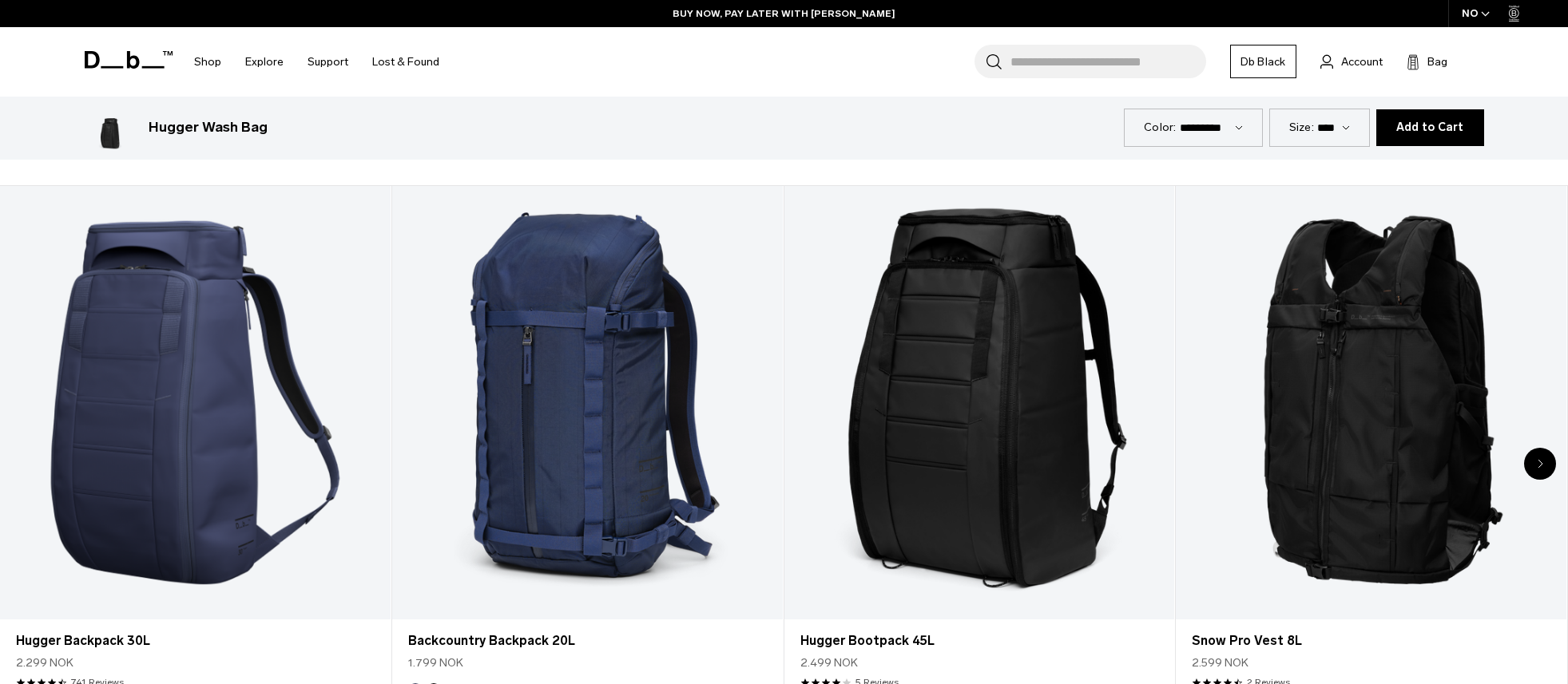
scroll to position [1037, 0]
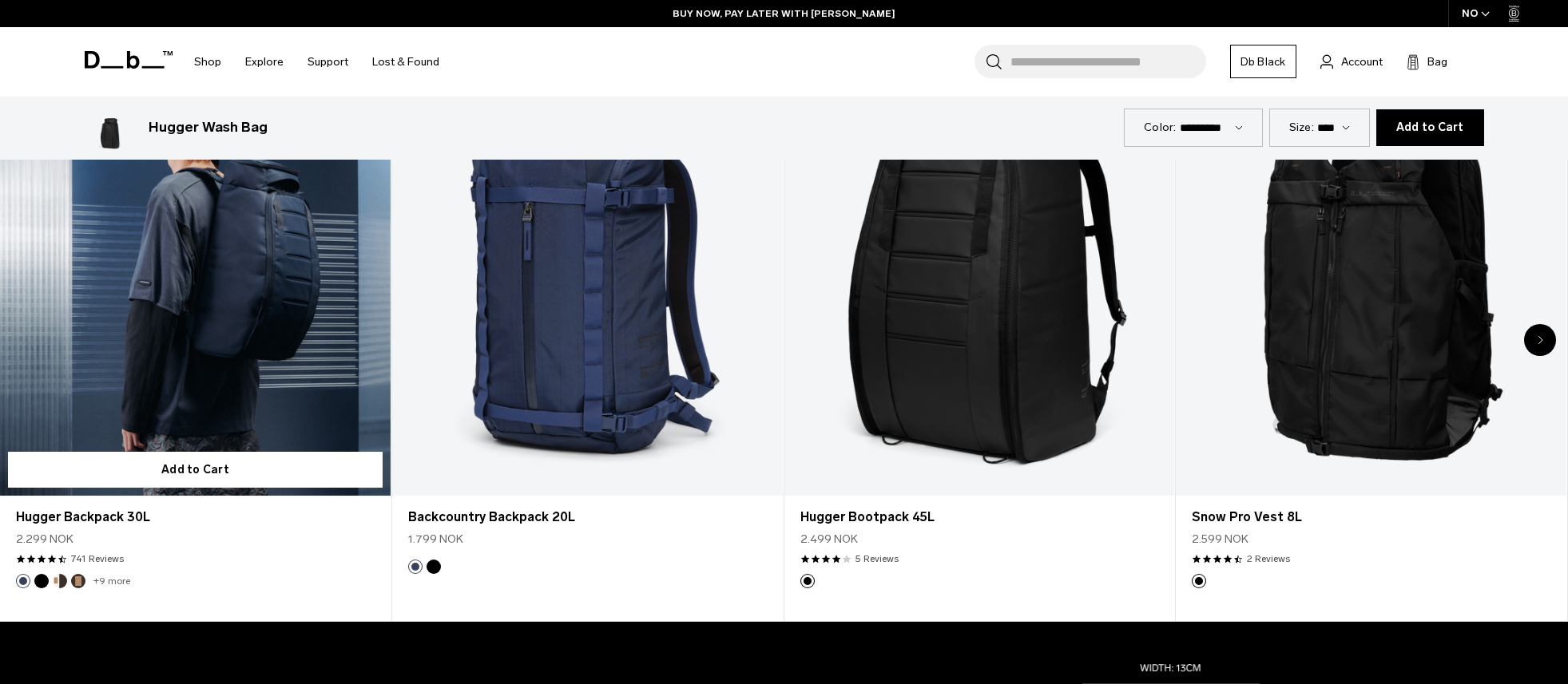
click at [200, 385] on link "Hugger Backpack 30L" at bounding box center [195, 279] width 391 height 434
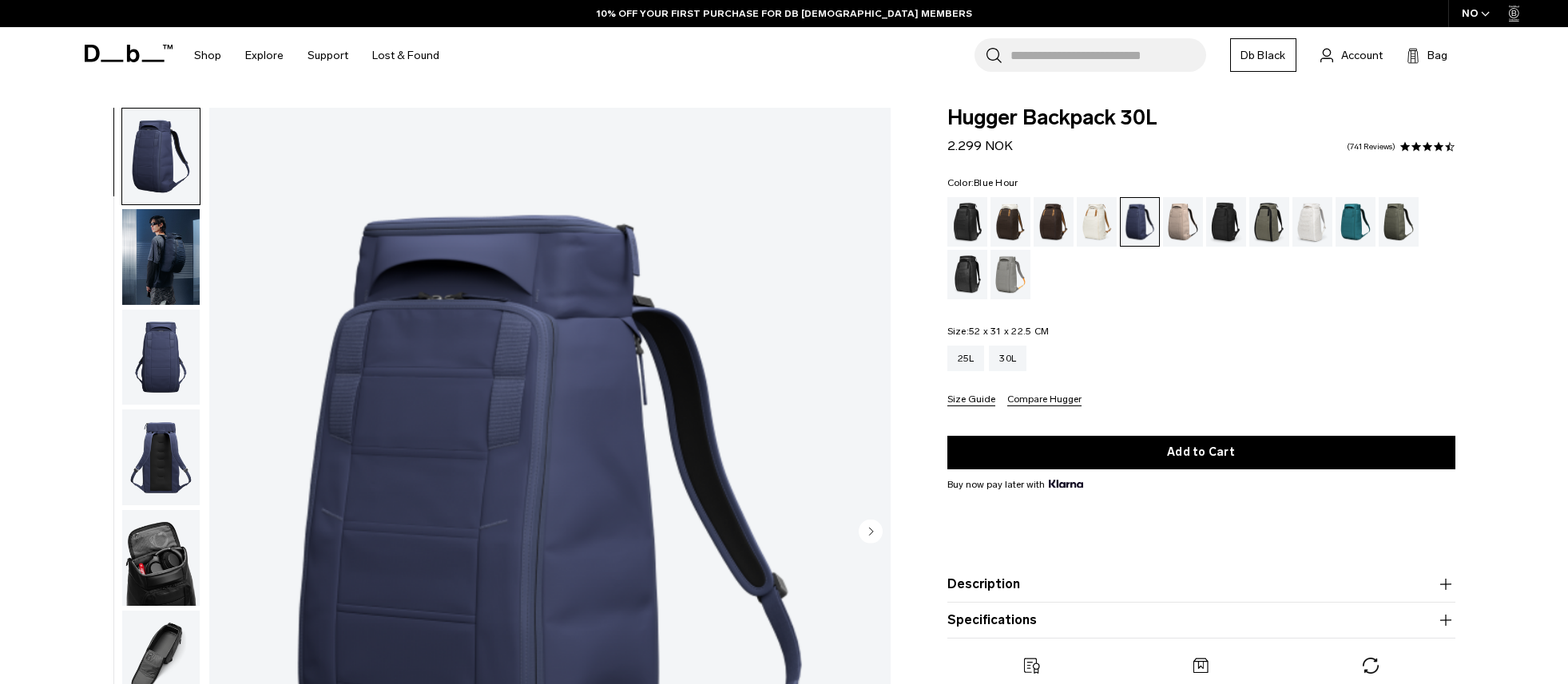
click at [1244, 450] on button "Add to Cart" at bounding box center [1201, 453] width 508 height 34
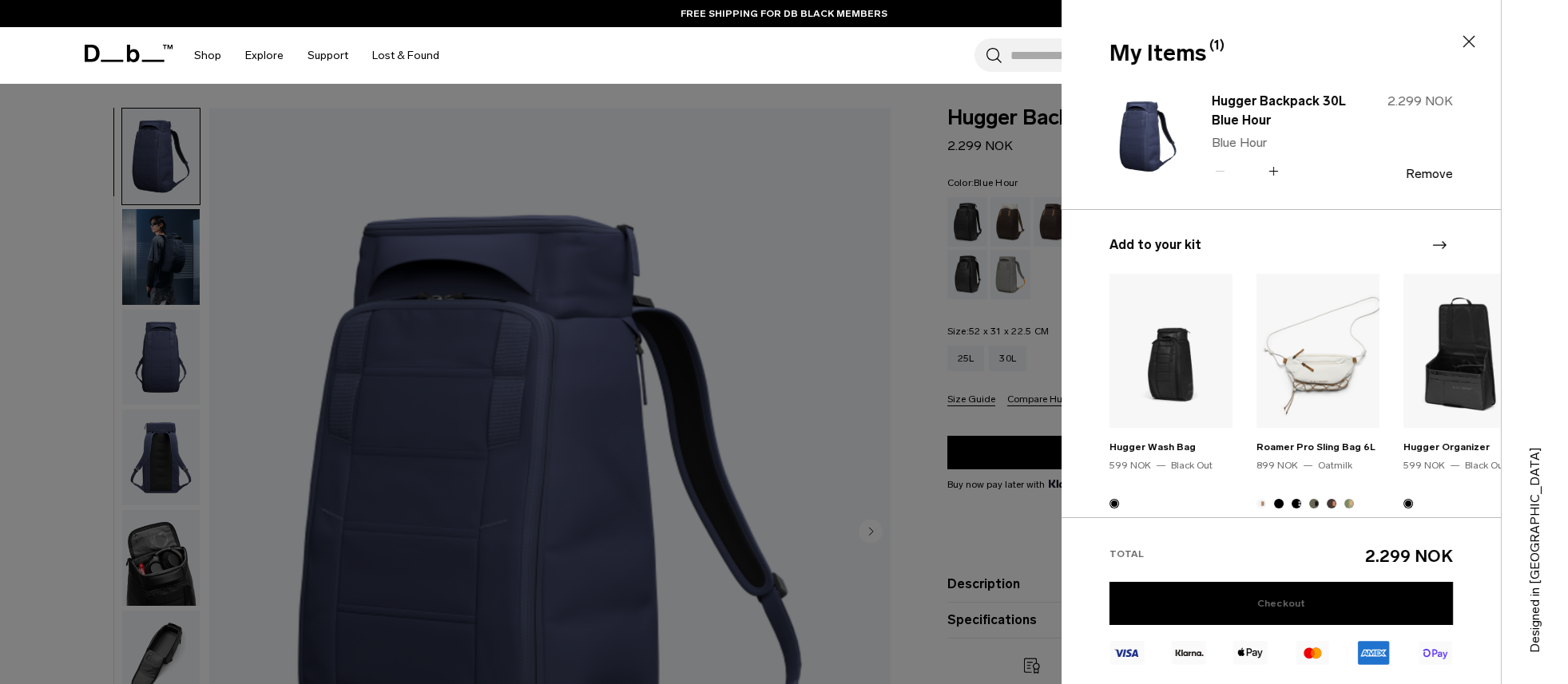
click at [1289, 598] on link "Checkout" at bounding box center [1281, 603] width 343 height 43
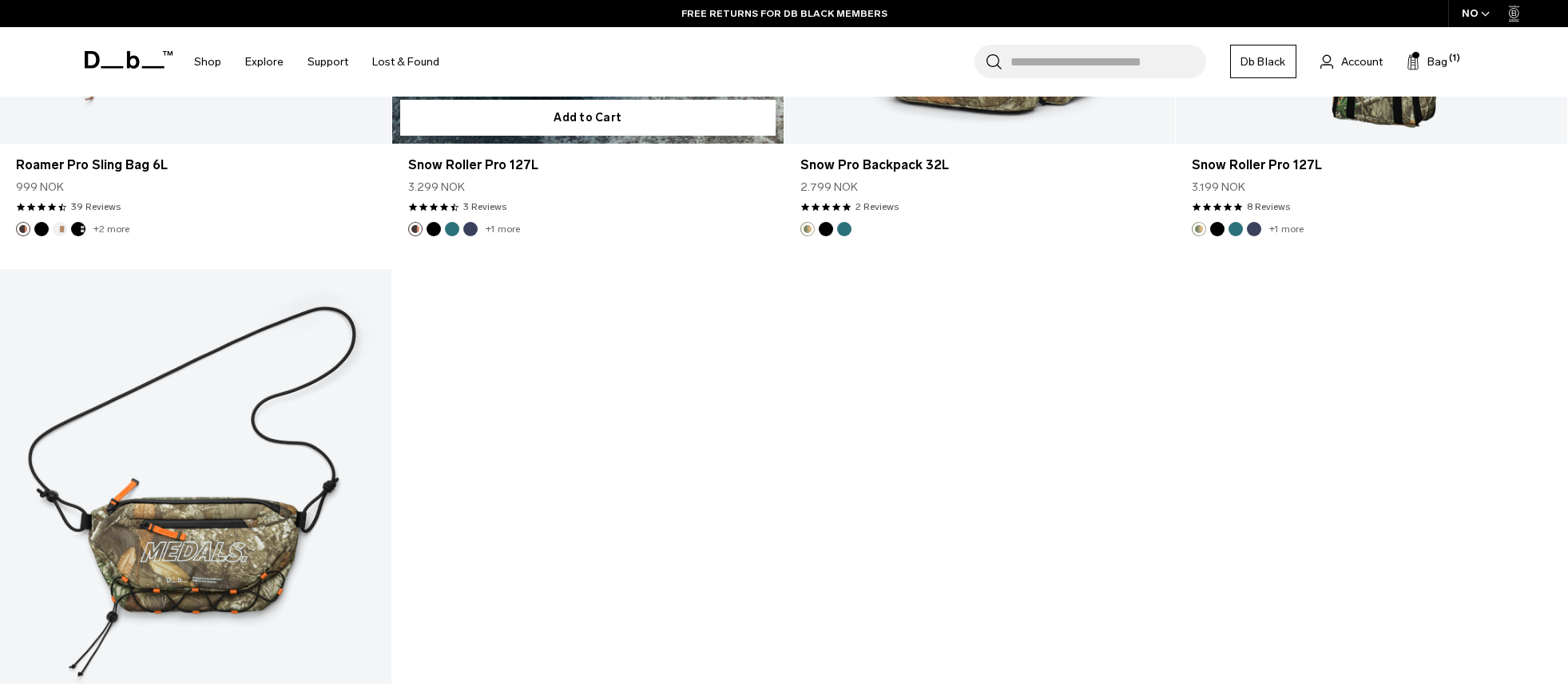
scroll to position [3030, 0]
